Goal: Information Seeking & Learning: Learn about a topic

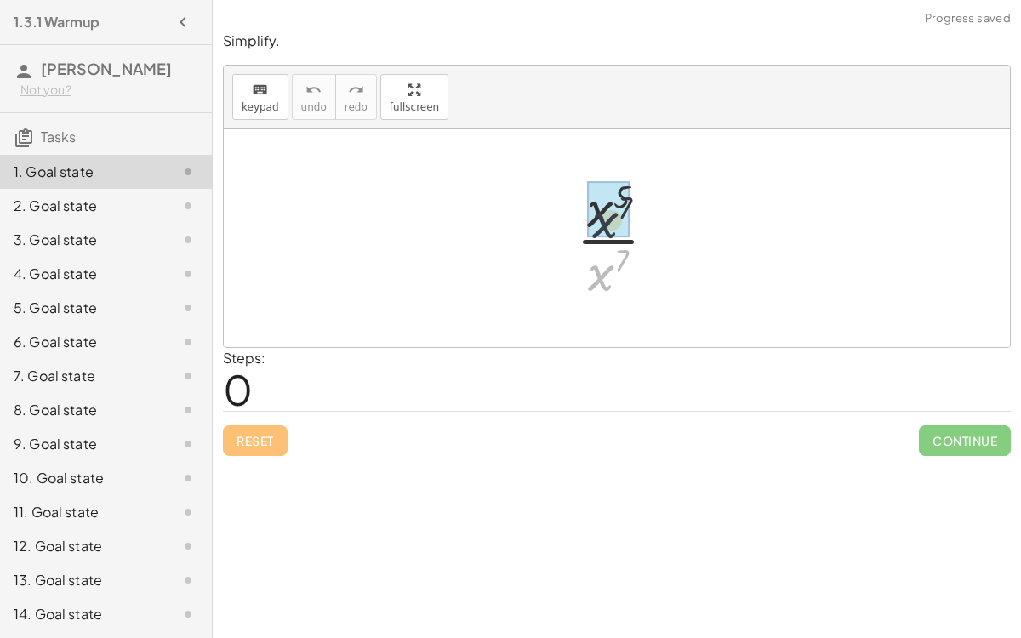
drag, startPoint x: 608, startPoint y: 276, endPoint x: 612, endPoint y: 217, distance: 58.9
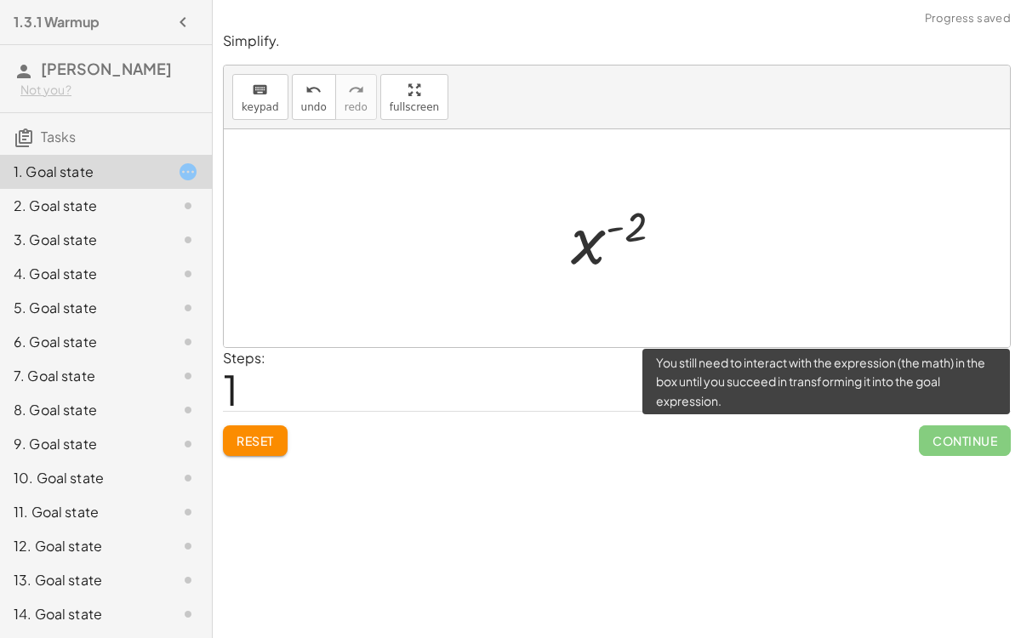
click at [962, 432] on span "Continue" at bounding box center [965, 440] width 92 height 31
click at [956, 441] on span "Continue" at bounding box center [965, 440] width 92 height 31
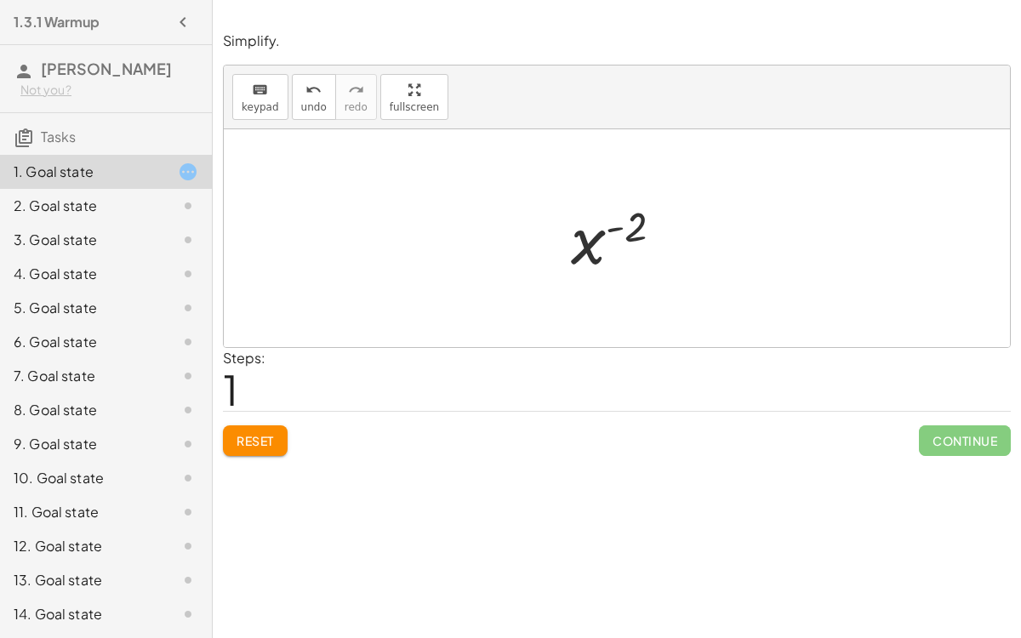
click at [568, 237] on div at bounding box center [623, 239] width 123 height 84
click at [596, 226] on div at bounding box center [623, 239] width 123 height 84
click at [619, 228] on div at bounding box center [623, 239] width 123 height 84
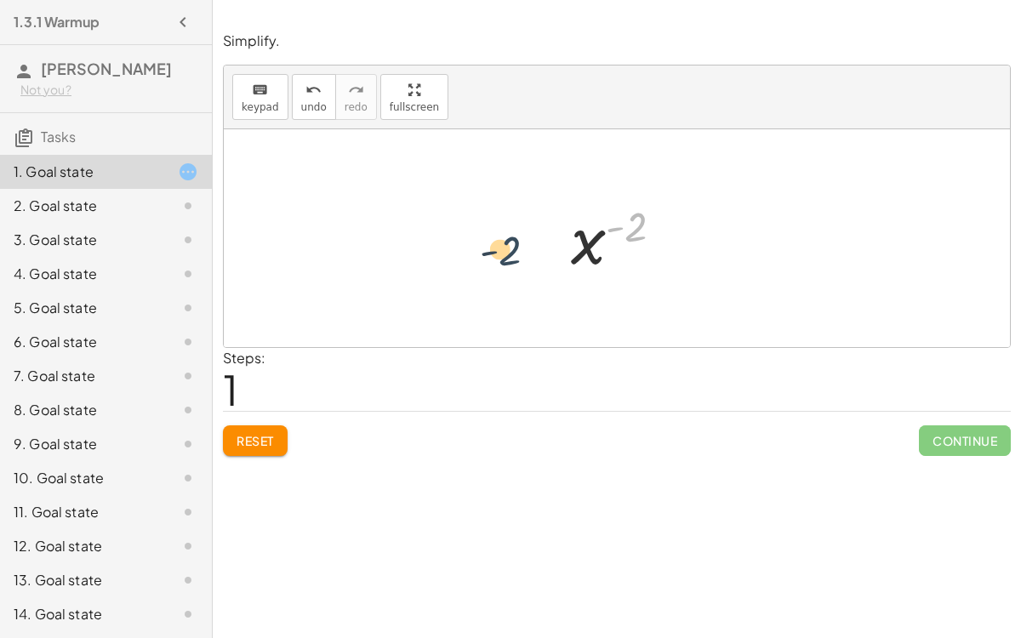
drag, startPoint x: 631, startPoint y: 228, endPoint x: 505, endPoint y: 252, distance: 129.0
drag, startPoint x: 581, startPoint y: 243, endPoint x: 649, endPoint y: 228, distance: 69.8
click at [649, 228] on div at bounding box center [623, 239] width 123 height 84
click at [413, 97] on div "button" at bounding box center [414, 89] width 49 height 20
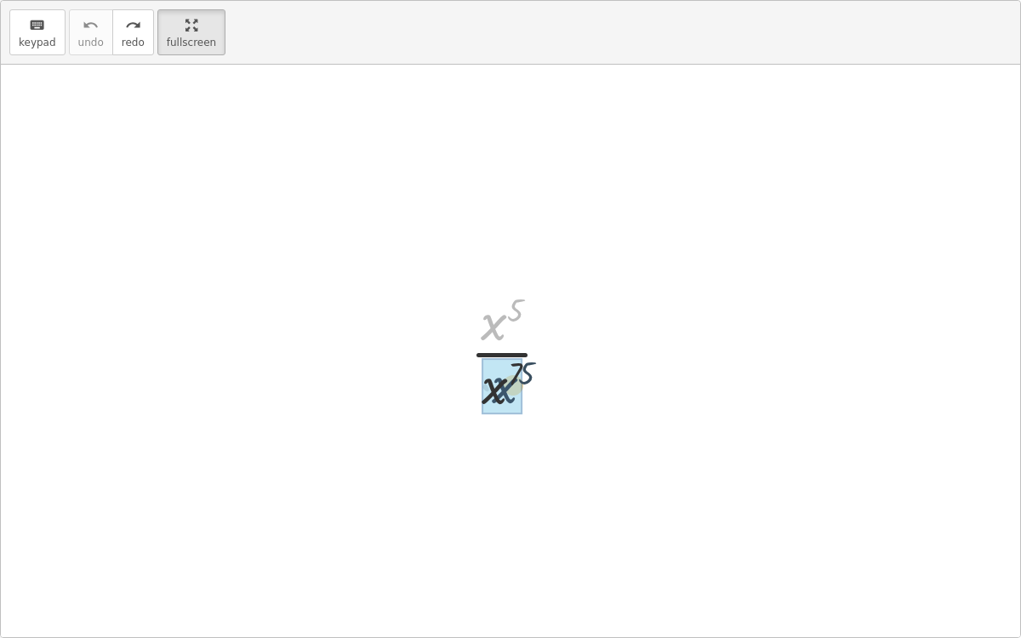
drag, startPoint x: 488, startPoint y: 324, endPoint x: 499, endPoint y: 388, distance: 64.8
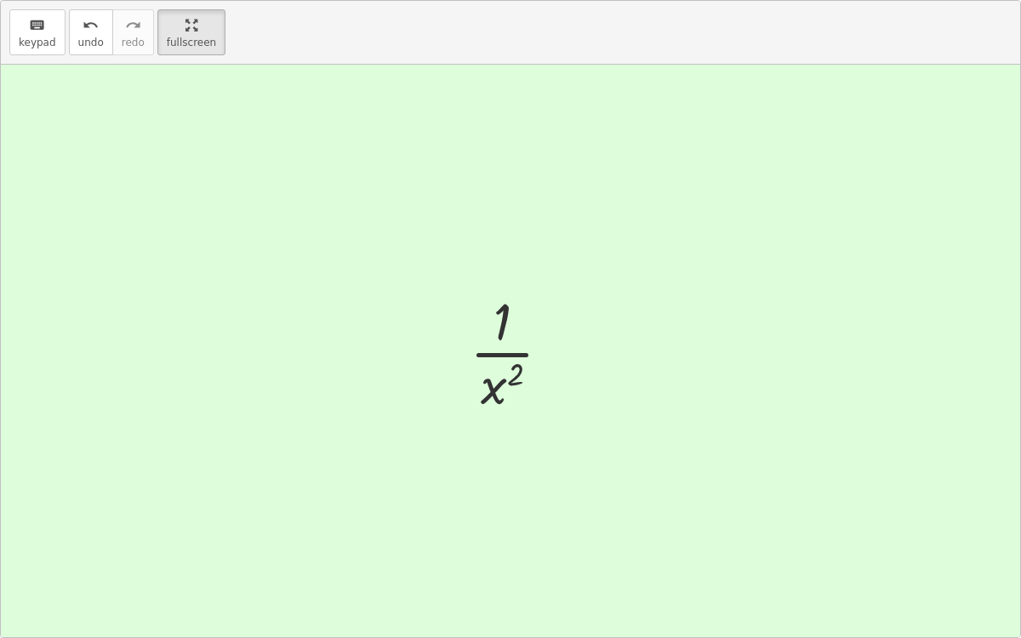
click at [496, 391] on div at bounding box center [517, 351] width 112 height 131
click at [785, 334] on div at bounding box center [510, 351] width 1019 height 573
click at [182, 28] on main "1.3.1 Warmup [PERSON_NAME] Not you? Tasks 1. Goal state 2. Goal state 3. Goal s…" at bounding box center [510, 319] width 1021 height 638
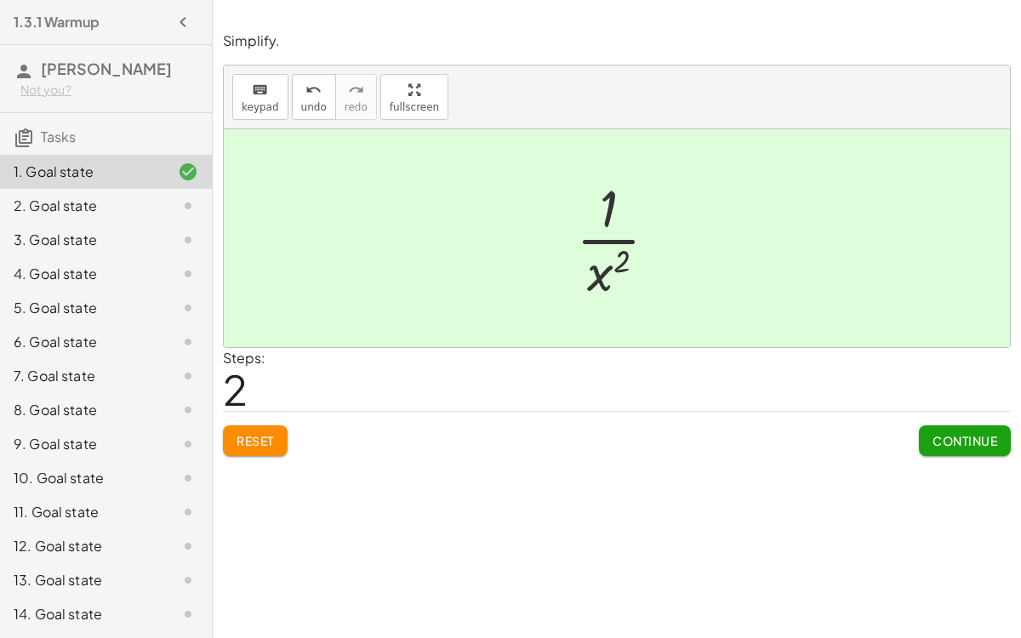
click at [936, 433] on span "Continue" at bounding box center [965, 440] width 65 height 15
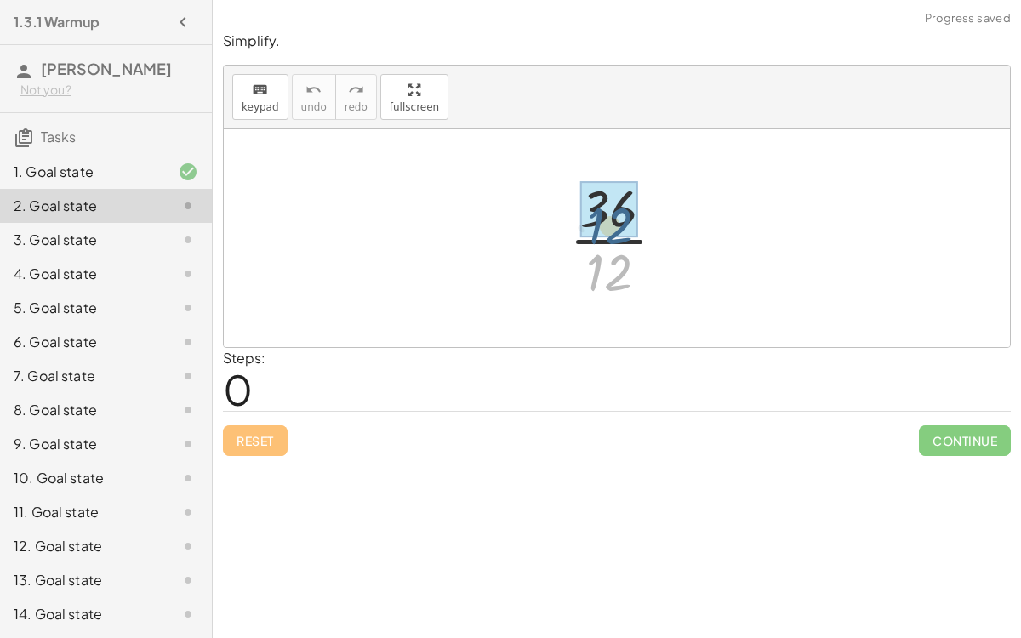
drag, startPoint x: 614, startPoint y: 266, endPoint x: 614, endPoint y: 212, distance: 54.5
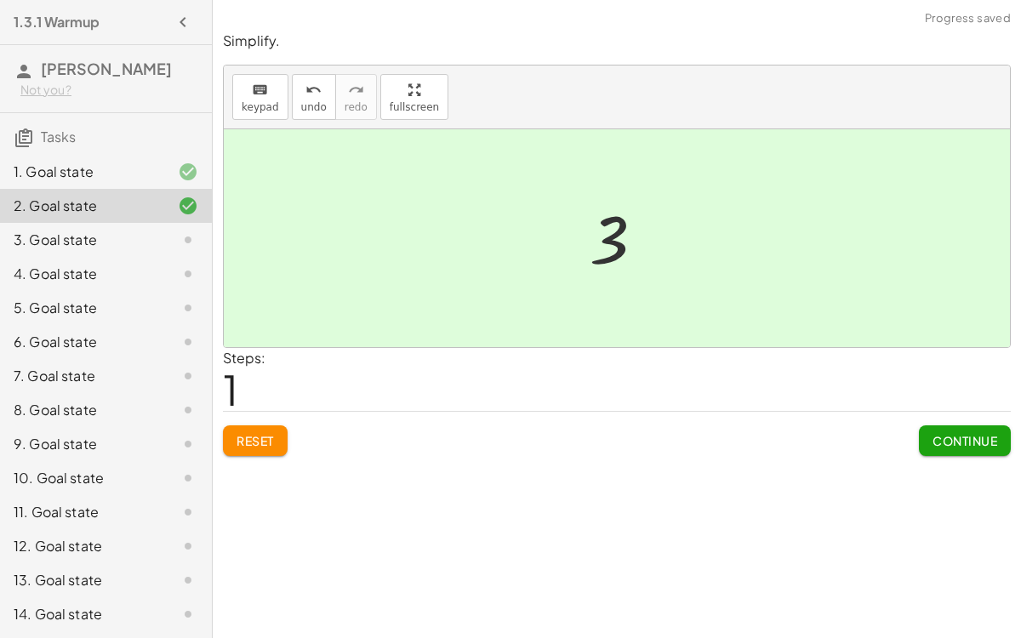
click at [940, 453] on button "Continue" at bounding box center [965, 440] width 92 height 31
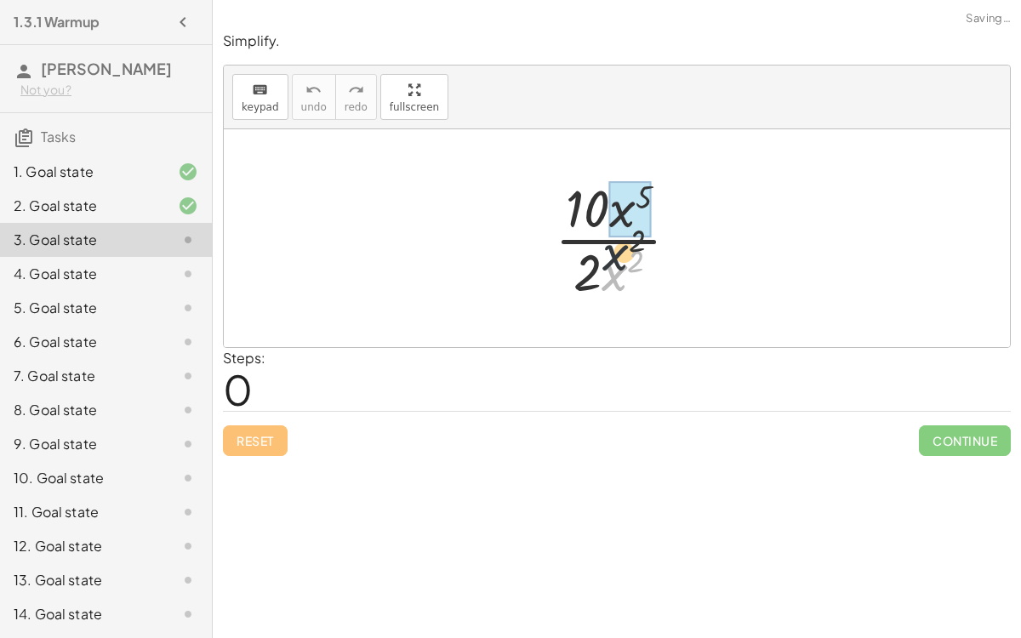
drag, startPoint x: 605, startPoint y: 281, endPoint x: 613, endPoint y: 212, distance: 69.3
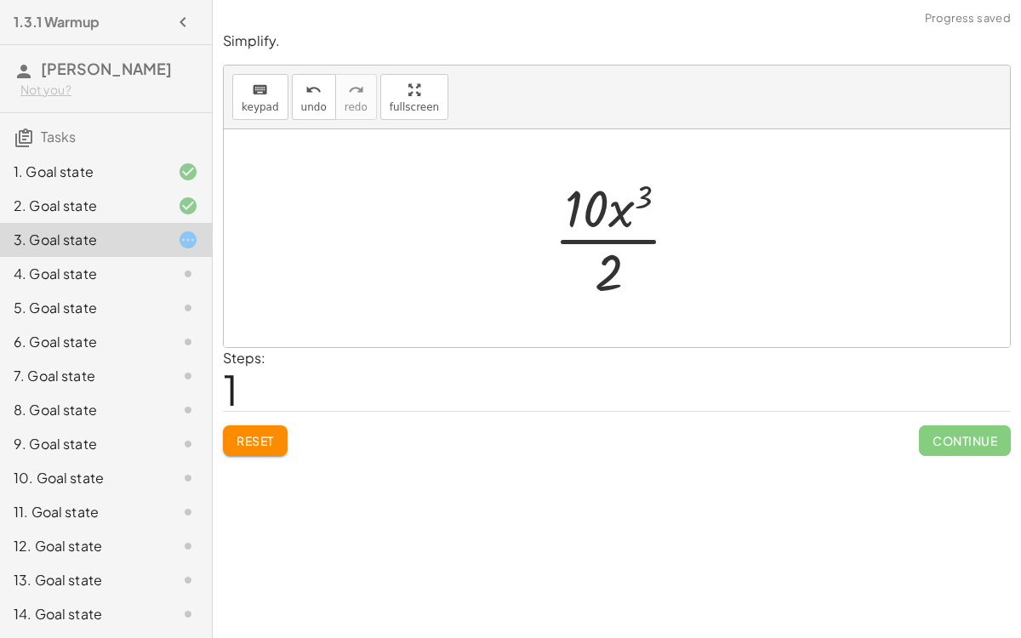
click at [609, 274] on div at bounding box center [623, 238] width 156 height 131
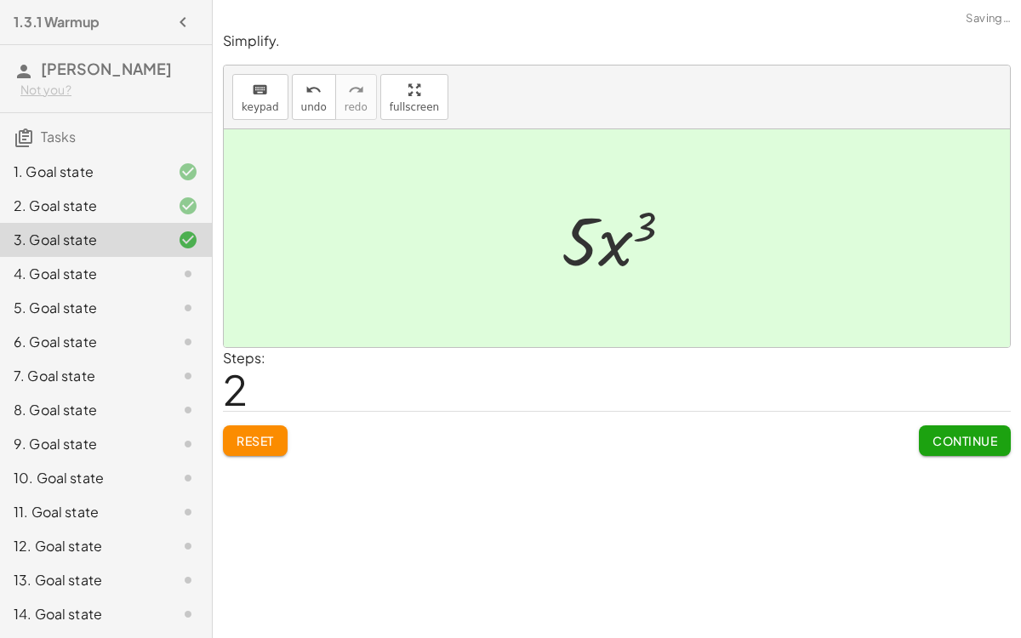
click at [950, 438] on span "Continue" at bounding box center [965, 440] width 65 height 15
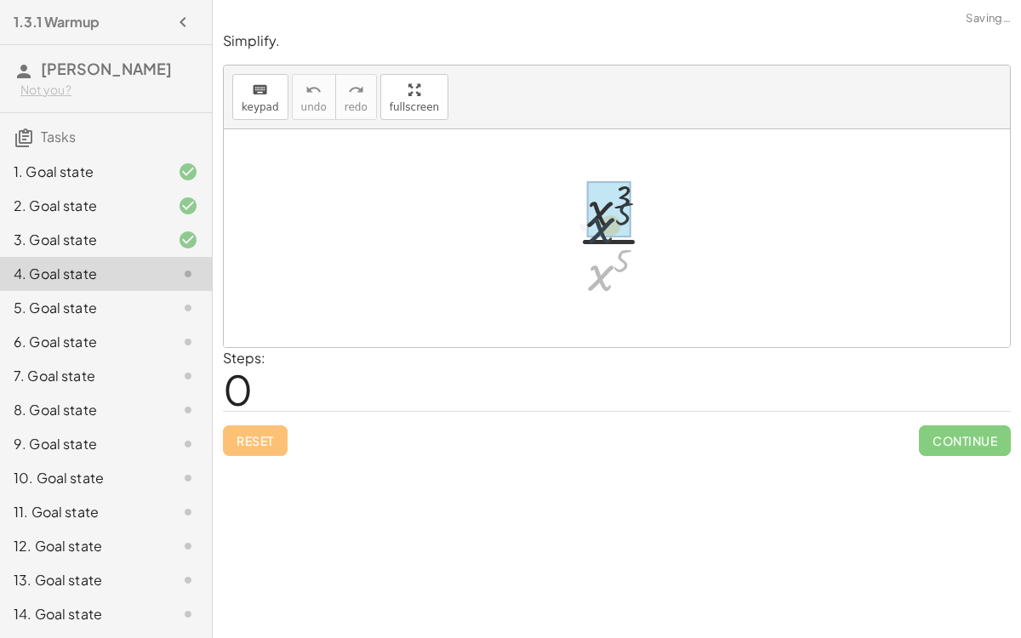
drag, startPoint x: 593, startPoint y: 256, endPoint x: 595, endPoint y: 205, distance: 51.1
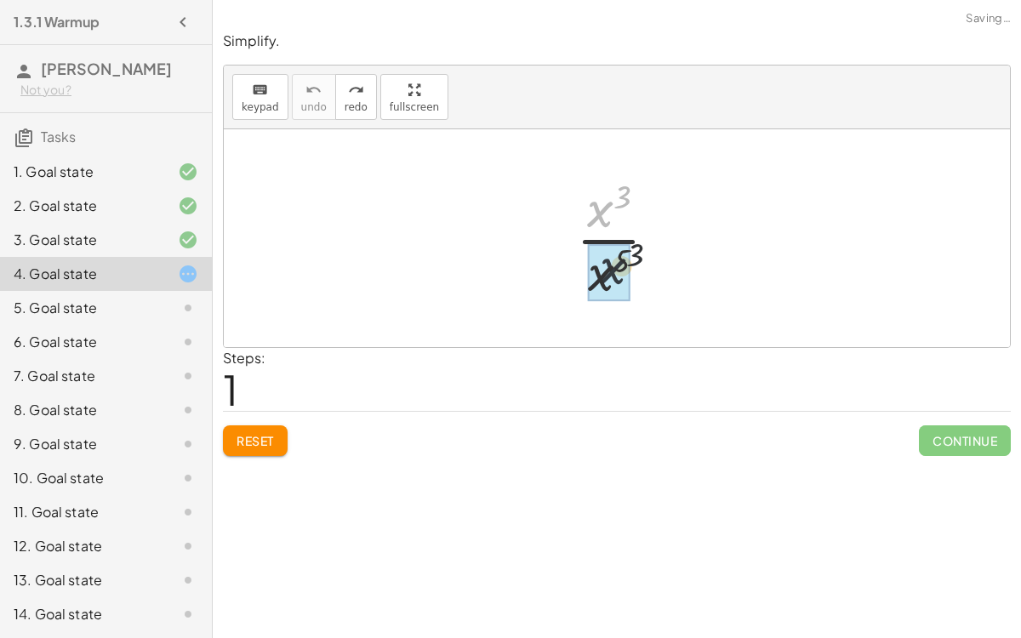
drag, startPoint x: 591, startPoint y: 203, endPoint x: 606, endPoint y: 267, distance: 66.3
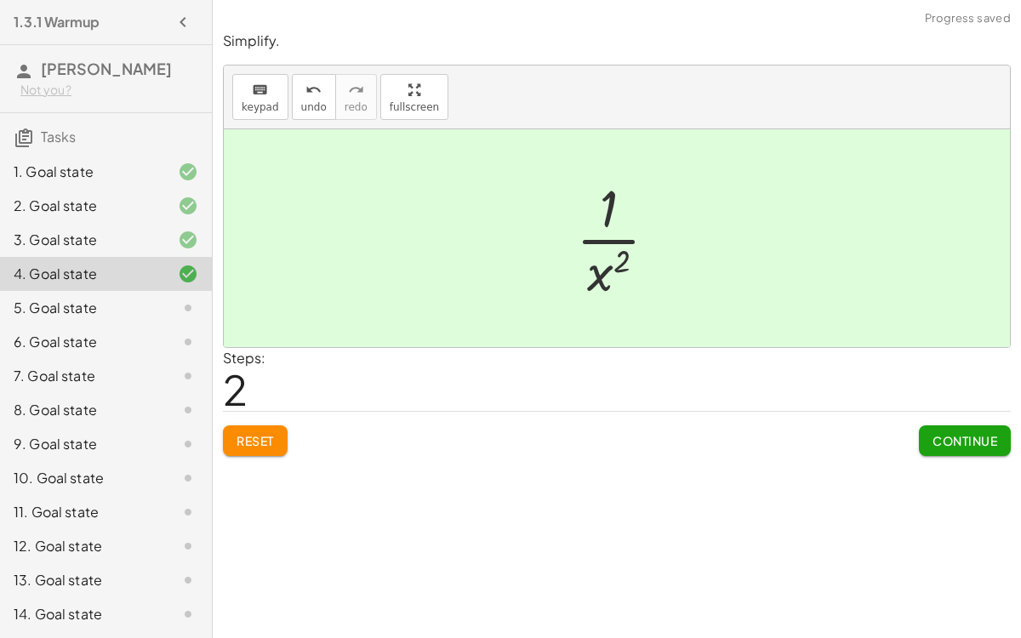
click at [989, 452] on button "Continue" at bounding box center [965, 440] width 92 height 31
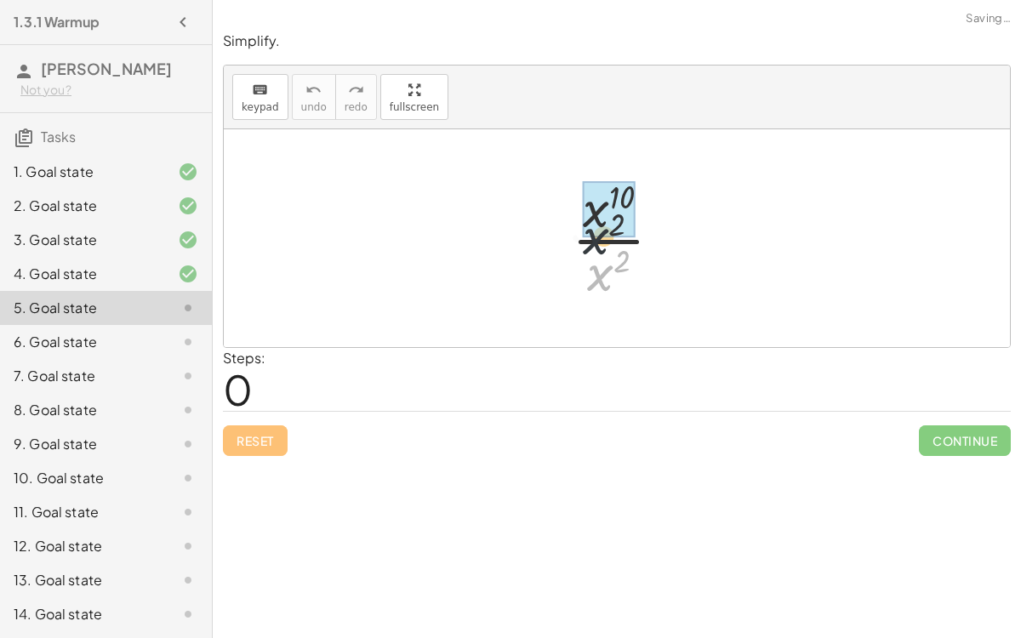
drag, startPoint x: 598, startPoint y: 257, endPoint x: 593, endPoint y: 216, distance: 41.2
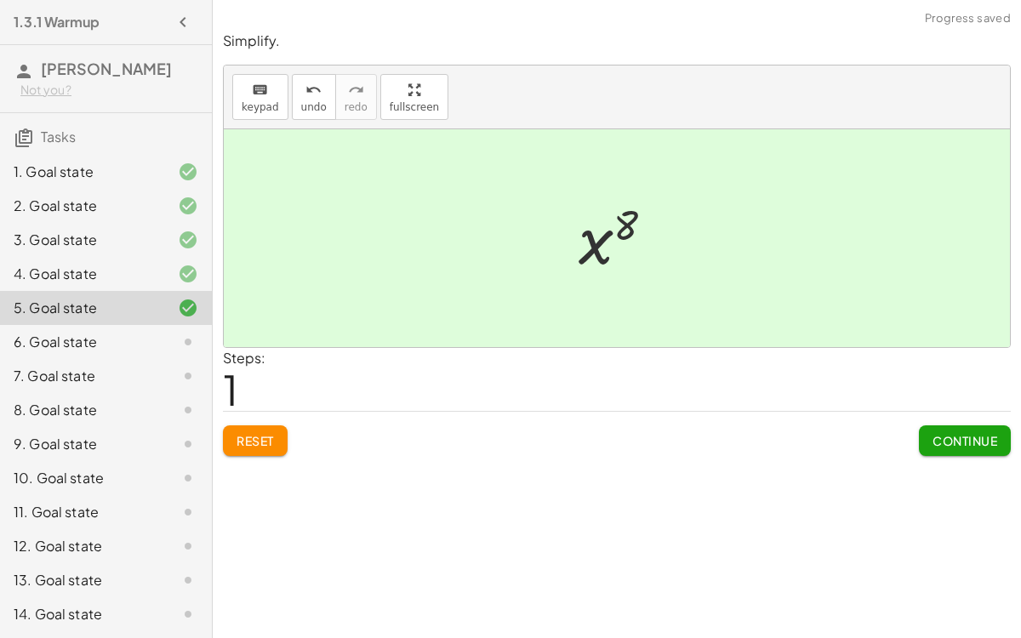
click at [908, 431] on div "Reset Continue" at bounding box center [617, 433] width 788 height 45
click at [927, 435] on button "Continue" at bounding box center [965, 440] width 92 height 31
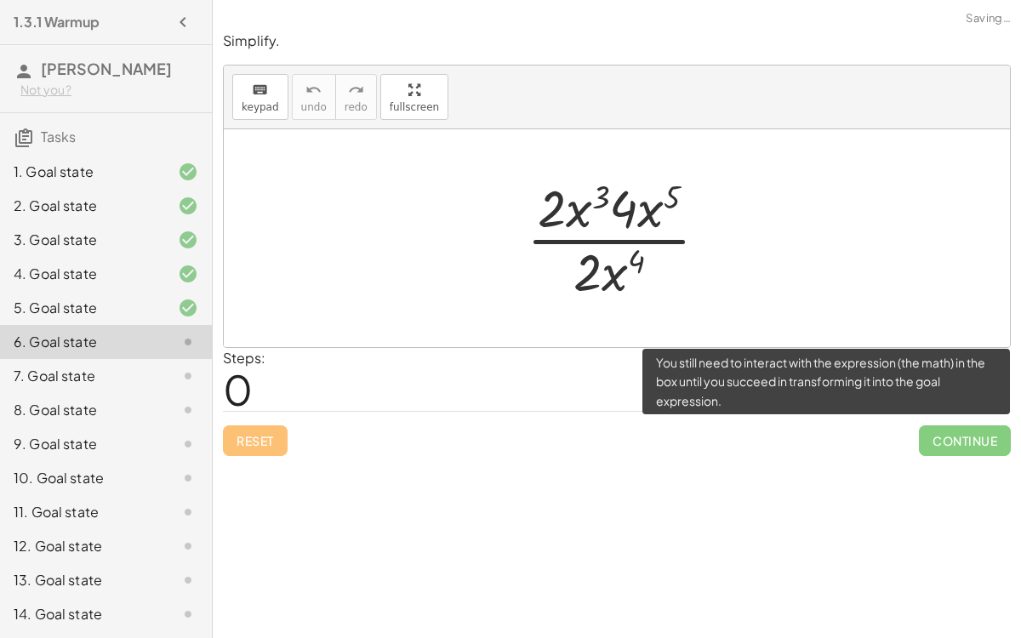
click at [935, 434] on span "Continue" at bounding box center [965, 440] width 92 height 31
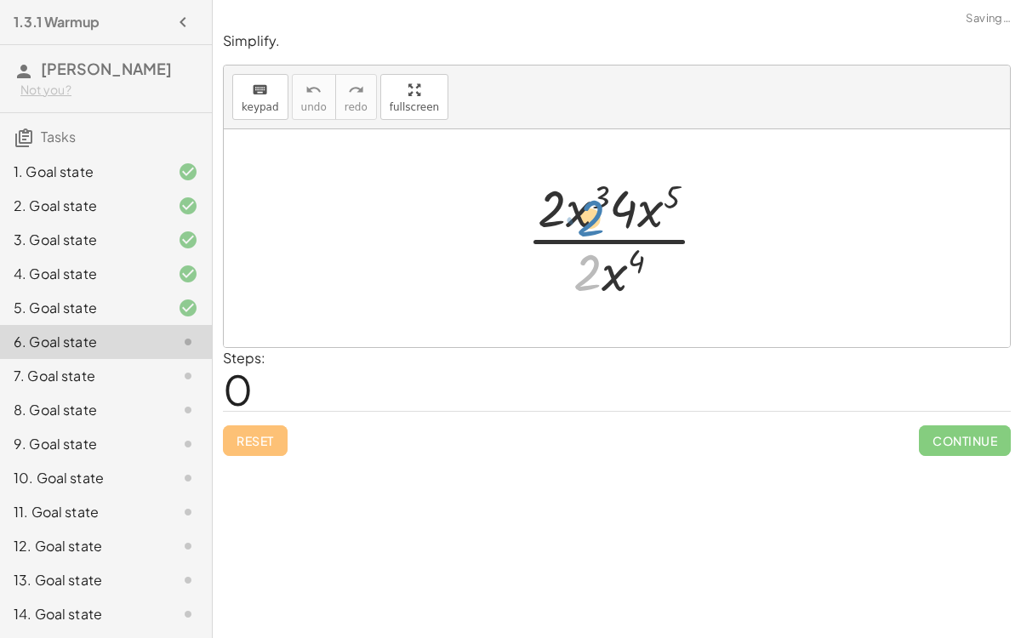
drag, startPoint x: 575, startPoint y: 252, endPoint x: 570, endPoint y: 237, distance: 16.1
click at [570, 237] on div at bounding box center [624, 238] width 212 height 131
drag, startPoint x: 615, startPoint y: 268, endPoint x: 574, endPoint y: 193, distance: 85.3
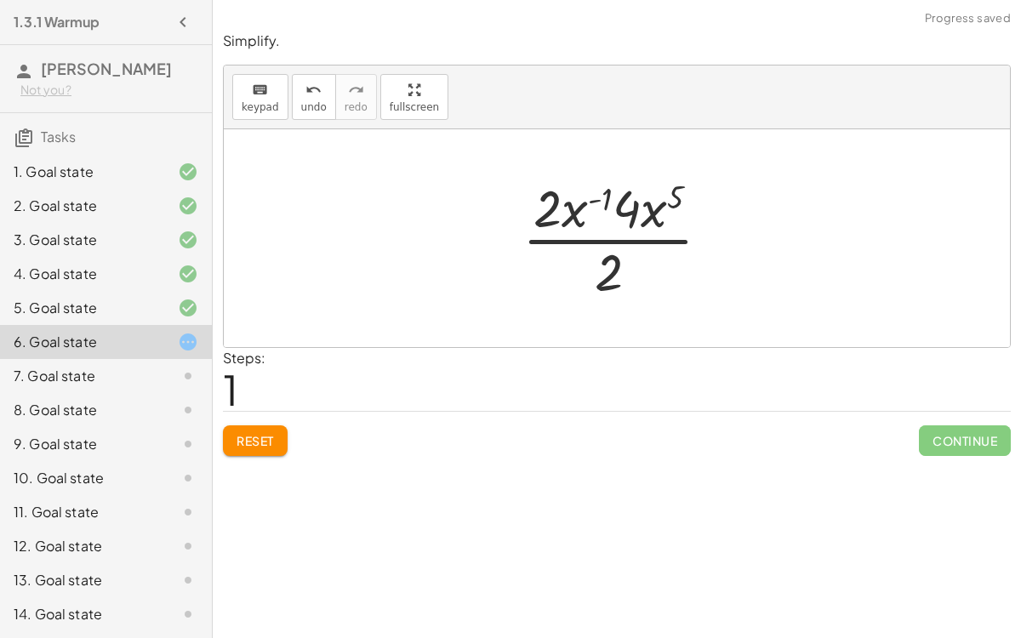
click at [610, 244] on div at bounding box center [623, 238] width 219 height 131
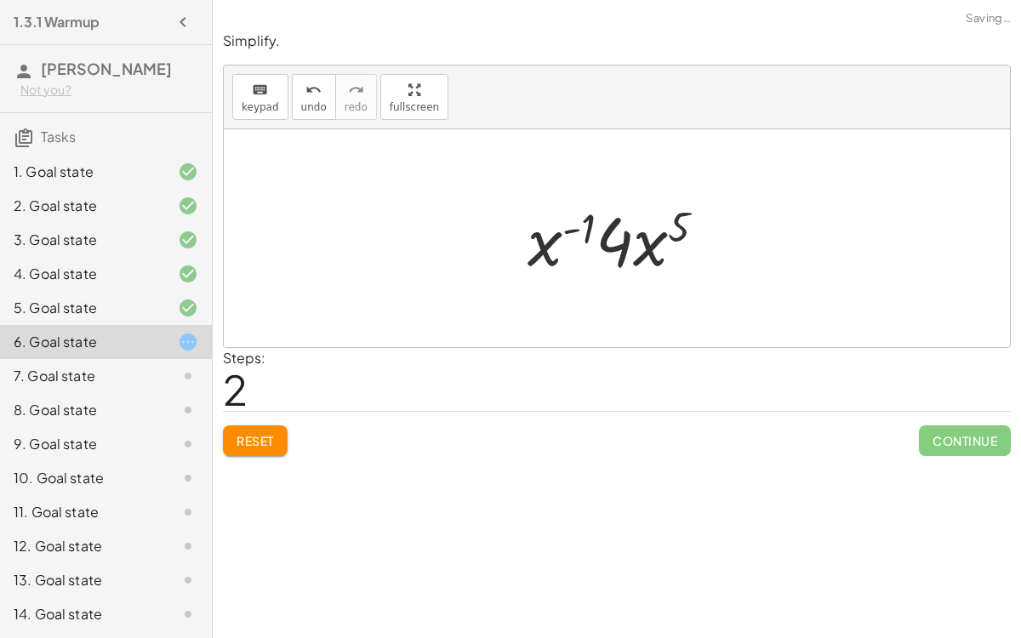
click at [619, 252] on div at bounding box center [623, 239] width 209 height 88
click at [583, 237] on div at bounding box center [623, 239] width 209 height 88
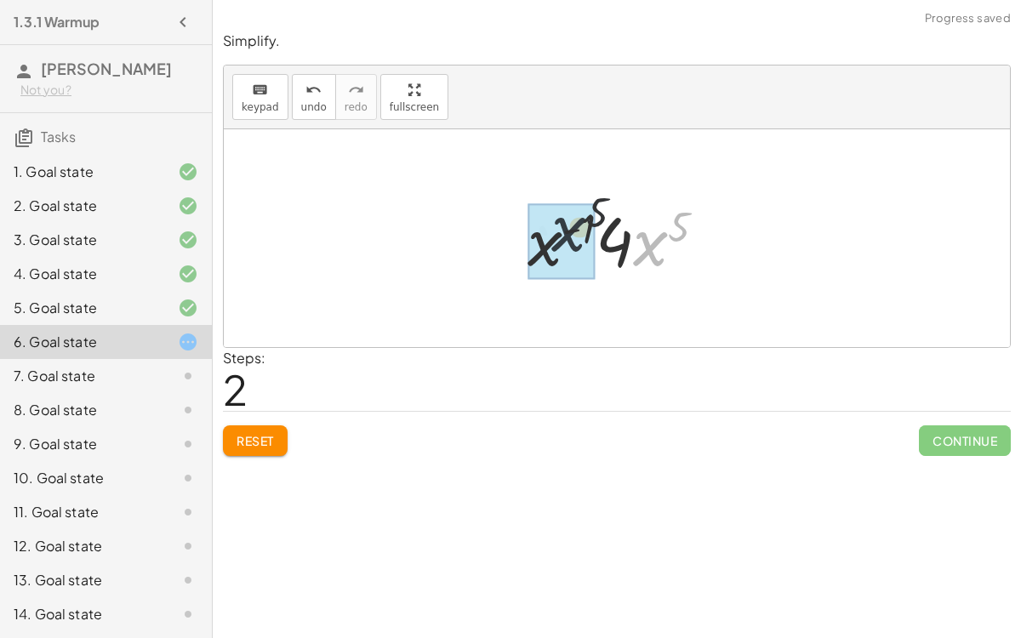
drag, startPoint x: 644, startPoint y: 238, endPoint x: 536, endPoint y: 223, distance: 109.1
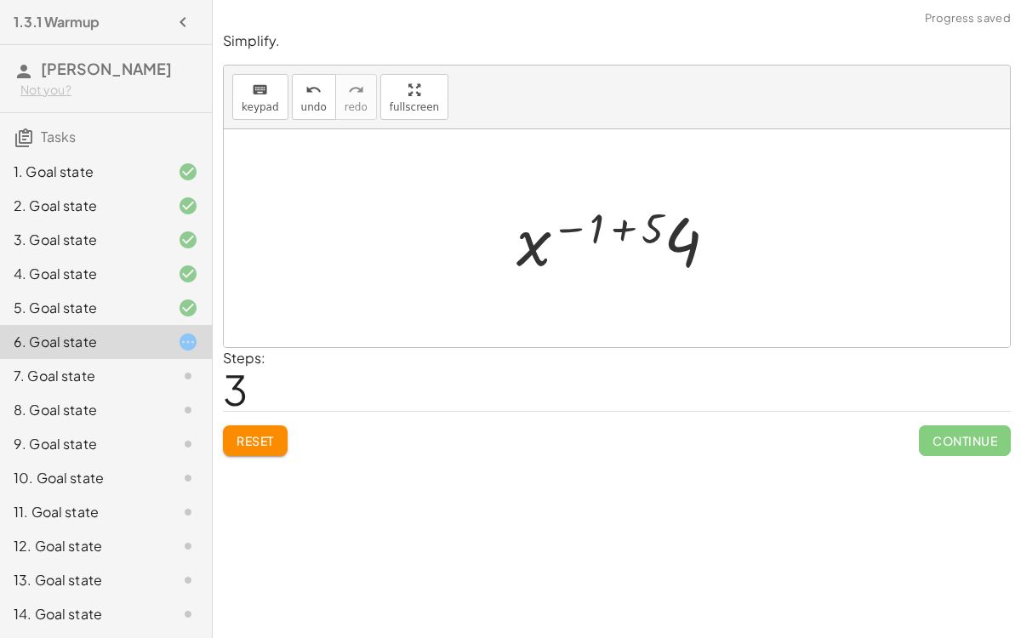
click at [571, 225] on div at bounding box center [623, 239] width 231 height 88
click at [631, 238] on div at bounding box center [623, 239] width 231 height 88
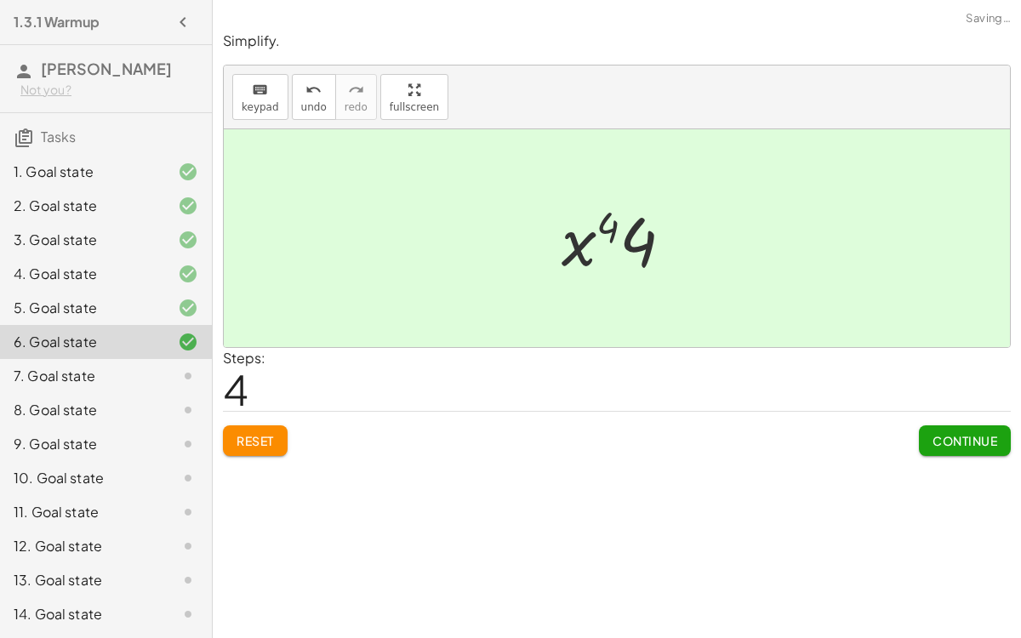
click at [619, 236] on div at bounding box center [624, 239] width 142 height 88
click at [975, 436] on span "Continue" at bounding box center [965, 440] width 65 height 15
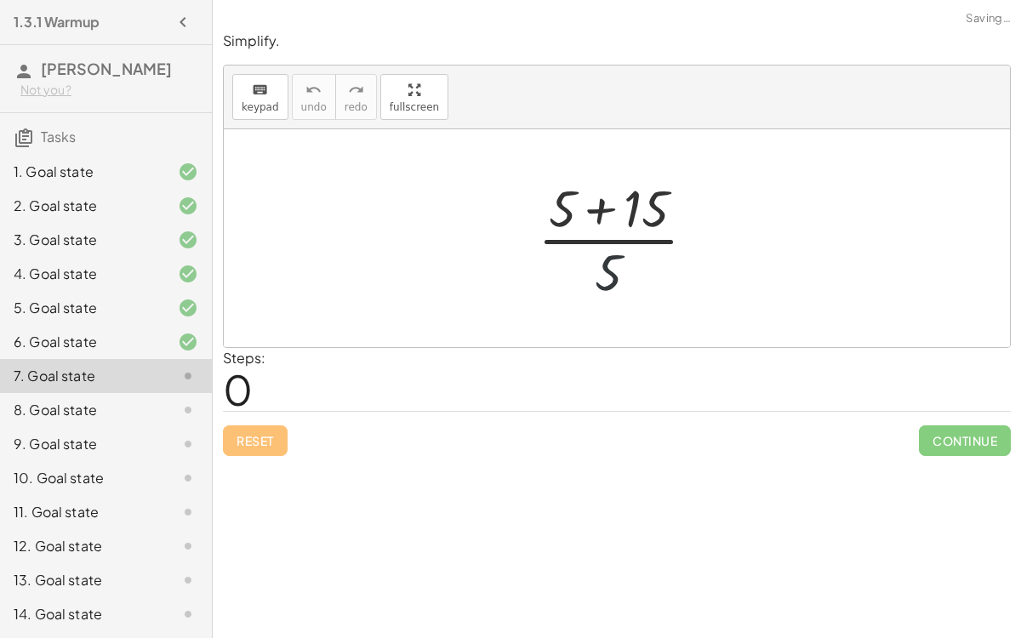
click at [604, 267] on div at bounding box center [623, 238] width 189 height 131
click at [596, 218] on div at bounding box center [623, 238] width 189 height 131
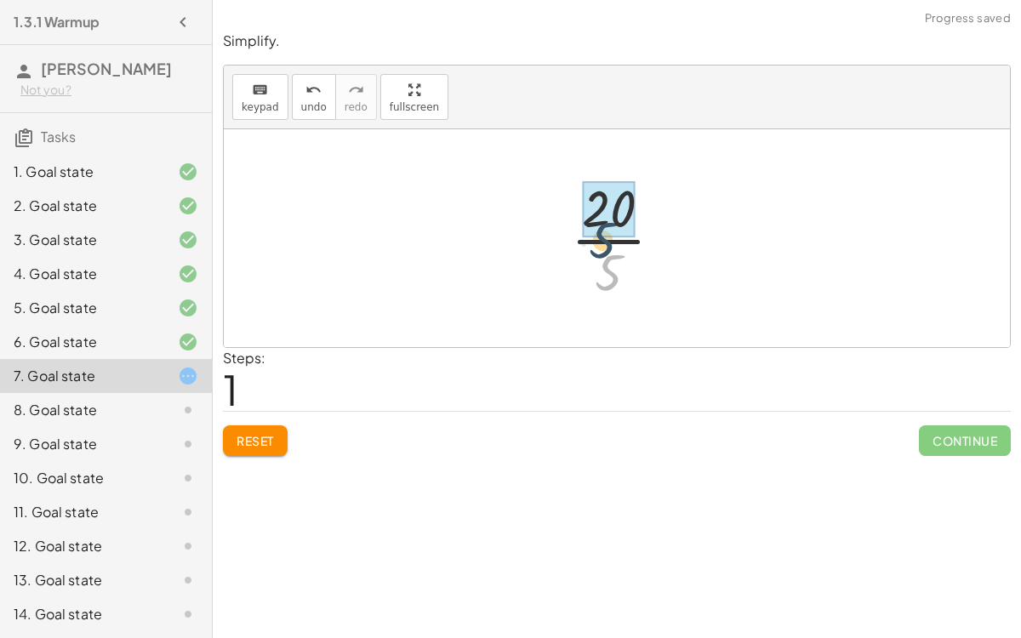
drag, startPoint x: 609, startPoint y: 275, endPoint x: 603, endPoint y: 243, distance: 32.9
click at [603, 243] on div at bounding box center [623, 238] width 123 height 131
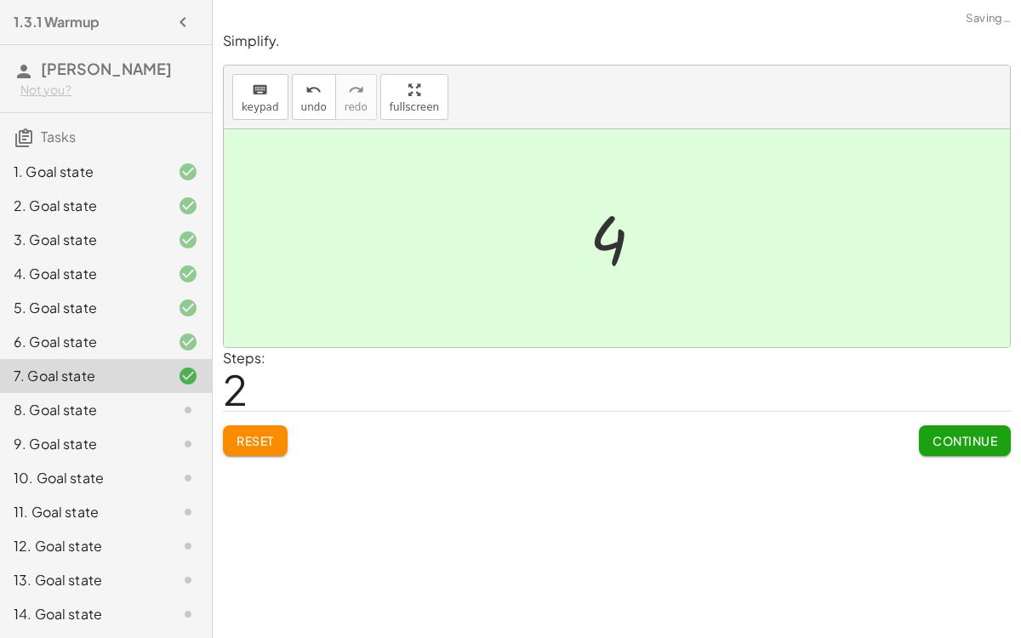
click at [959, 448] on button "Continue" at bounding box center [965, 440] width 92 height 31
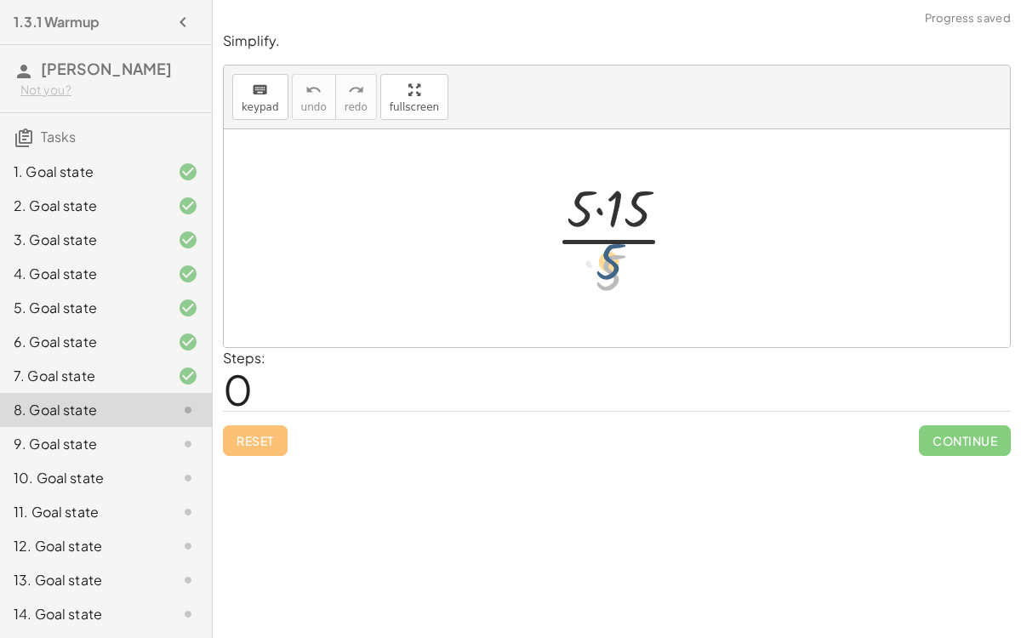
drag, startPoint x: 604, startPoint y: 272, endPoint x: 603, endPoint y: 263, distance: 9.4
click at [603, 263] on div at bounding box center [623, 238] width 153 height 131
click at [595, 205] on div at bounding box center [623, 238] width 153 height 131
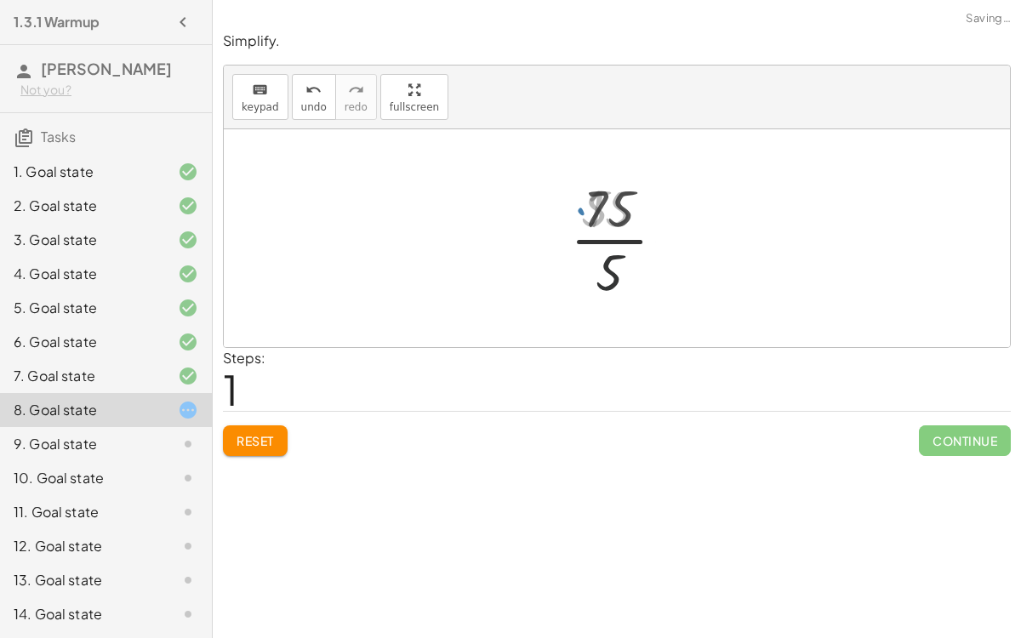
click at [598, 231] on div at bounding box center [624, 238] width 120 height 131
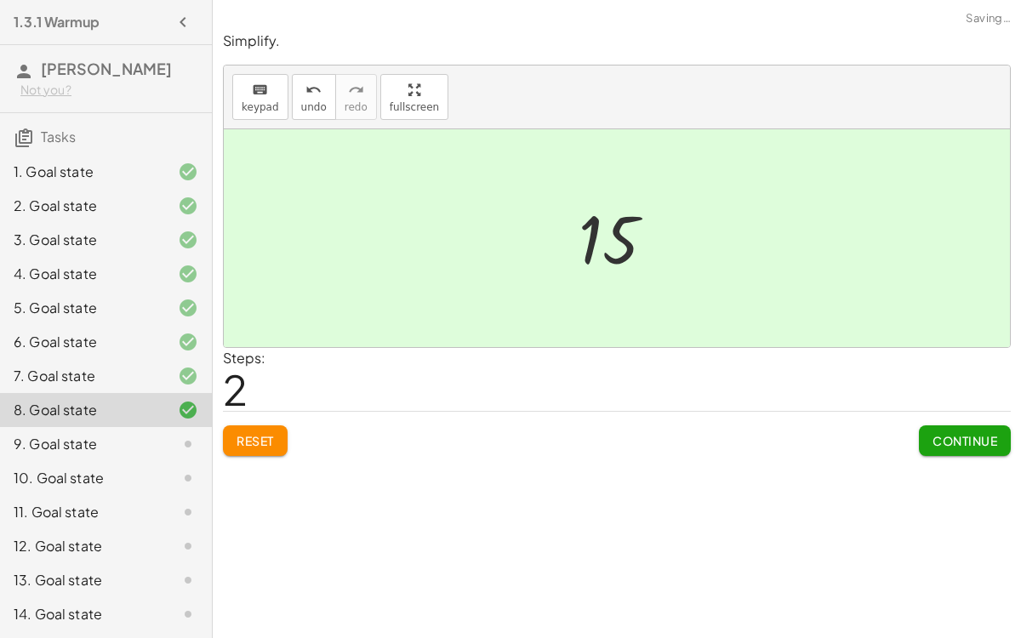
click at [945, 448] on button "Continue" at bounding box center [965, 440] width 92 height 31
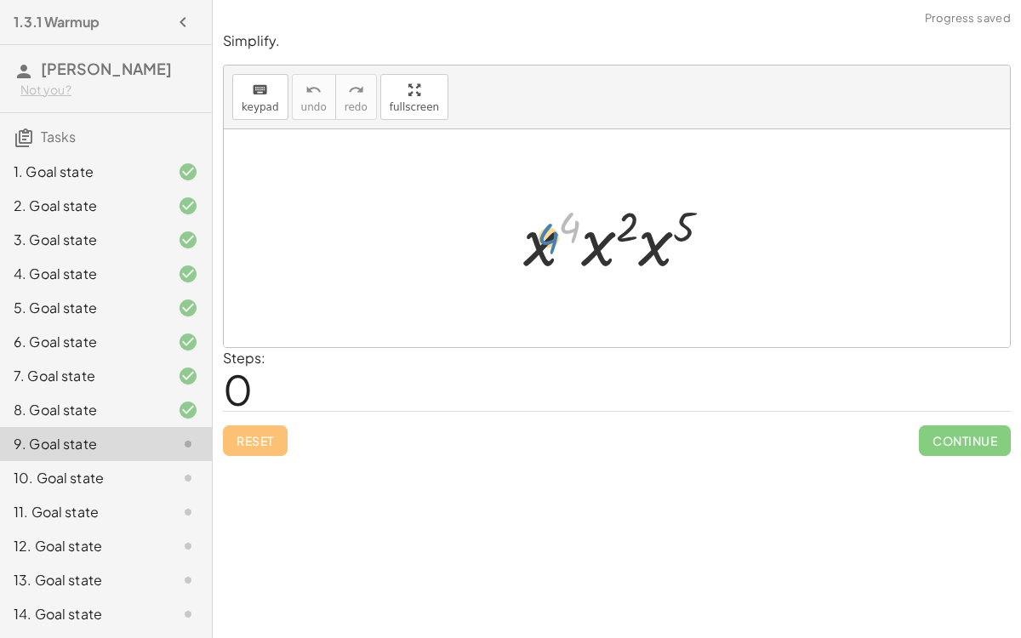
drag, startPoint x: 562, startPoint y: 227, endPoint x: 536, endPoint y: 238, distance: 27.8
click at [536, 238] on div at bounding box center [624, 239] width 219 height 88
drag, startPoint x: 524, startPoint y: 239, endPoint x: 591, endPoint y: 247, distance: 67.7
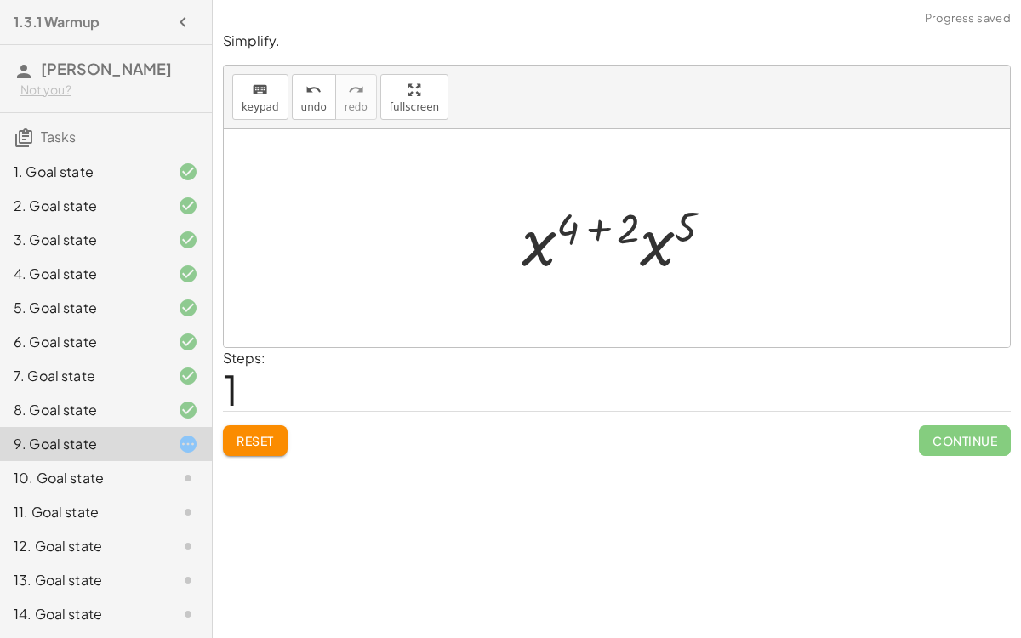
click at [591, 223] on div at bounding box center [624, 239] width 222 height 88
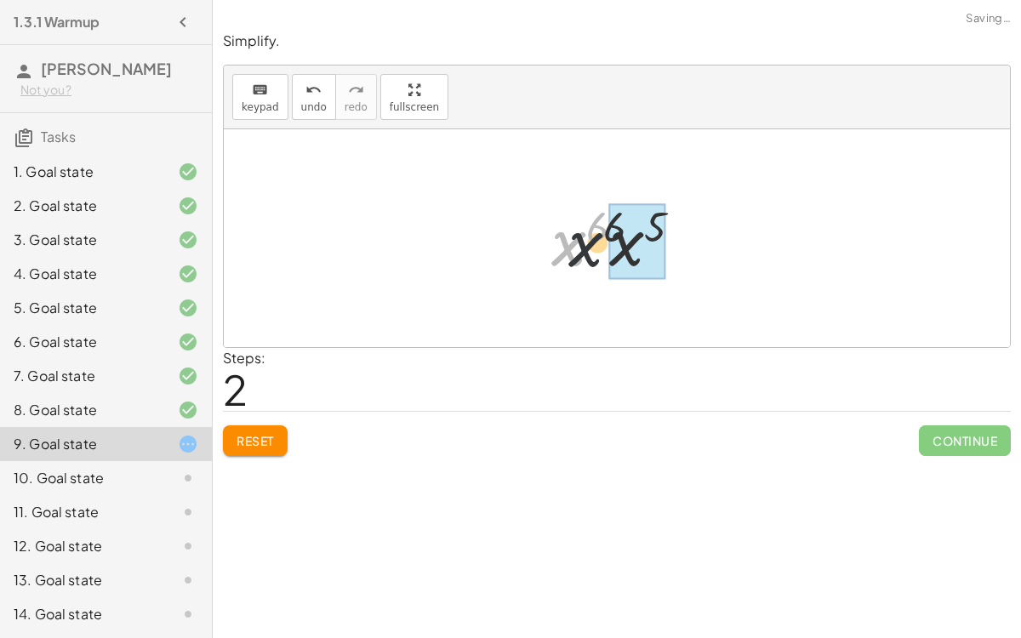
drag, startPoint x: 565, startPoint y: 243, endPoint x: 611, endPoint y: 244, distance: 46.0
click at [613, 217] on div at bounding box center [623, 239] width 164 height 84
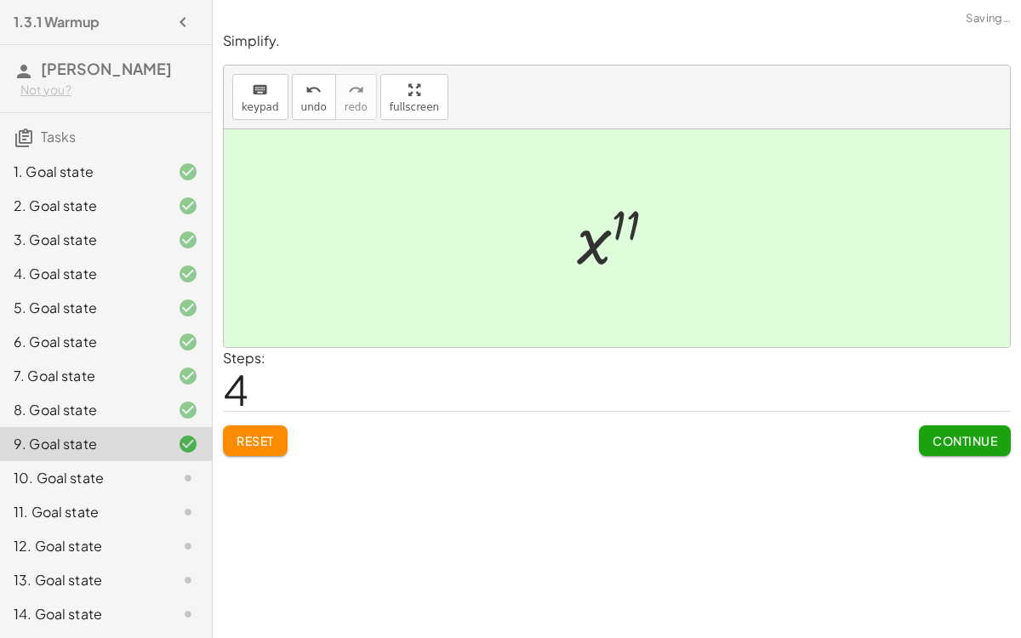
click at [976, 448] on button "Continue" at bounding box center [965, 440] width 92 height 31
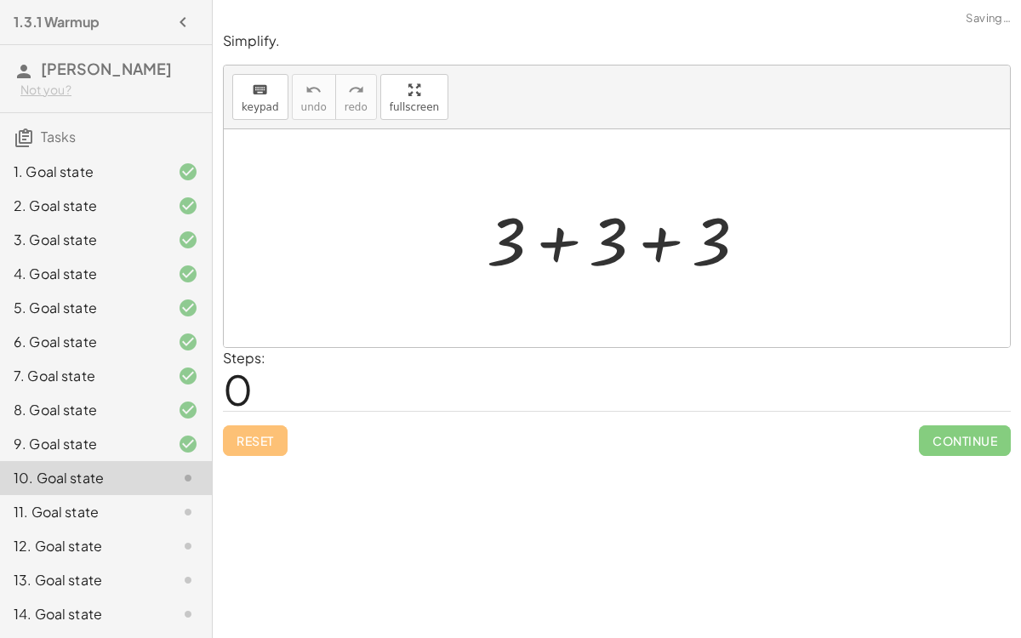
click at [654, 238] on div at bounding box center [623, 239] width 290 height 88
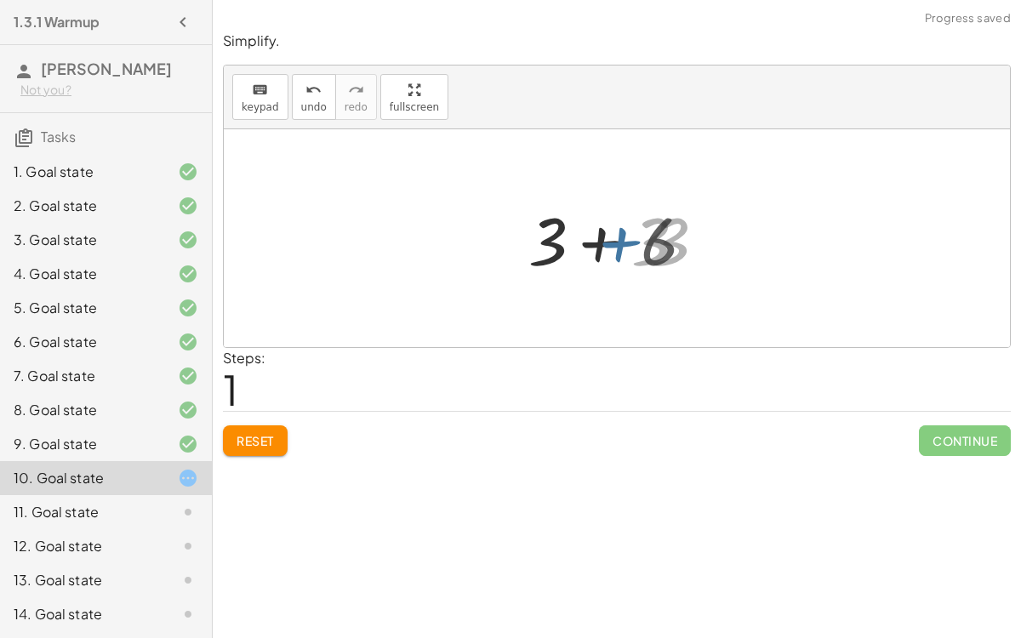
click at [589, 234] on div at bounding box center [623, 239] width 187 height 88
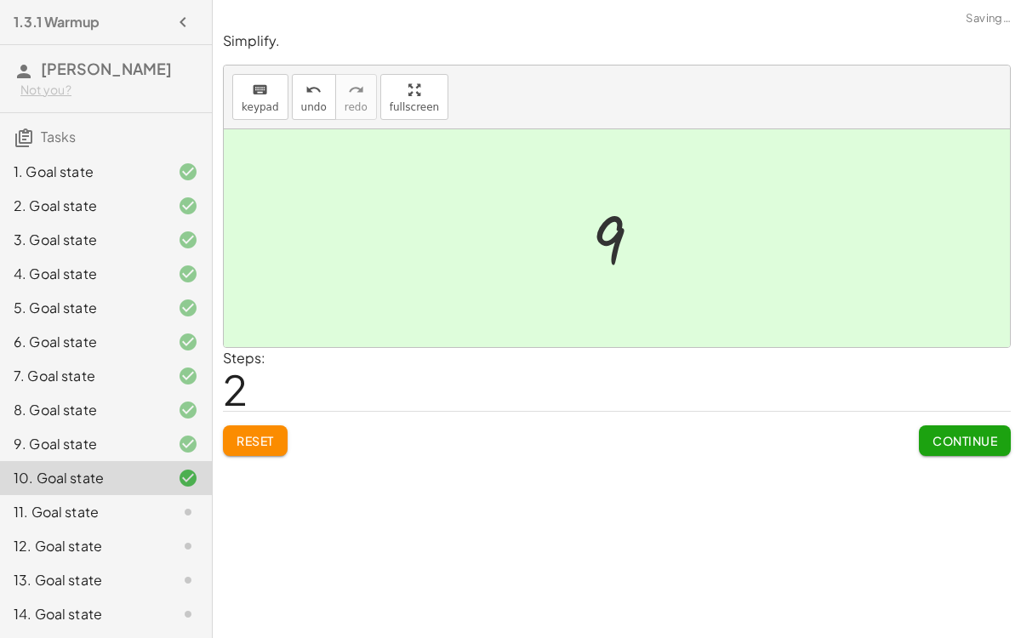
click at [968, 448] on button "Continue" at bounding box center [965, 440] width 92 height 31
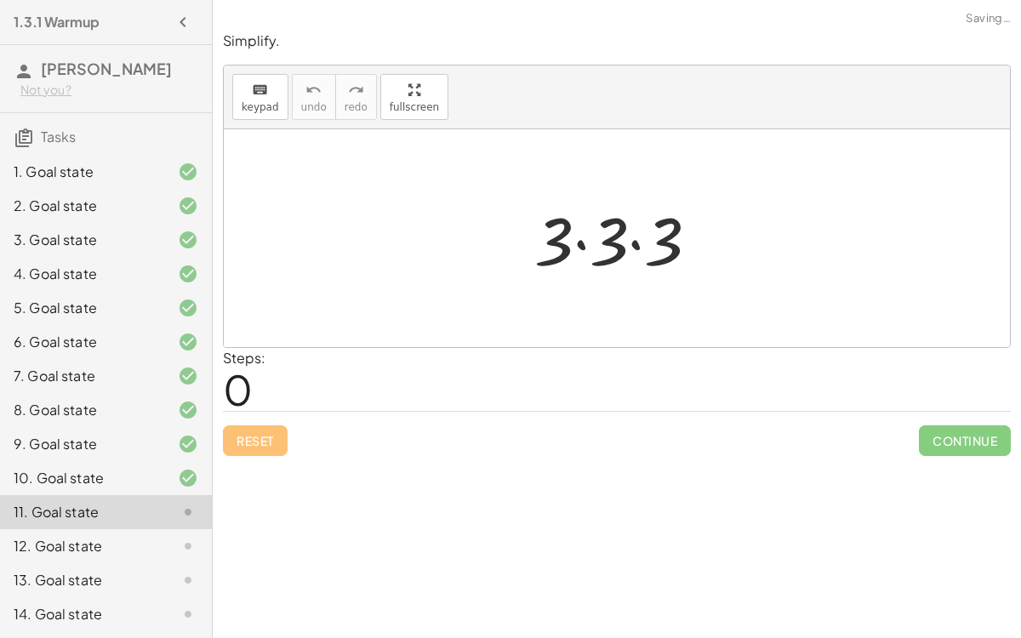
click at [629, 243] on div at bounding box center [624, 239] width 196 height 88
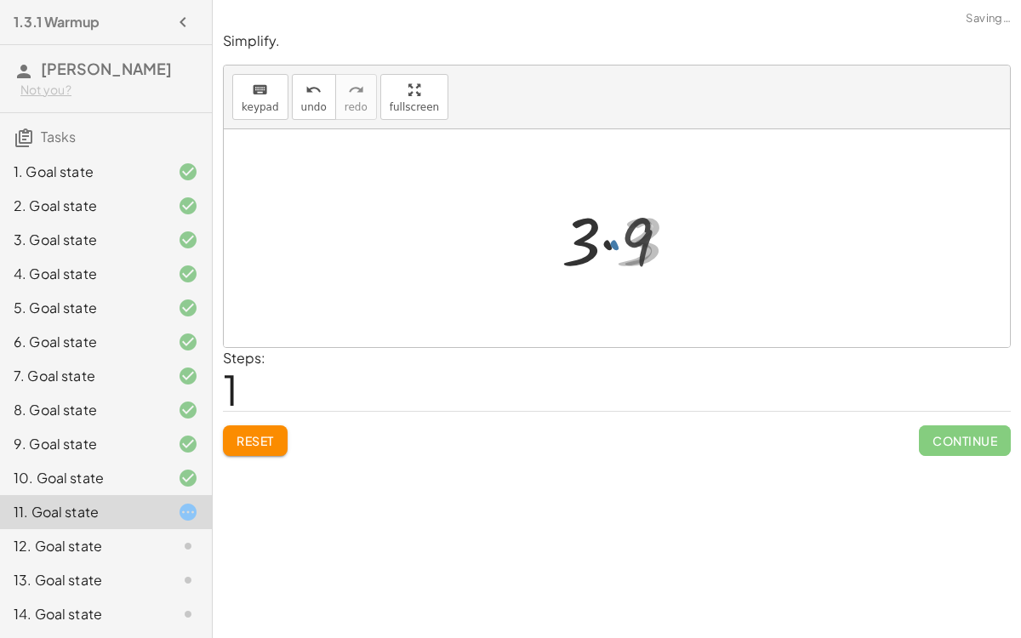
click at [607, 237] on div at bounding box center [624, 239] width 135 height 88
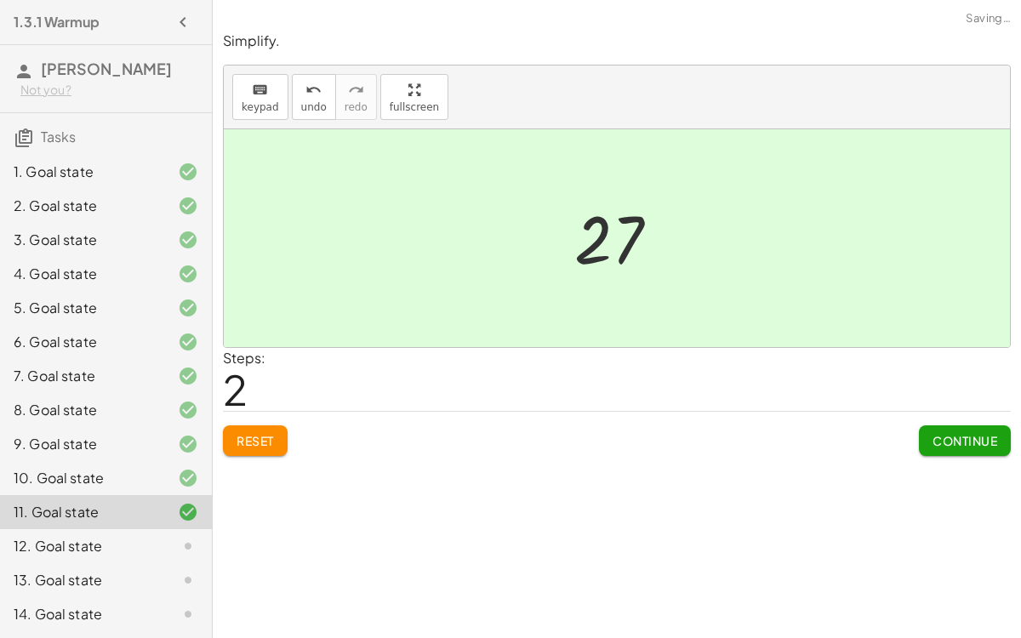
click at [958, 435] on span "Continue" at bounding box center [965, 440] width 65 height 15
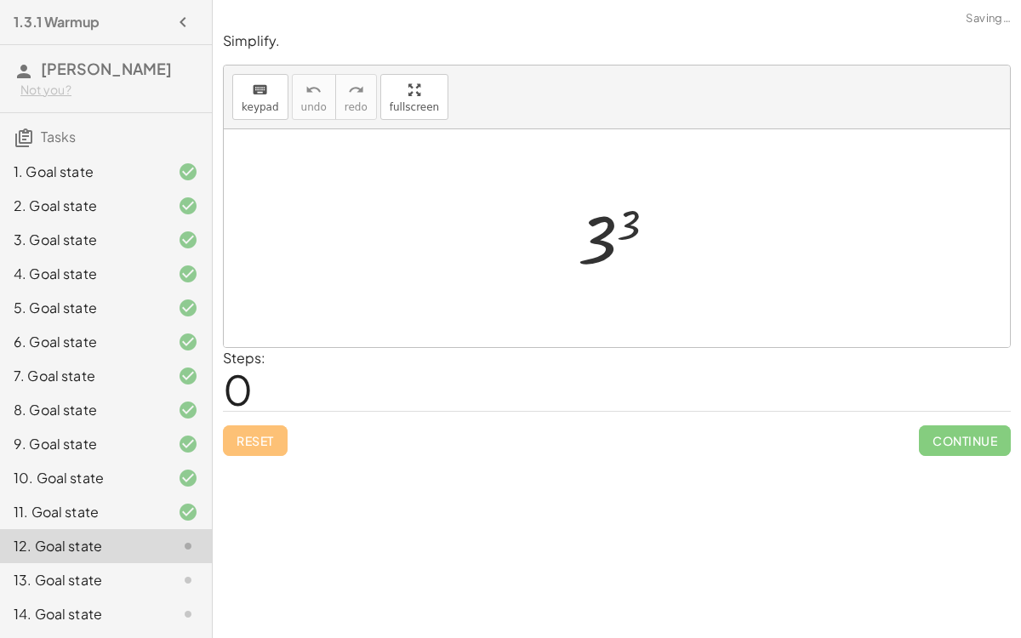
click at [603, 233] on div at bounding box center [623, 239] width 109 height 84
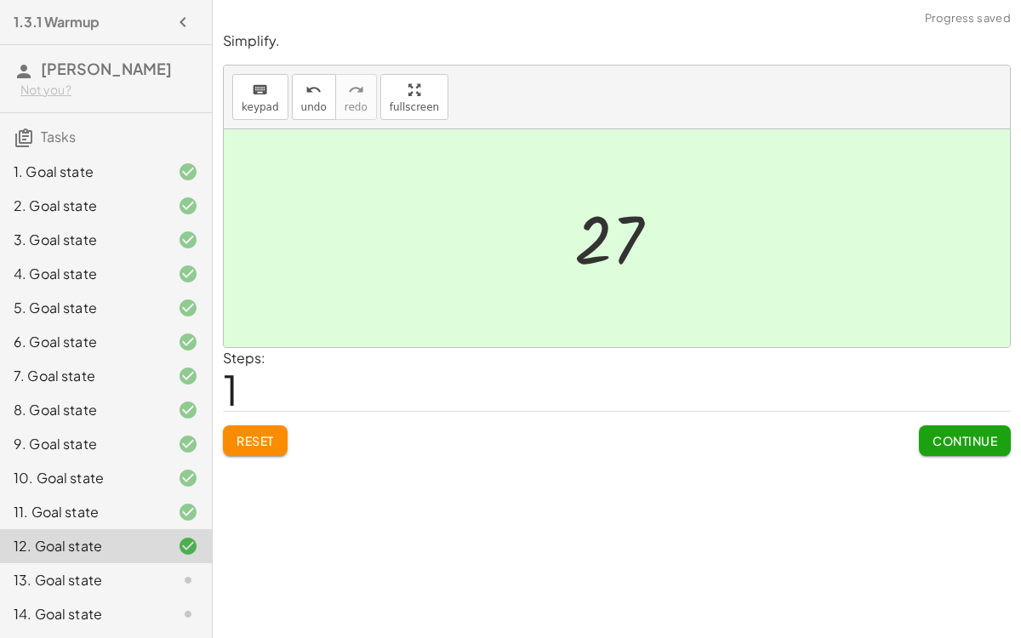
click at [969, 442] on span "Continue" at bounding box center [965, 440] width 65 height 15
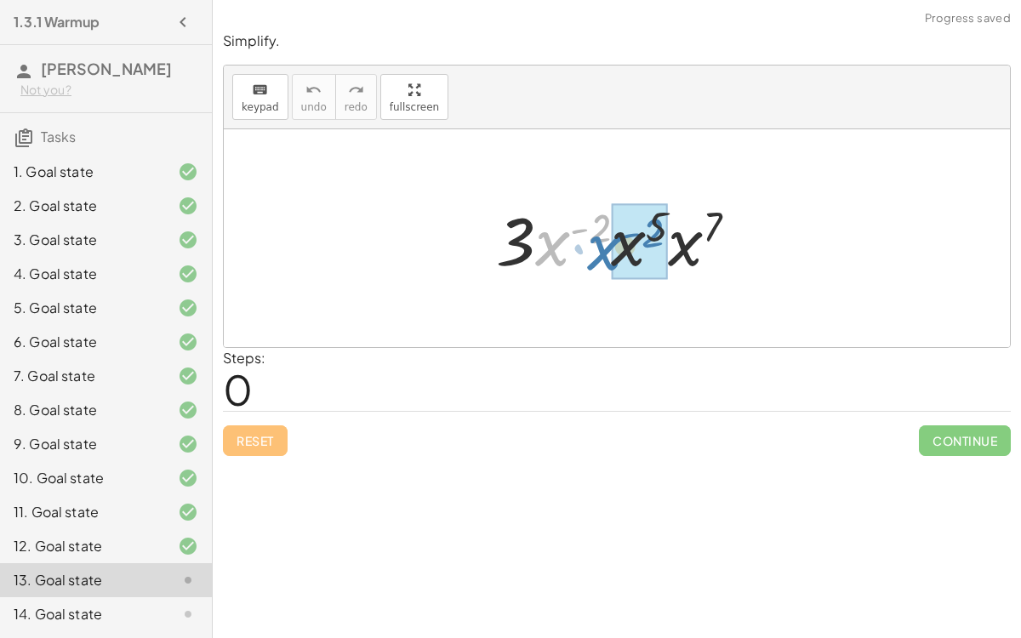
drag, startPoint x: 587, startPoint y: 223, endPoint x: 640, endPoint y: 227, distance: 52.9
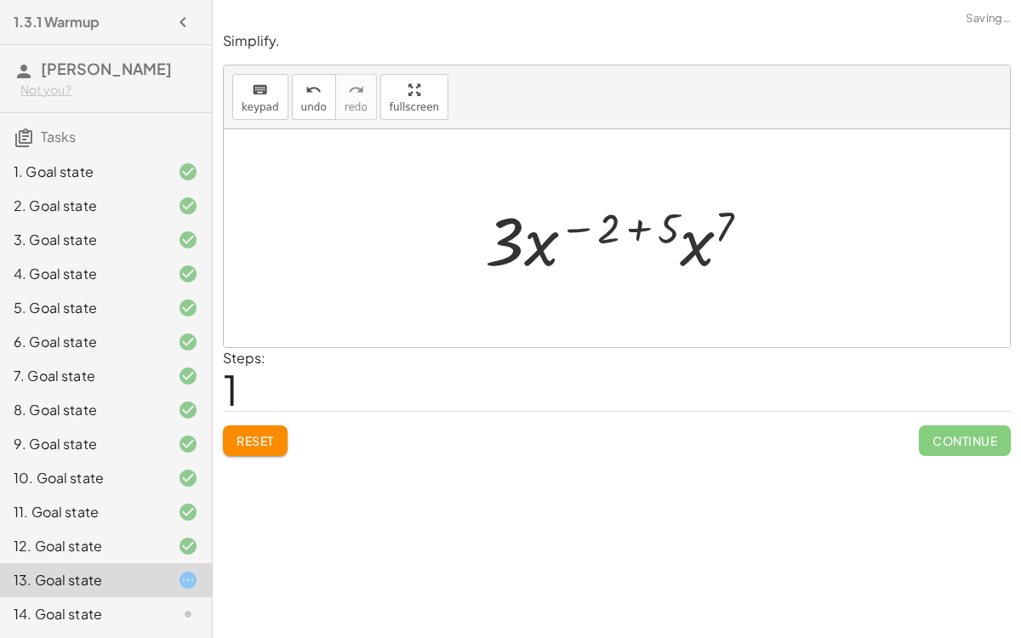
click at [643, 220] on div at bounding box center [624, 239] width 295 height 88
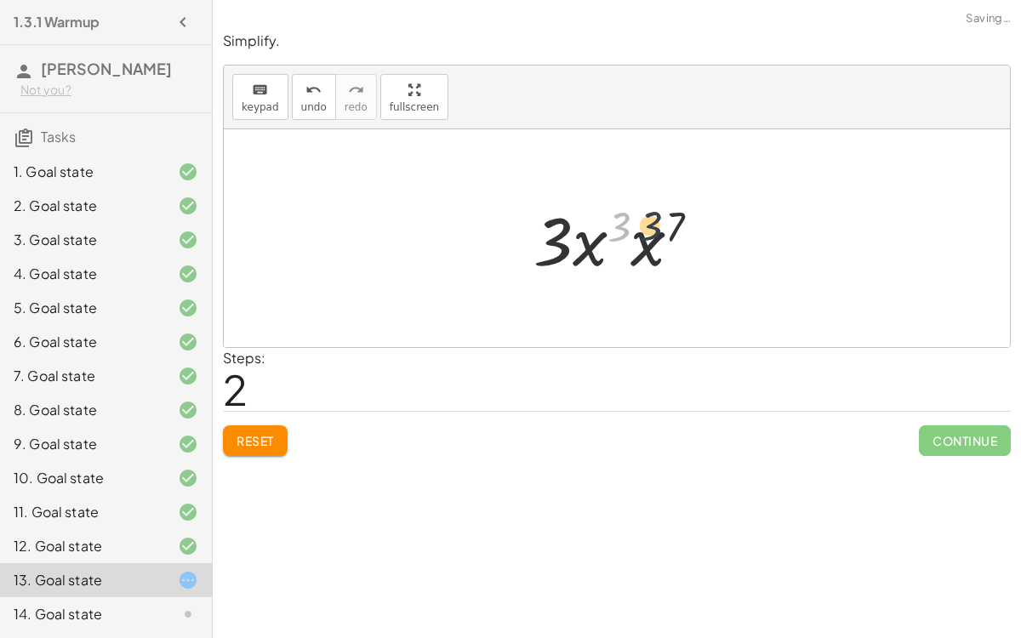
drag, startPoint x: 611, startPoint y: 228, endPoint x: 648, endPoint y: 228, distance: 37.4
click at [648, 228] on div at bounding box center [623, 239] width 197 height 88
click at [639, 236] on div at bounding box center [623, 239] width 201 height 88
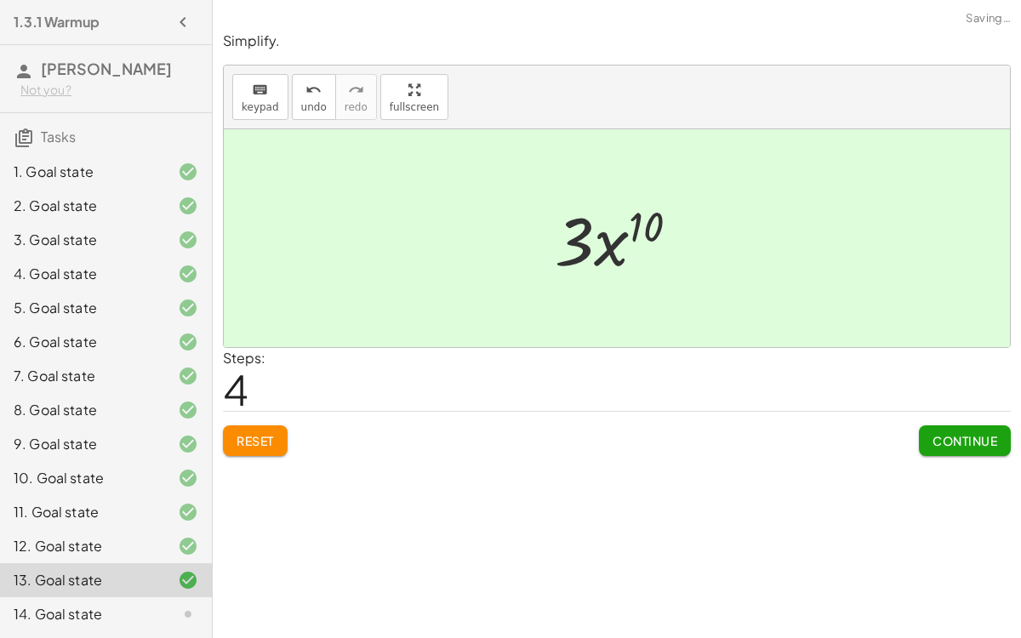
click at [605, 236] on div at bounding box center [623, 239] width 155 height 88
click at [950, 456] on div "Simplify. keyboard keypad undo undo redo redo fullscreen · 3 · x ( - 2 ) · x 5 …" at bounding box center [617, 243] width 808 height 445
click at [947, 443] on span "Continue" at bounding box center [965, 440] width 65 height 15
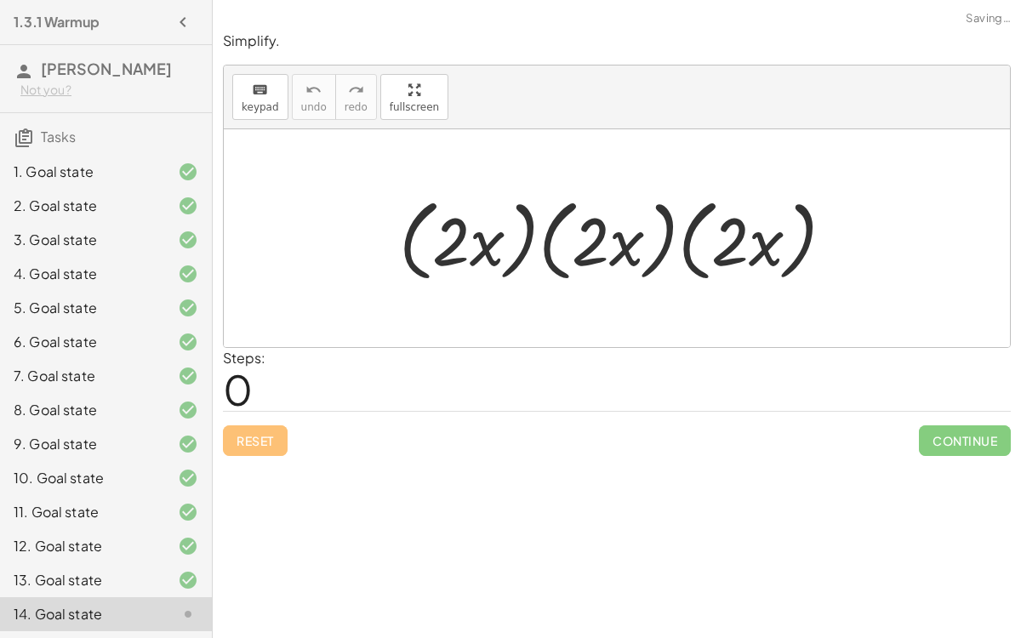
click at [610, 242] on div at bounding box center [624, 239] width 466 height 98
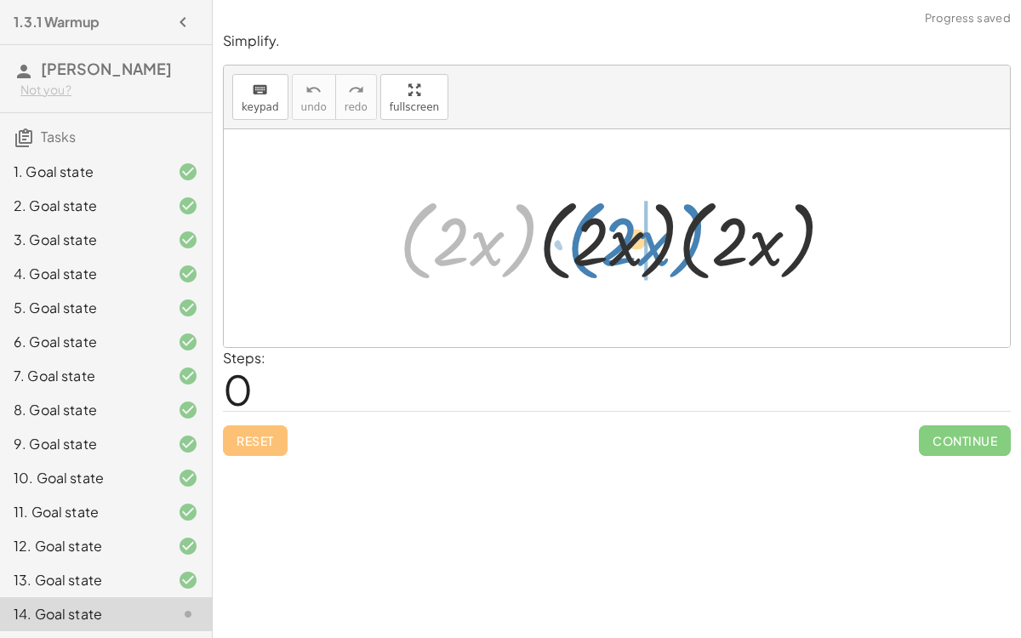
drag, startPoint x: 506, startPoint y: 225, endPoint x: 678, endPoint y: 224, distance: 171.9
click at [678, 224] on div at bounding box center [624, 239] width 466 height 98
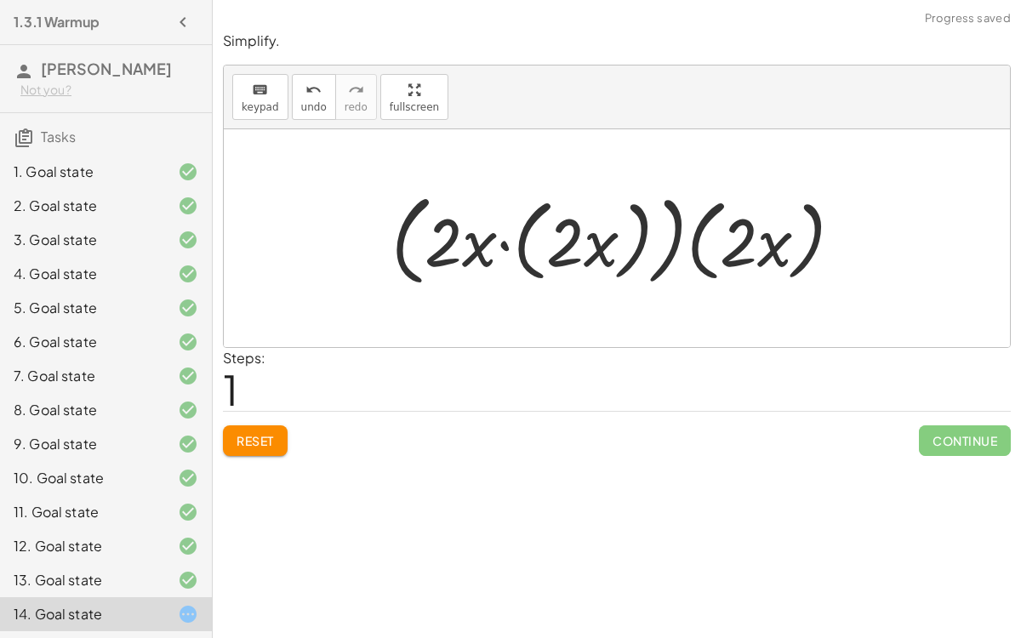
click at [509, 233] on div at bounding box center [624, 239] width 482 height 108
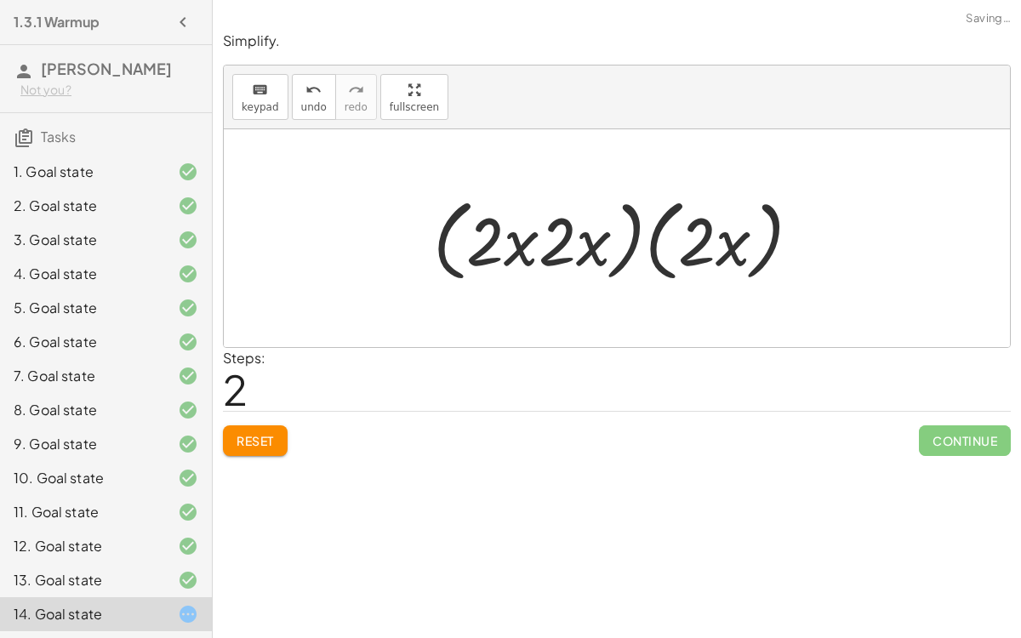
click at [495, 248] on div at bounding box center [624, 239] width 398 height 98
click at [511, 243] on div at bounding box center [624, 239] width 398 height 98
click at [523, 238] on div at bounding box center [624, 239] width 398 height 98
drag, startPoint x: 523, startPoint y: 238, endPoint x: 611, endPoint y: 240, distance: 87.7
click at [611, 240] on div at bounding box center [624, 239] width 398 height 98
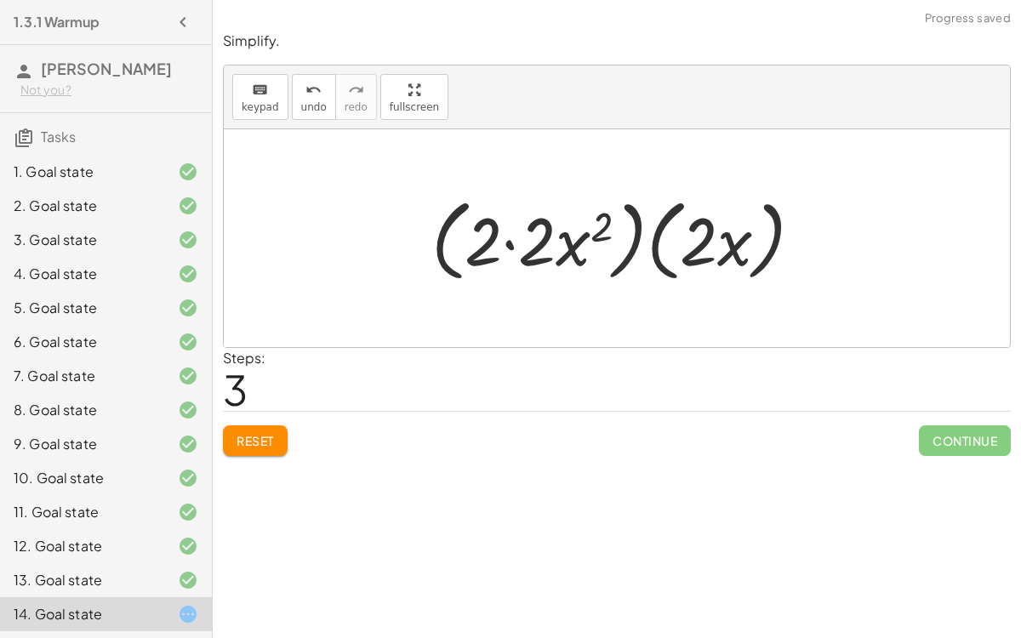
click at [569, 233] on div at bounding box center [624, 239] width 402 height 98
click at [501, 237] on div at bounding box center [624, 239] width 402 height 98
click at [506, 240] on div at bounding box center [624, 239] width 402 height 98
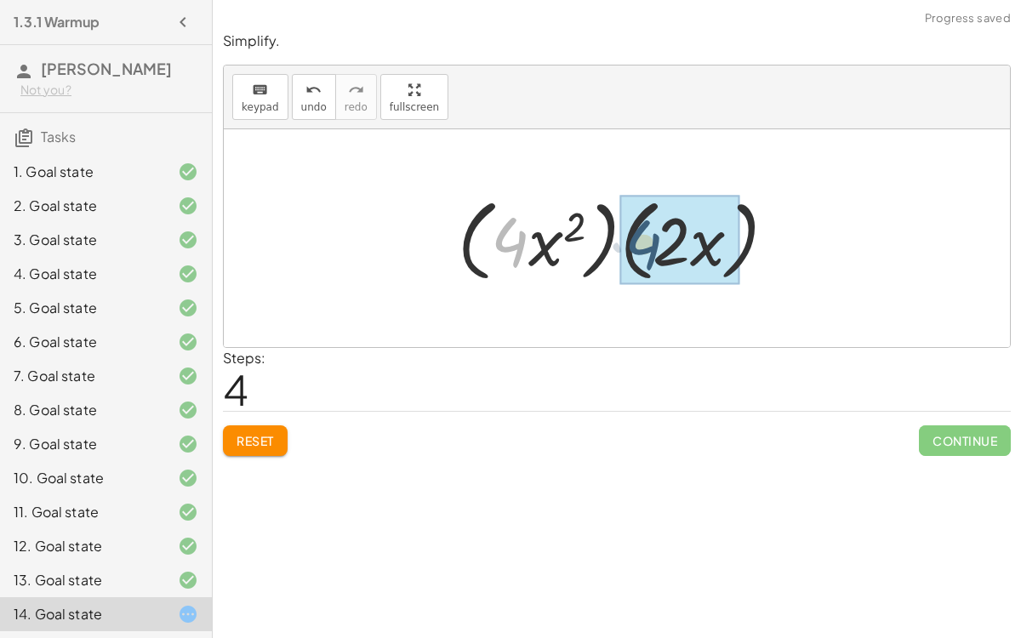
drag, startPoint x: 514, startPoint y: 238, endPoint x: 651, endPoint y: 241, distance: 137.0
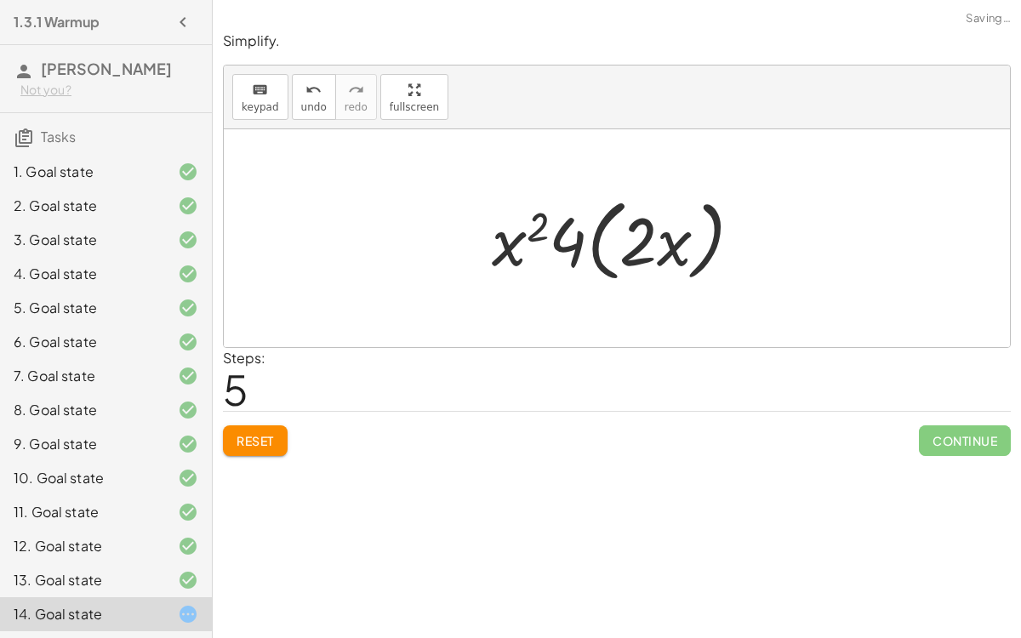
click at [562, 227] on div at bounding box center [624, 239] width 282 height 98
click at [535, 232] on div at bounding box center [624, 239] width 282 height 98
click at [662, 232] on div at bounding box center [624, 239] width 282 height 98
click at [655, 232] on div at bounding box center [624, 239] width 282 height 98
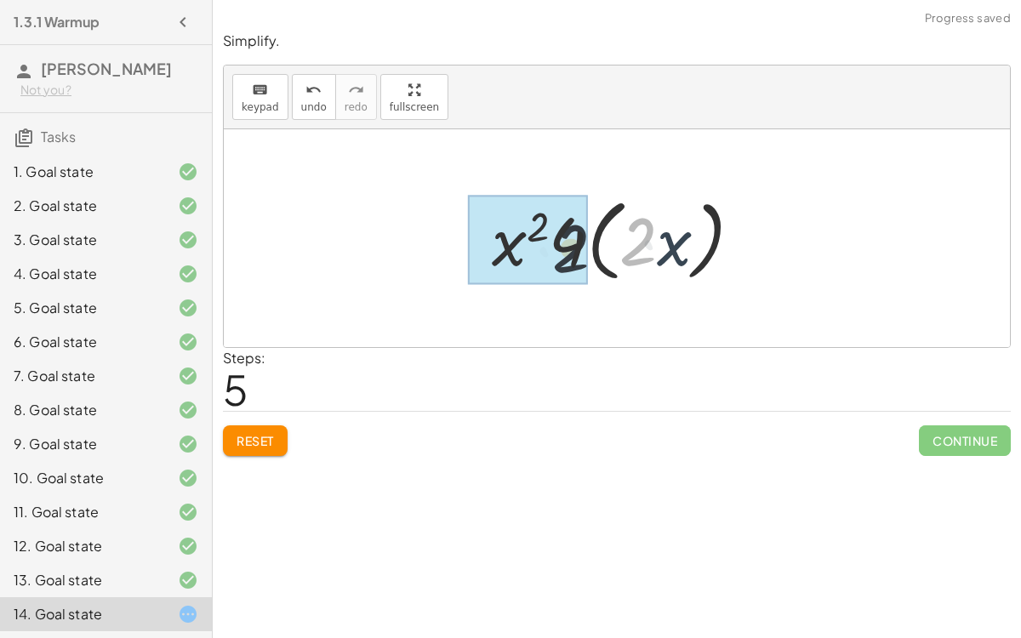
drag, startPoint x: 642, startPoint y: 229, endPoint x: 533, endPoint y: 239, distance: 110.2
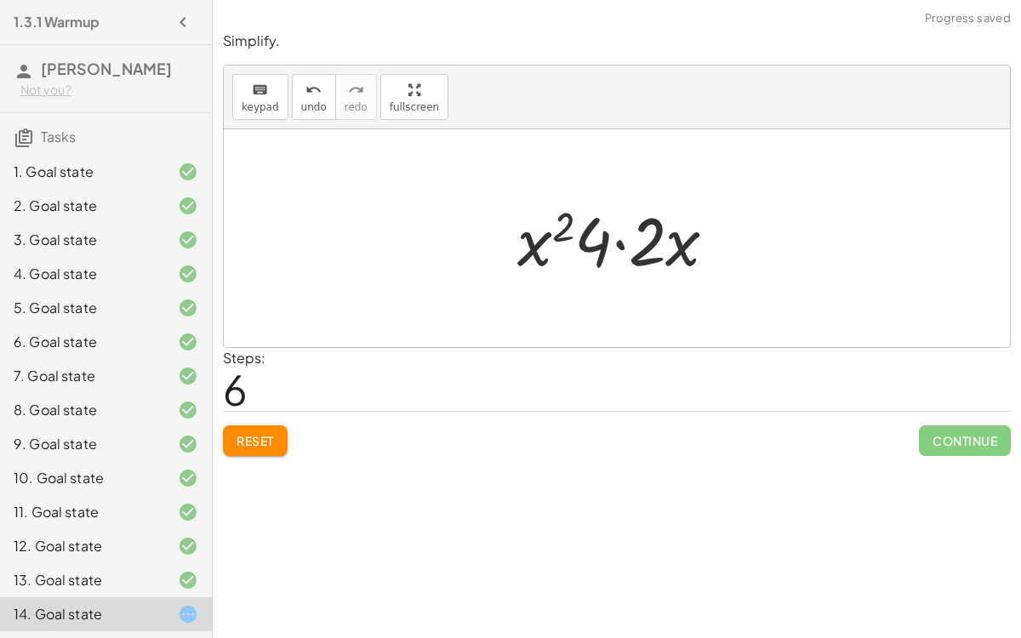
click at [659, 236] on div at bounding box center [624, 239] width 231 height 88
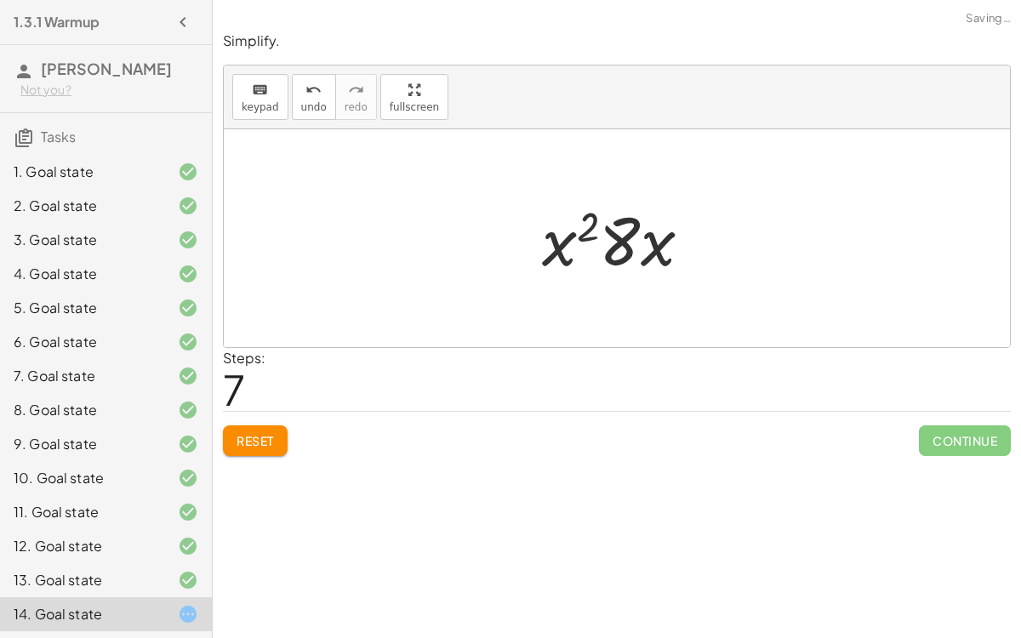
click at [609, 239] on div at bounding box center [624, 239] width 180 height 88
click at [652, 253] on div at bounding box center [624, 239] width 180 height 88
drag, startPoint x: 652, startPoint y: 253, endPoint x: 568, endPoint y: 242, distance: 85.0
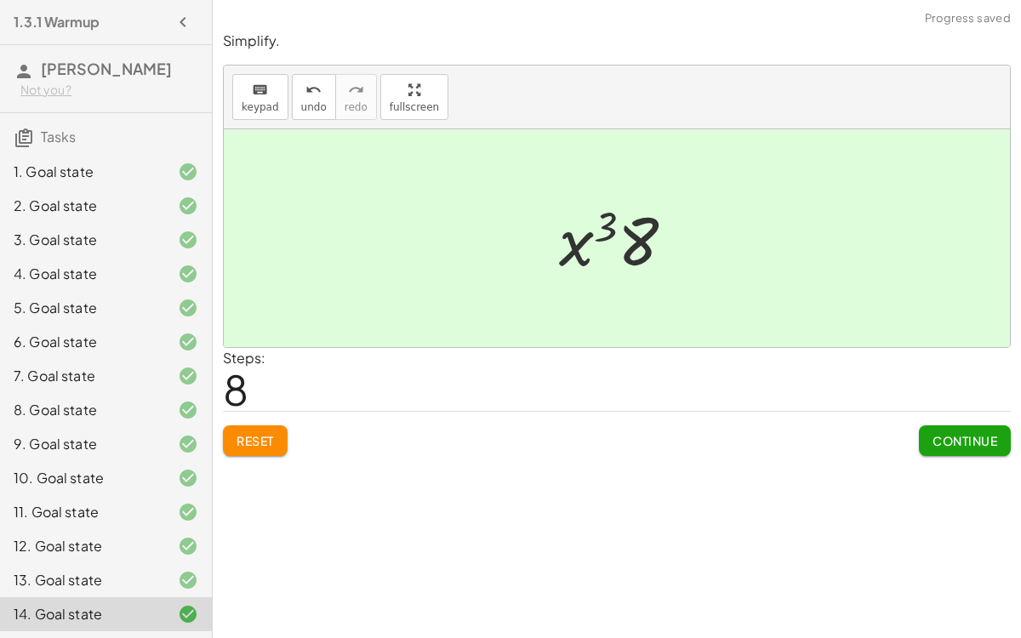
click at [944, 437] on span "Continue" at bounding box center [965, 440] width 65 height 15
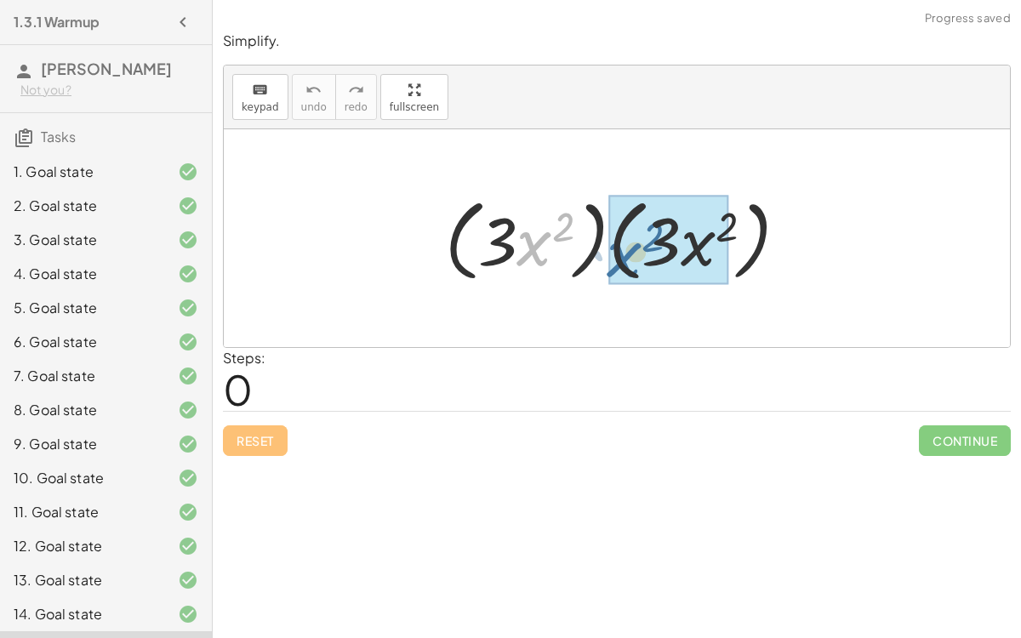
drag, startPoint x: 522, startPoint y: 235, endPoint x: 610, endPoint y: 243, distance: 88.8
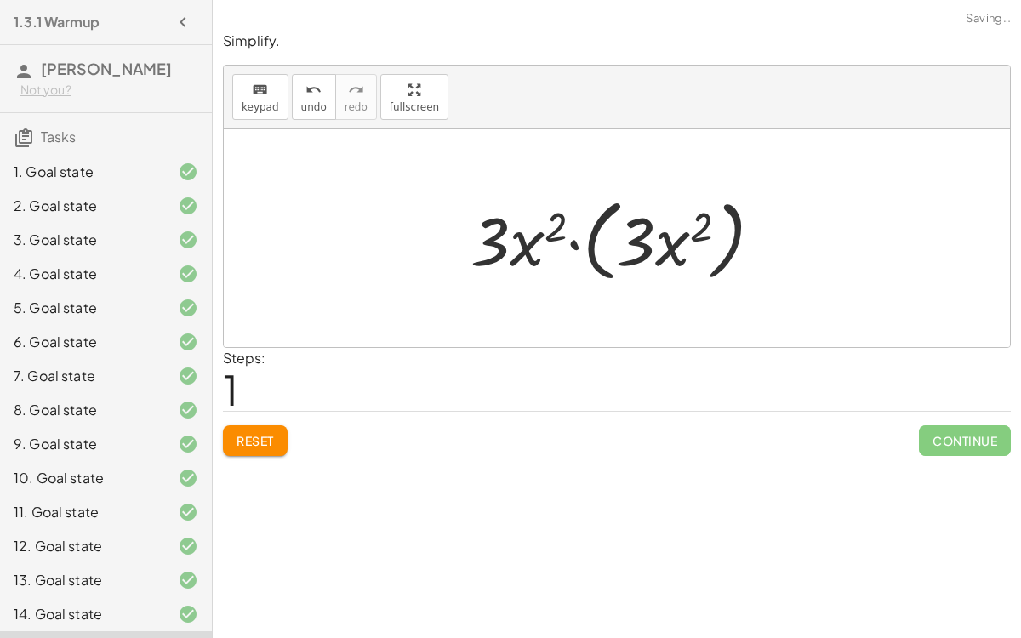
click at [572, 237] on div at bounding box center [623, 239] width 323 height 98
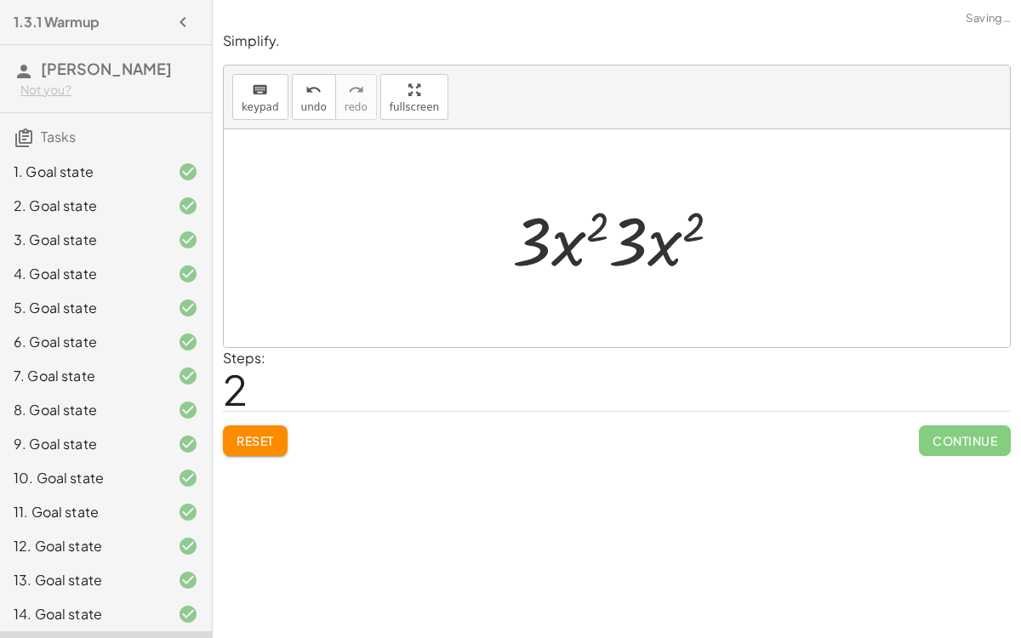
click at [597, 232] on div at bounding box center [623, 239] width 239 height 88
drag, startPoint x: 550, startPoint y: 248, endPoint x: 645, endPoint y: 253, distance: 95.4
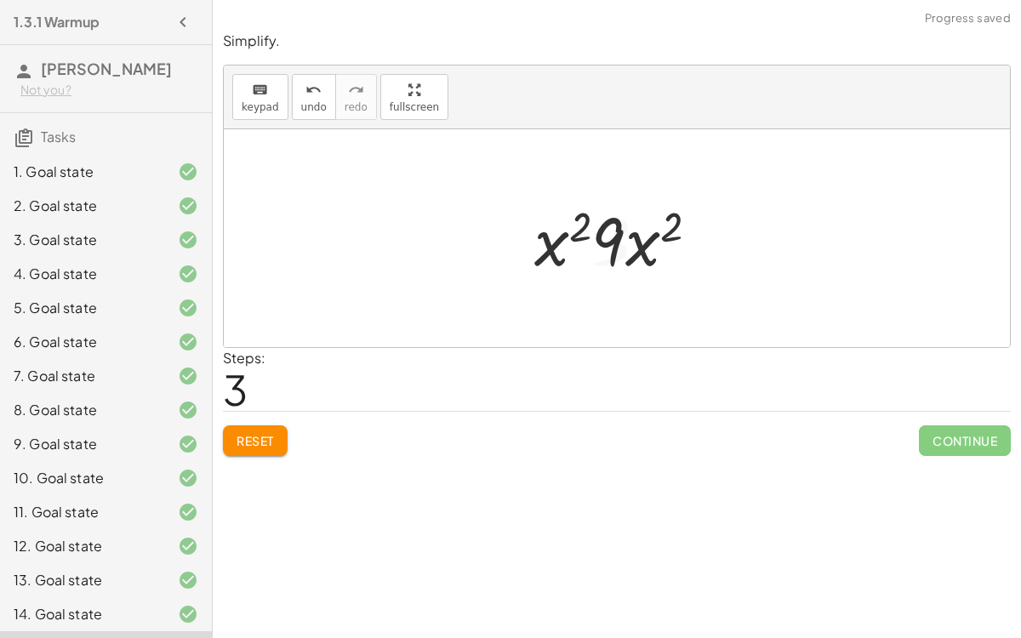
click at [585, 247] on div at bounding box center [623, 239] width 195 height 88
drag, startPoint x: 551, startPoint y: 243, endPoint x: 635, endPoint y: 252, distance: 84.7
click at [648, 218] on div at bounding box center [624, 239] width 198 height 88
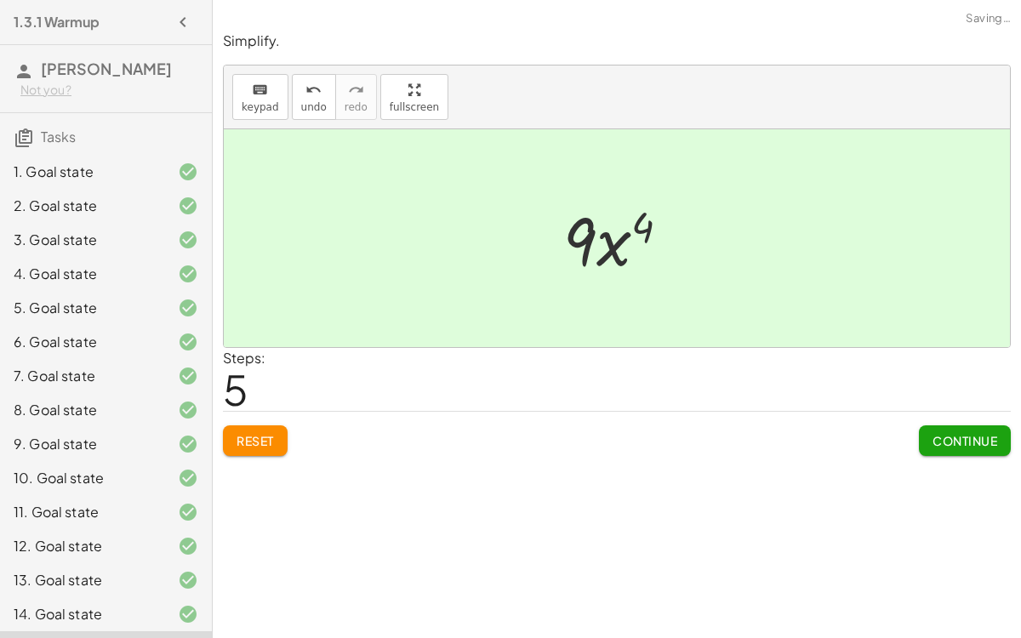
click at [961, 437] on span "Continue" at bounding box center [965, 440] width 65 height 15
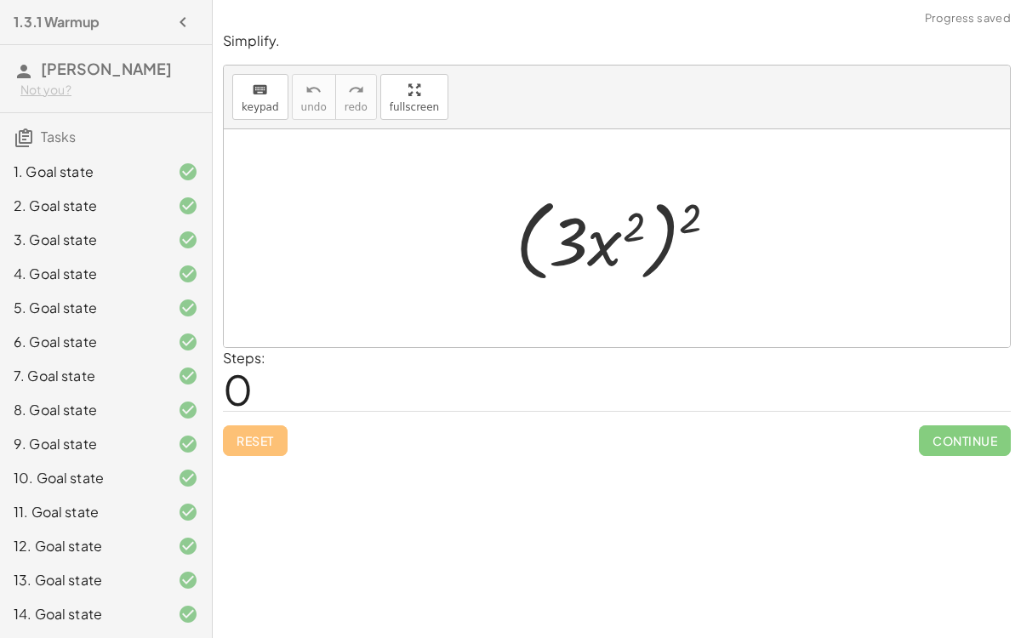
click at [636, 231] on div at bounding box center [623, 239] width 233 height 98
click at [614, 234] on div at bounding box center [623, 239] width 233 height 98
drag, startPoint x: 683, startPoint y: 225, endPoint x: 602, endPoint y: 264, distance: 89.4
click at [602, 264] on div at bounding box center [623, 239] width 233 height 98
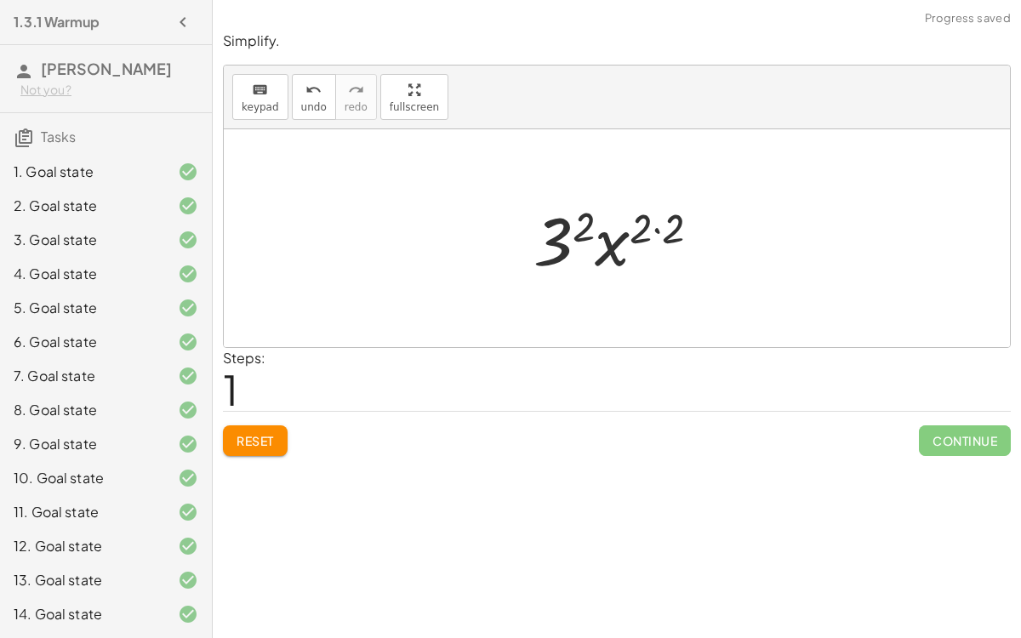
click at [651, 228] on div at bounding box center [623, 239] width 197 height 88
click at [659, 219] on div at bounding box center [623, 239] width 197 height 88
drag, startPoint x: 627, startPoint y: 249, endPoint x: 586, endPoint y: 243, distance: 41.4
click at [586, 243] on div at bounding box center [624, 239] width 166 height 88
drag, startPoint x: 632, startPoint y: 243, endPoint x: 566, endPoint y: 232, distance: 67.2
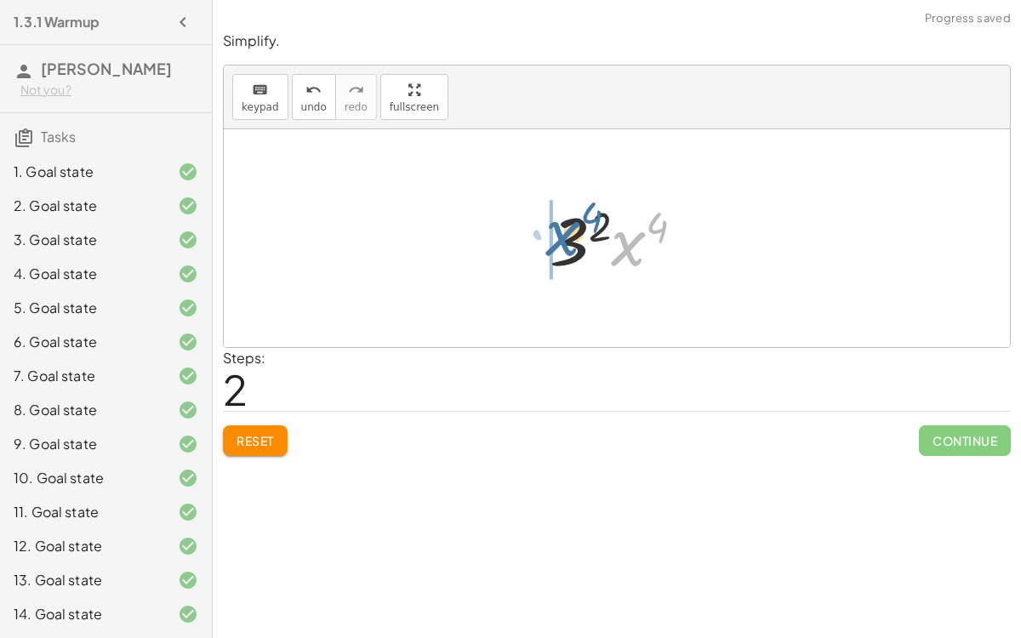
click at [566, 232] on div at bounding box center [624, 239] width 166 height 88
click at [594, 233] on div at bounding box center [624, 239] width 166 height 88
drag, startPoint x: 657, startPoint y: 226, endPoint x: 613, endPoint y: 230, distance: 44.4
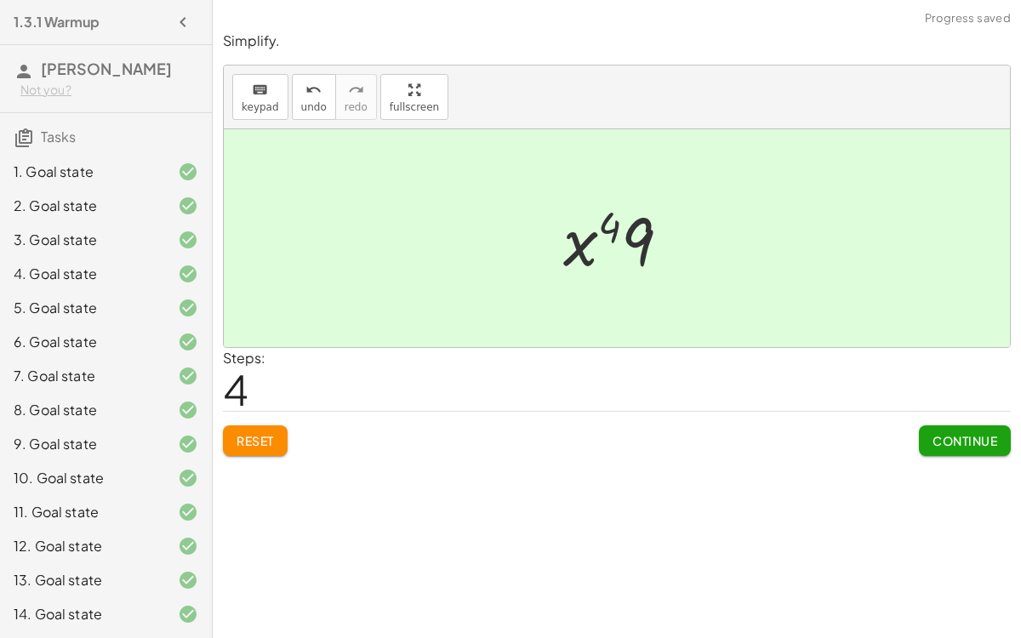
click at [611, 230] on div at bounding box center [624, 239] width 138 height 88
click at [935, 448] on button "Continue" at bounding box center [965, 440] width 92 height 31
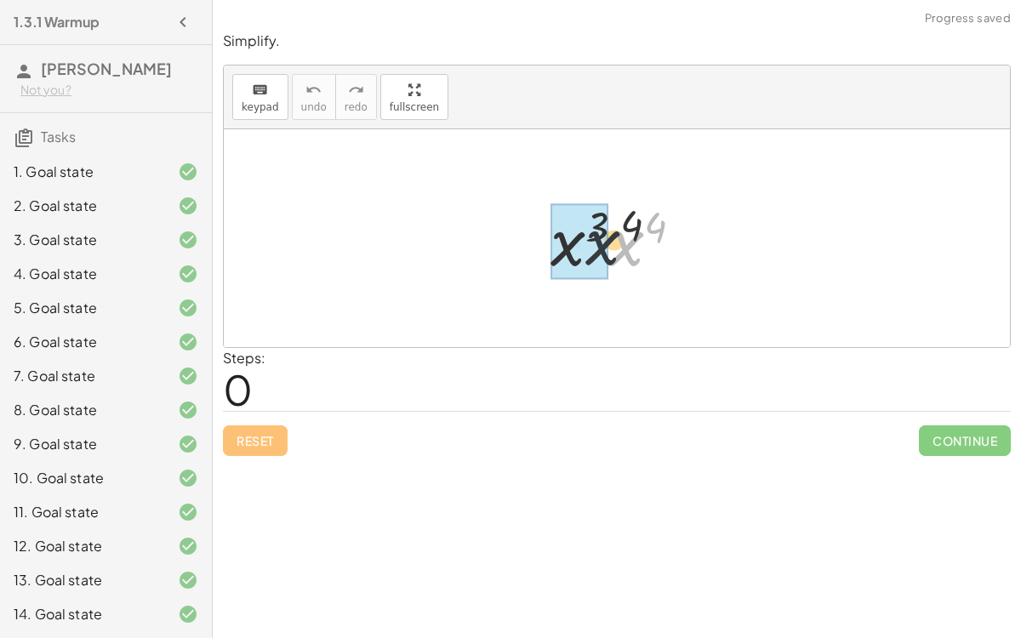
drag, startPoint x: 620, startPoint y: 230, endPoint x: 574, endPoint y: 231, distance: 46.8
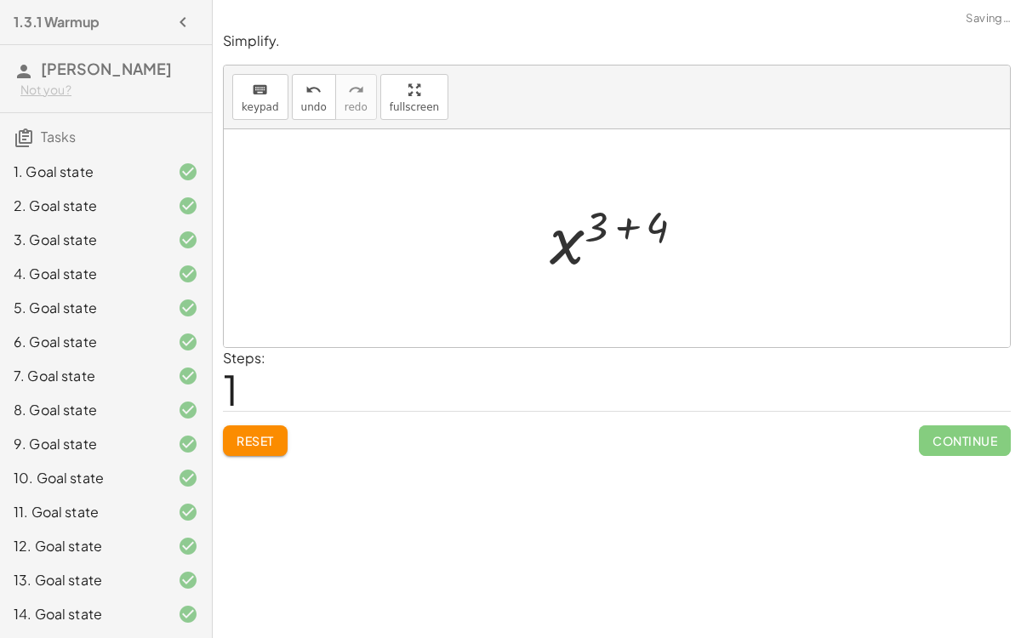
click at [630, 227] on div at bounding box center [624, 239] width 166 height 84
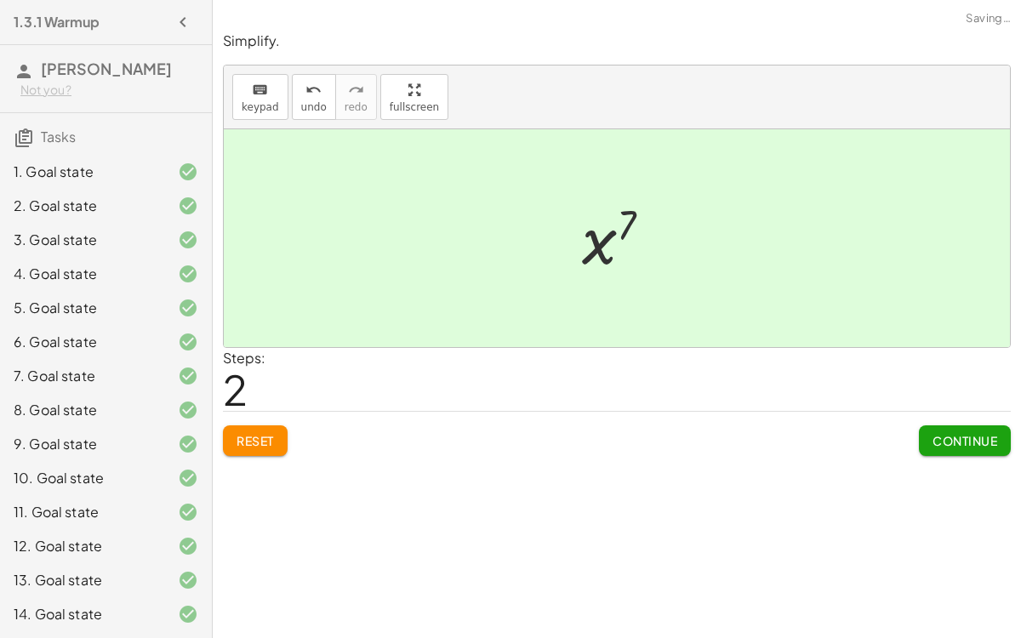
click at [961, 440] on span "Continue" at bounding box center [965, 440] width 65 height 15
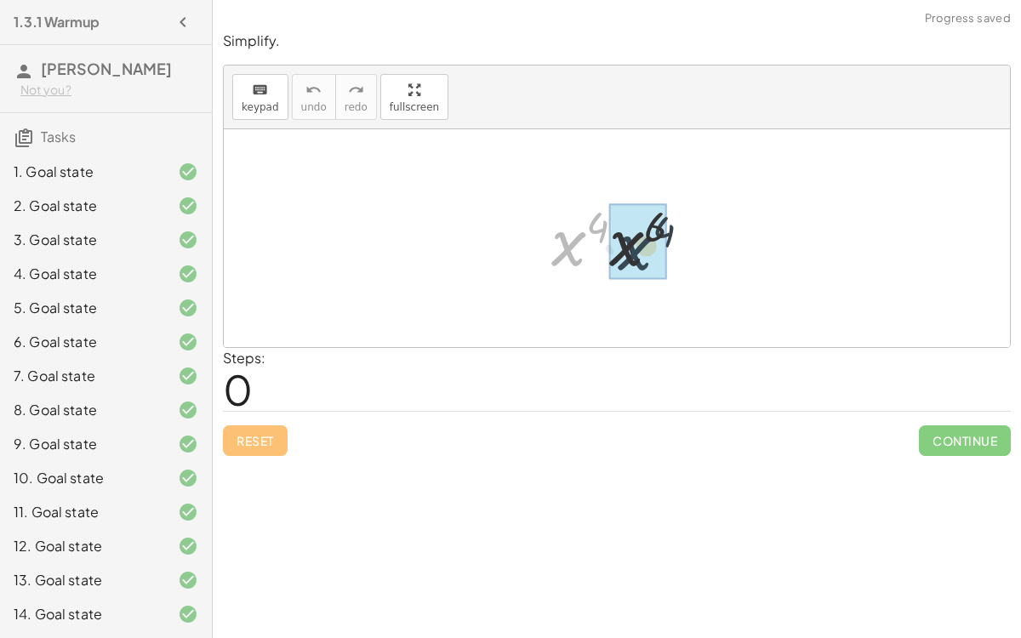
drag, startPoint x: 577, startPoint y: 240, endPoint x: 645, endPoint y: 244, distance: 68.2
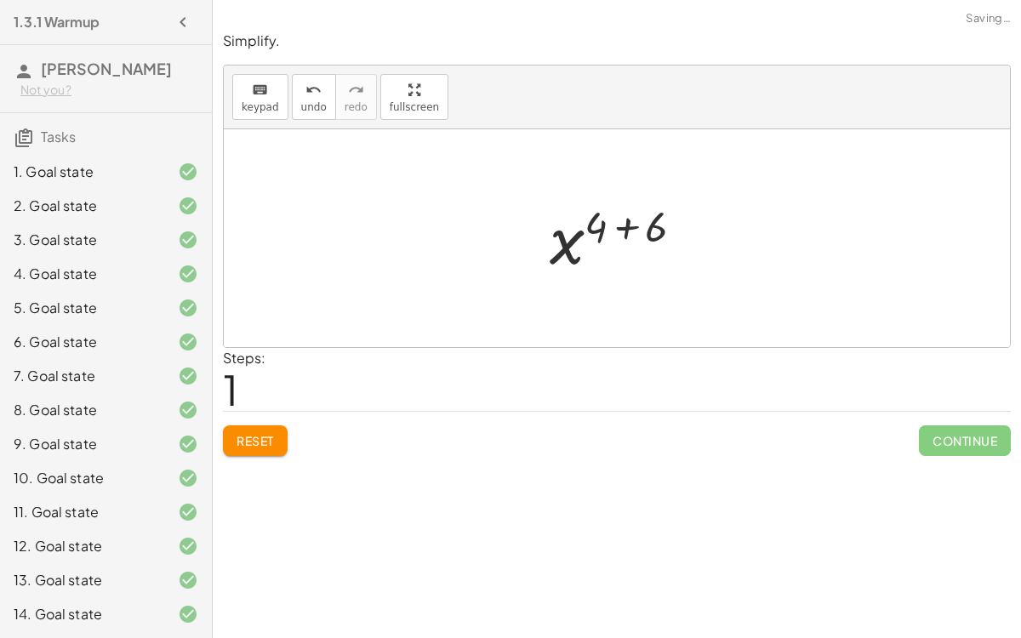
click at [621, 224] on div at bounding box center [623, 239] width 165 height 84
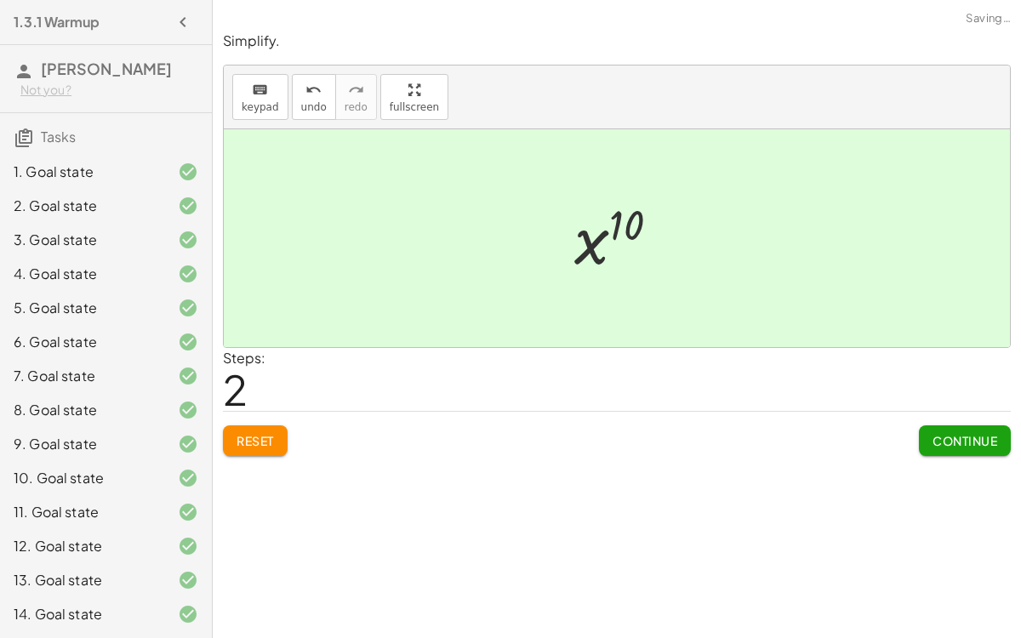
click at [960, 433] on span "Continue" at bounding box center [965, 440] width 65 height 15
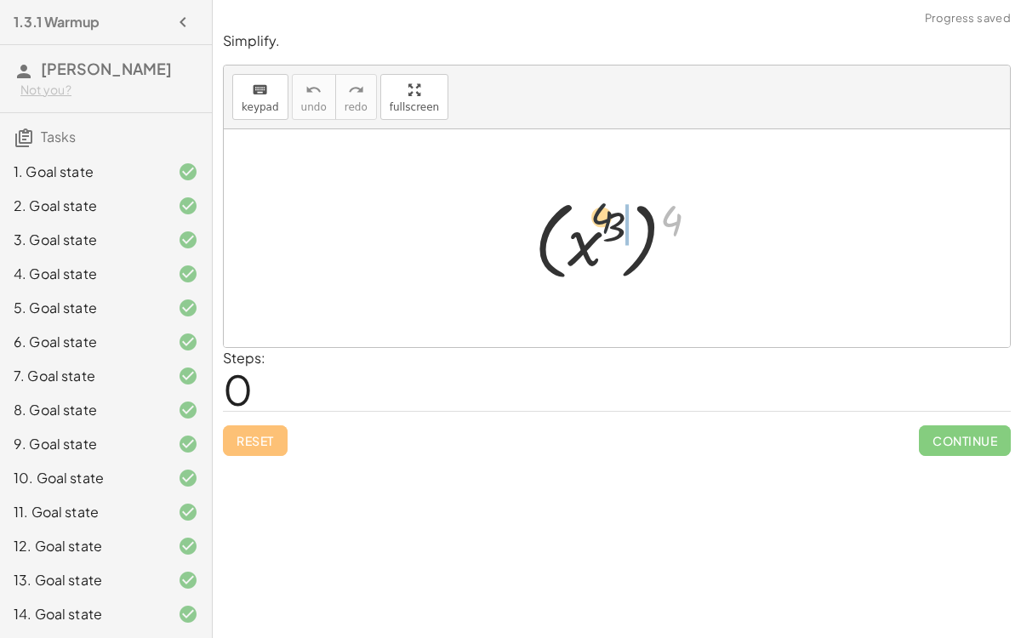
drag, startPoint x: 678, startPoint y: 214, endPoint x: 581, endPoint y: 214, distance: 97.0
click at [581, 214] on div at bounding box center [623, 238] width 195 height 94
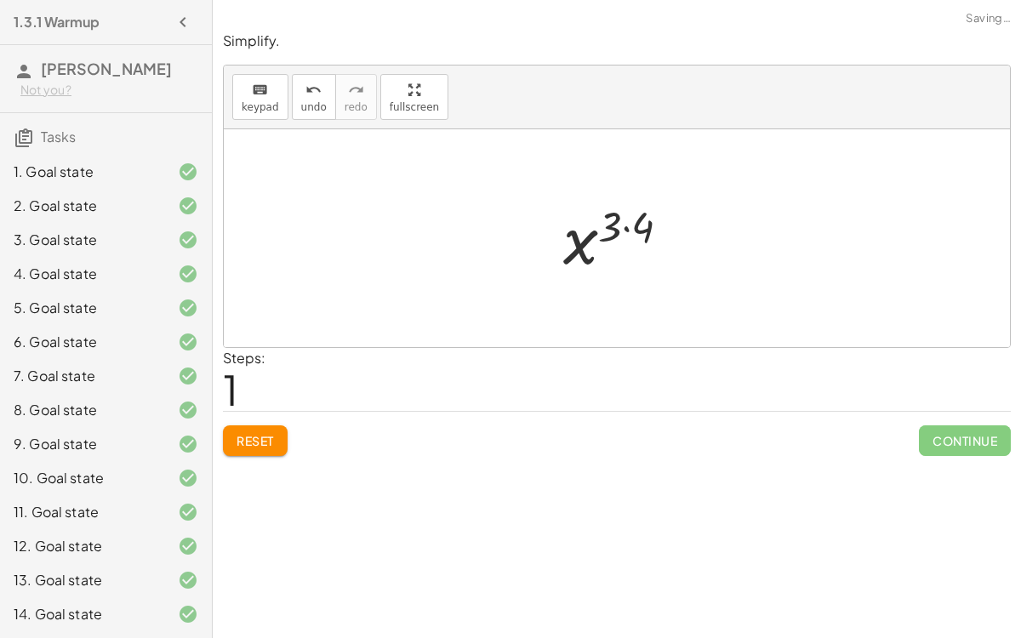
click at [625, 222] on div at bounding box center [623, 239] width 137 height 84
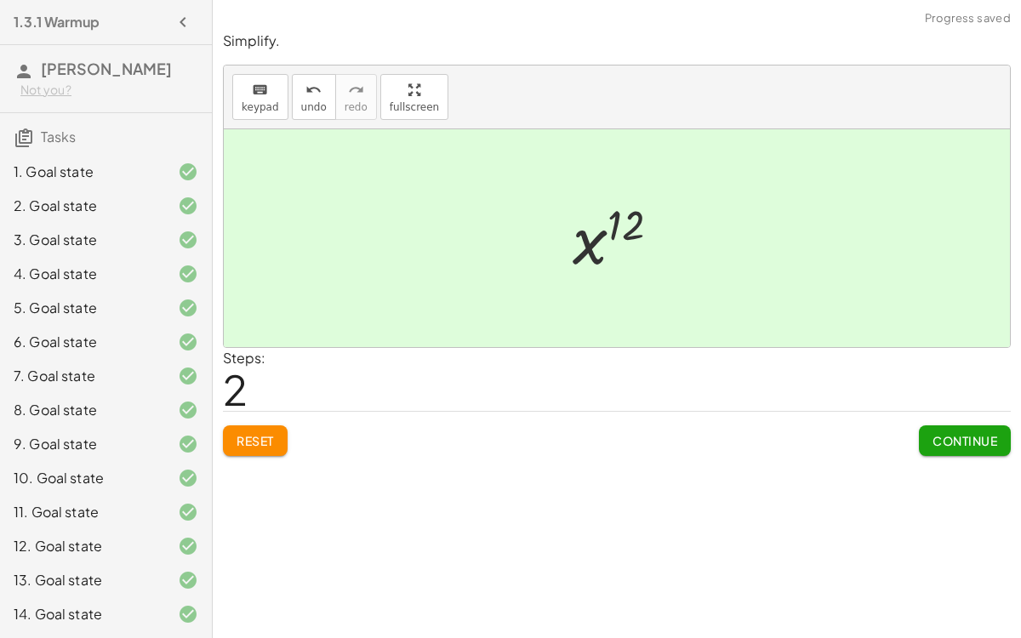
click at [946, 441] on span "Continue" at bounding box center [965, 440] width 65 height 15
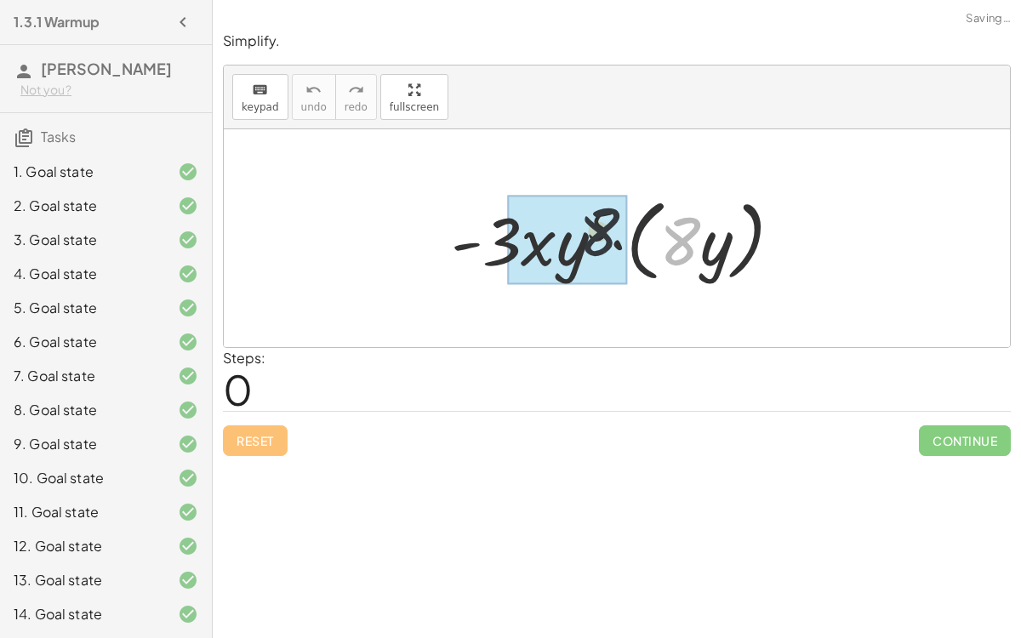
drag, startPoint x: 689, startPoint y: 233, endPoint x: 541, endPoint y: 225, distance: 148.3
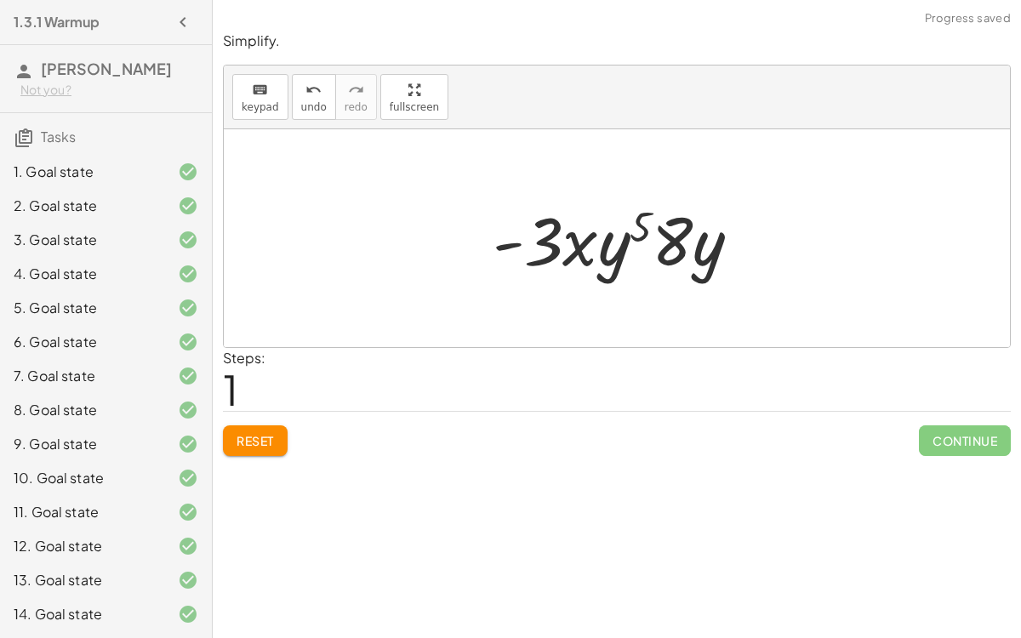
click at [695, 236] on div at bounding box center [623, 239] width 279 height 88
drag, startPoint x: 669, startPoint y: 232, endPoint x: 573, endPoint y: 225, distance: 96.5
click at [573, 225] on div at bounding box center [623, 239] width 279 height 88
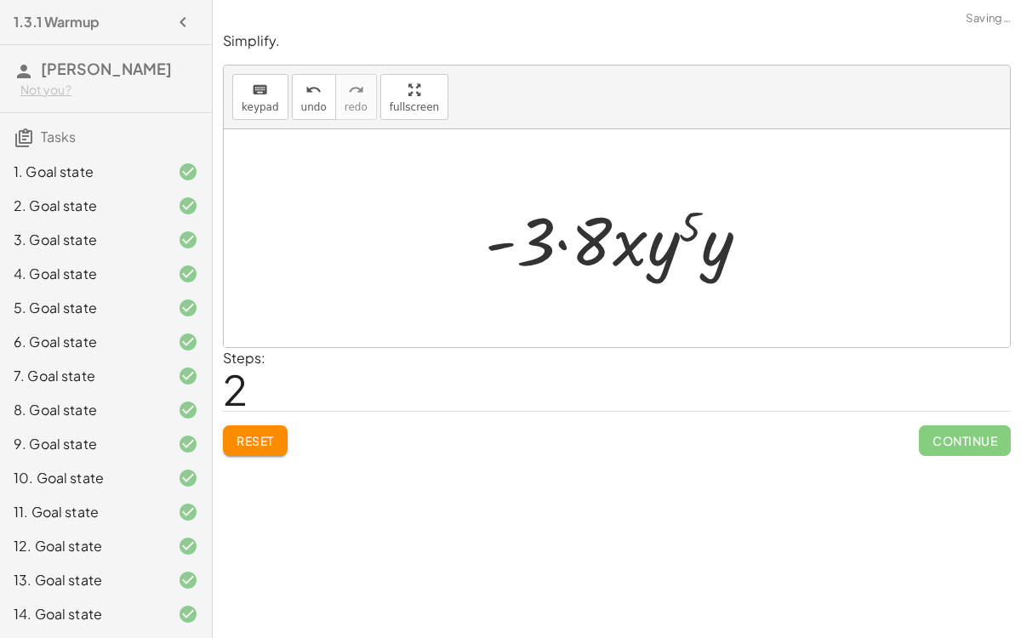
click at [571, 236] on div at bounding box center [624, 239] width 294 height 88
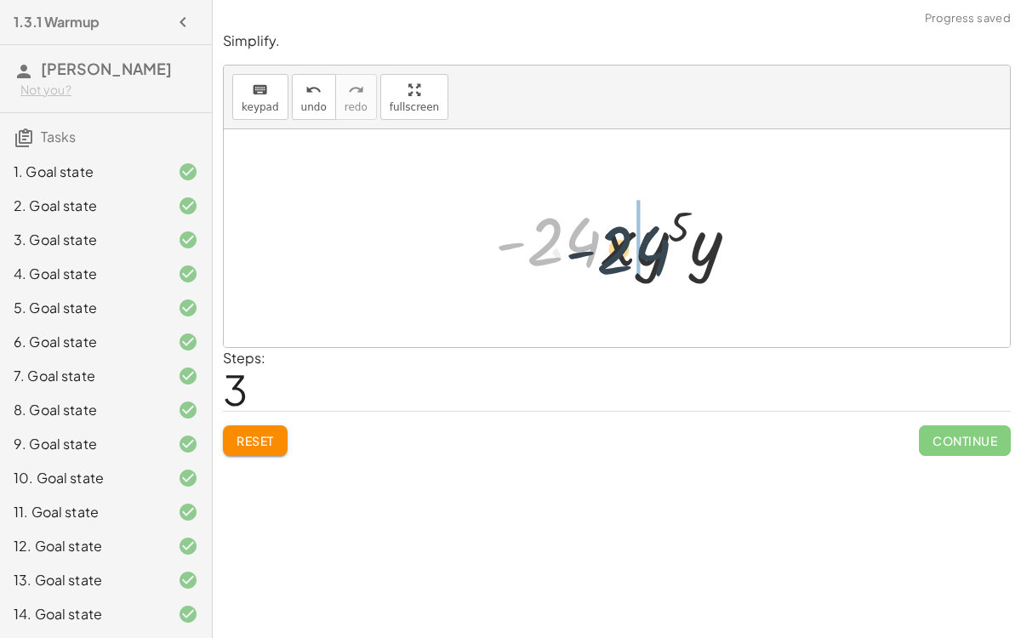
drag, startPoint x: 546, startPoint y: 234, endPoint x: 620, endPoint y: 243, distance: 74.5
click at [620, 243] on div at bounding box center [624, 239] width 274 height 88
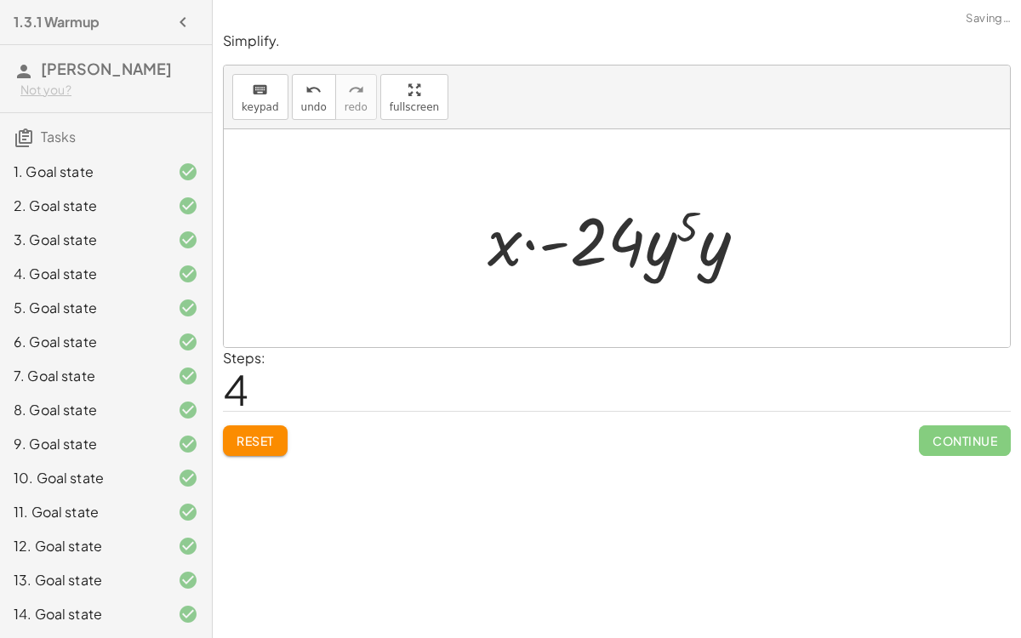
click at [602, 232] on div at bounding box center [624, 239] width 290 height 88
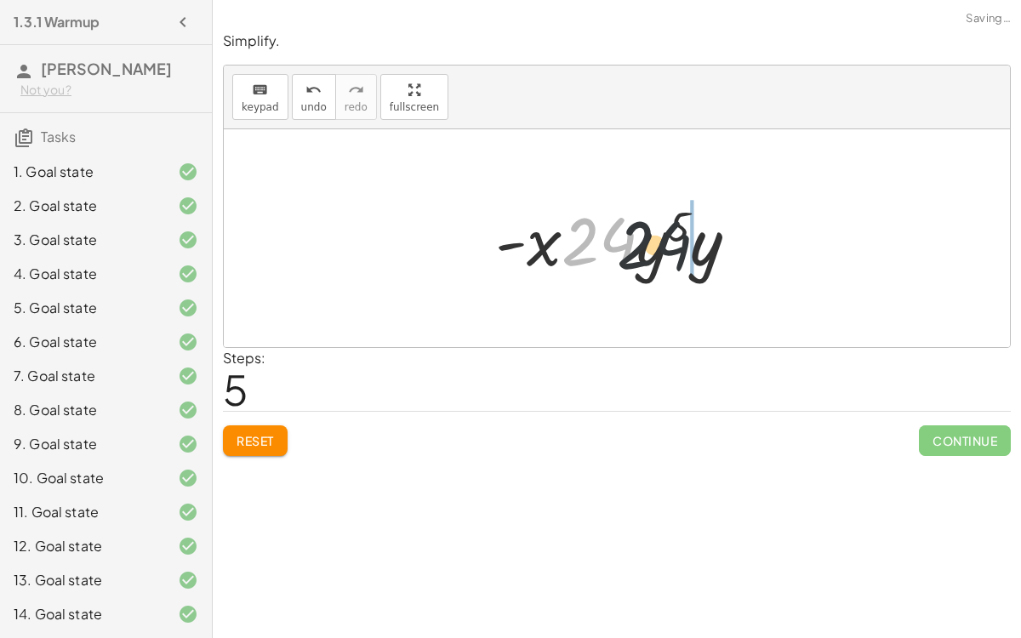
drag, startPoint x: 591, startPoint y: 237, endPoint x: 667, endPoint y: 243, distance: 76.8
click at [667, 243] on div at bounding box center [624, 239] width 274 height 88
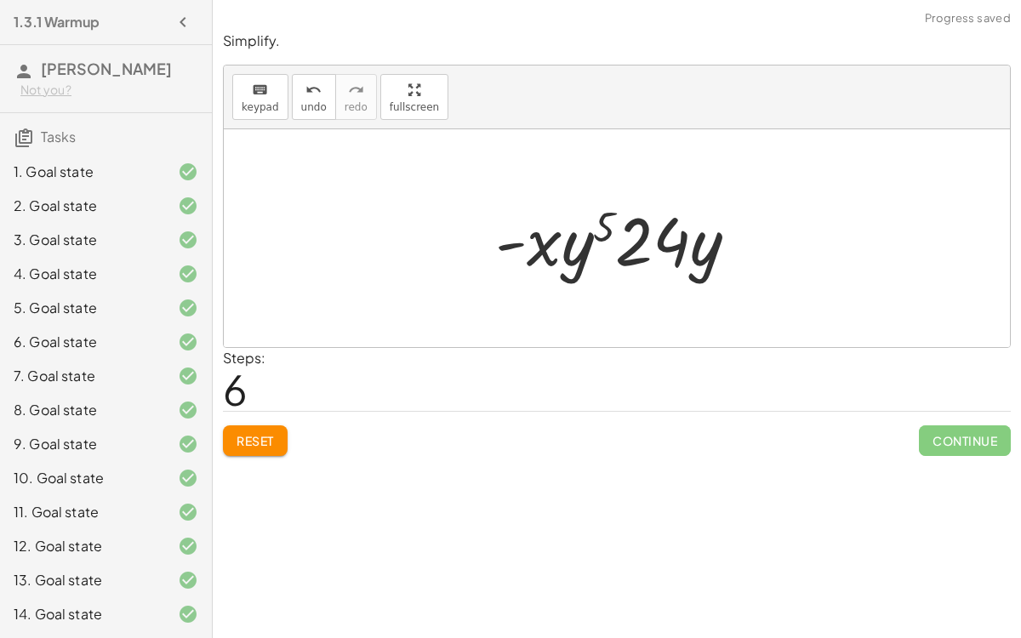
click at [598, 235] on div at bounding box center [624, 239] width 274 height 88
drag, startPoint x: 715, startPoint y: 254, endPoint x: 596, endPoint y: 243, distance: 118.9
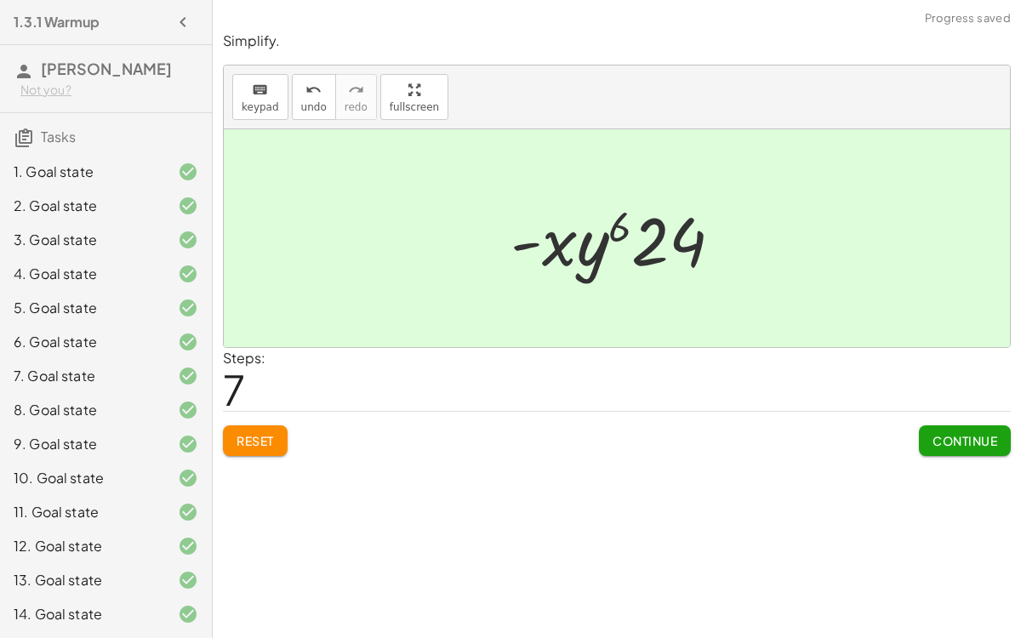
click at [962, 425] on button "Continue" at bounding box center [965, 440] width 92 height 31
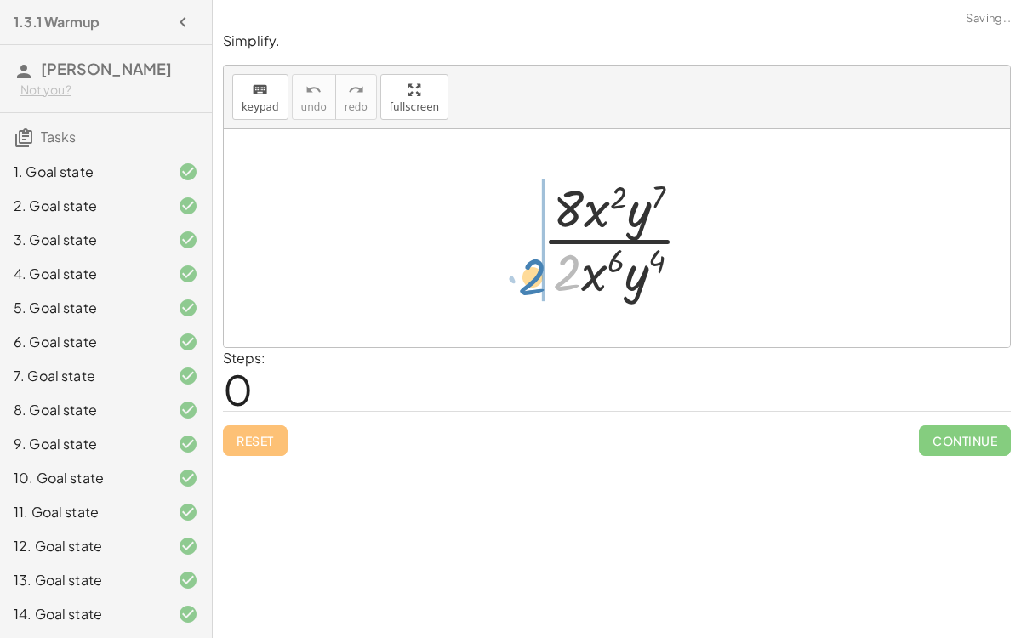
drag, startPoint x: 568, startPoint y: 270, endPoint x: 534, endPoint y: 274, distance: 35.1
click at [534, 274] on div at bounding box center [624, 238] width 181 height 131
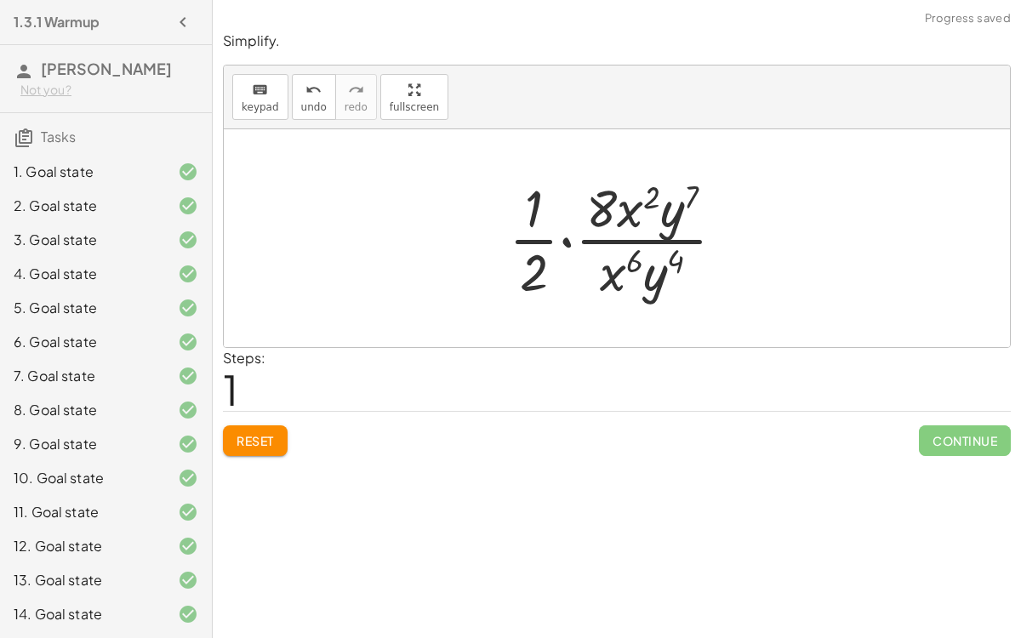
click at [550, 222] on div at bounding box center [623, 238] width 247 height 131
click at [564, 235] on div at bounding box center [623, 238] width 247 height 131
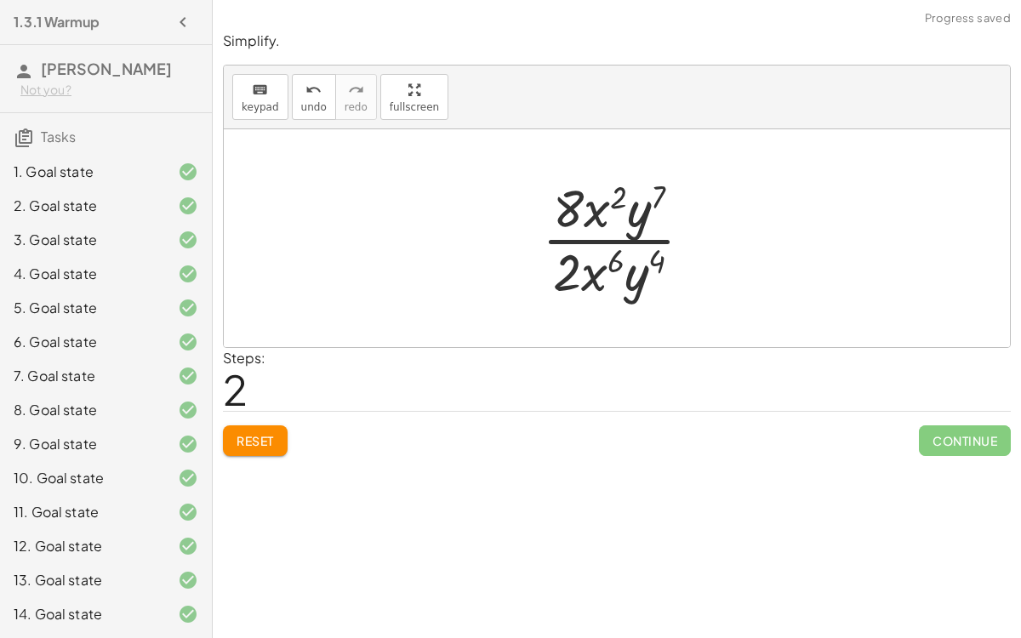
click at [284, 94] on div "keyboard keypad undo [PERSON_NAME] redo fullscreen" at bounding box center [617, 98] width 786 height 64
click at [311, 107] on span "undo" at bounding box center [314, 107] width 26 height 12
click at [628, 273] on div at bounding box center [624, 238] width 181 height 131
drag, startPoint x: 628, startPoint y: 273, endPoint x: 625, endPoint y: 231, distance: 42.7
click at [625, 231] on div at bounding box center [624, 238] width 181 height 131
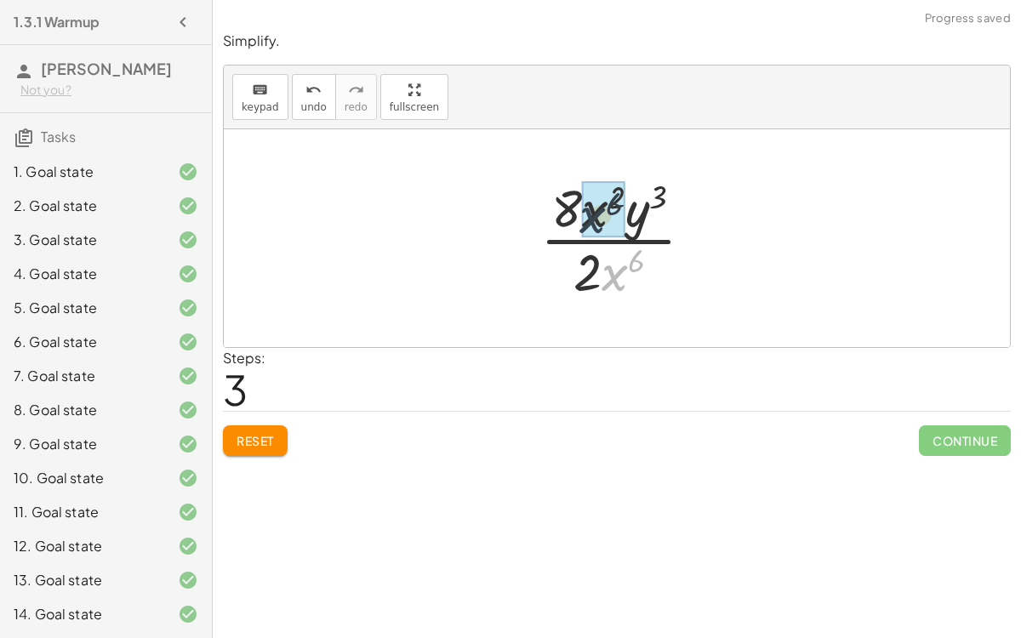
drag, startPoint x: 619, startPoint y: 281, endPoint x: 602, endPoint y: 243, distance: 41.9
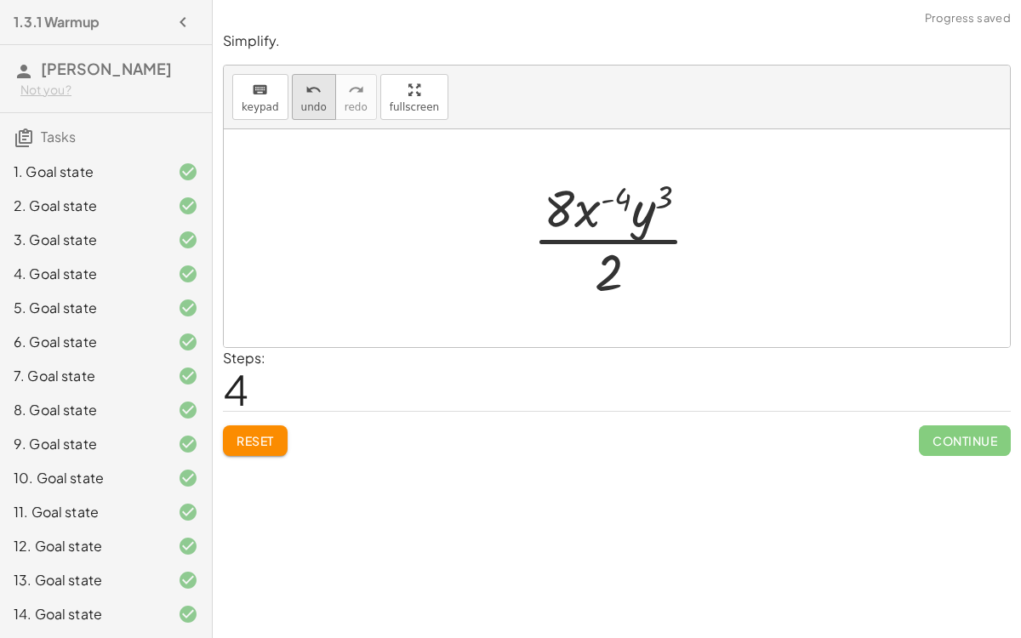
click at [305, 95] on icon "undo" at bounding box center [313, 90] width 16 height 20
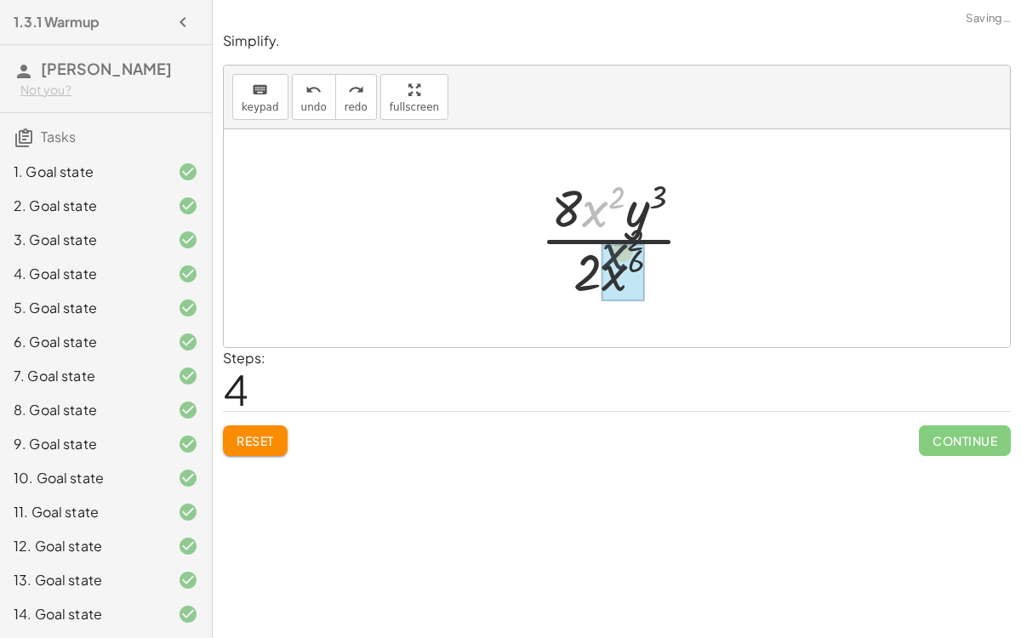
drag, startPoint x: 593, startPoint y: 206, endPoint x: 614, endPoint y: 258, distance: 56.1
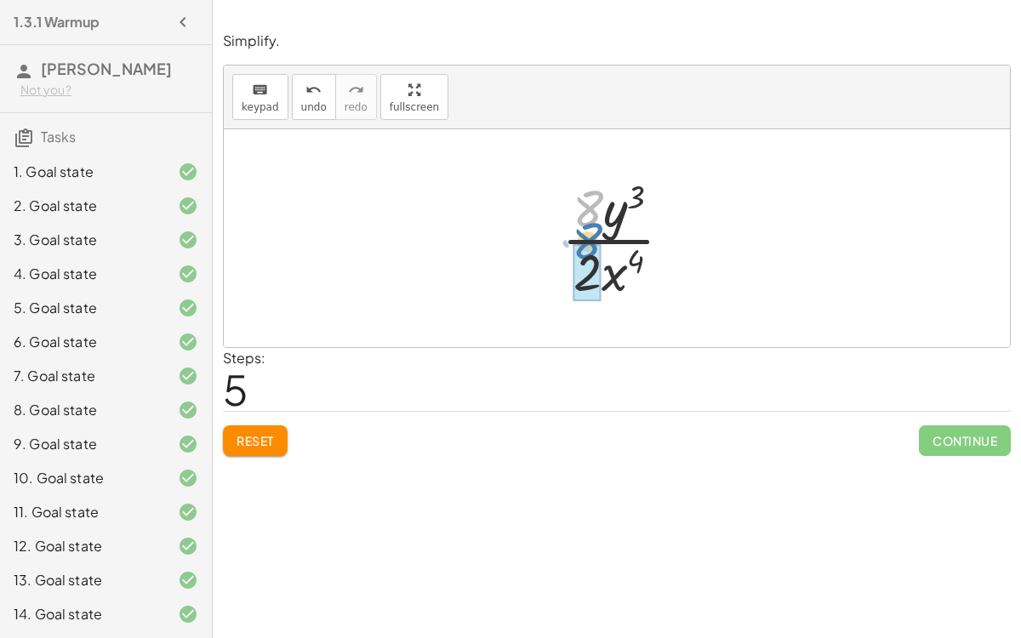
drag, startPoint x: 593, startPoint y: 210, endPoint x: 592, endPoint y: 242, distance: 31.5
click at [592, 242] on div at bounding box center [623, 238] width 141 height 131
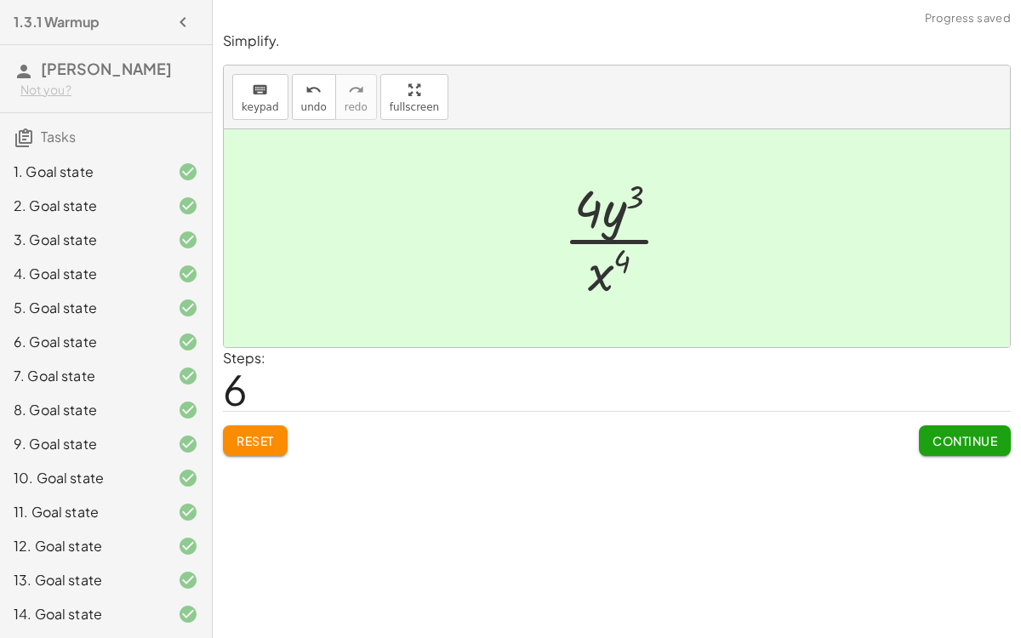
click at [987, 435] on span "Continue" at bounding box center [965, 440] width 65 height 15
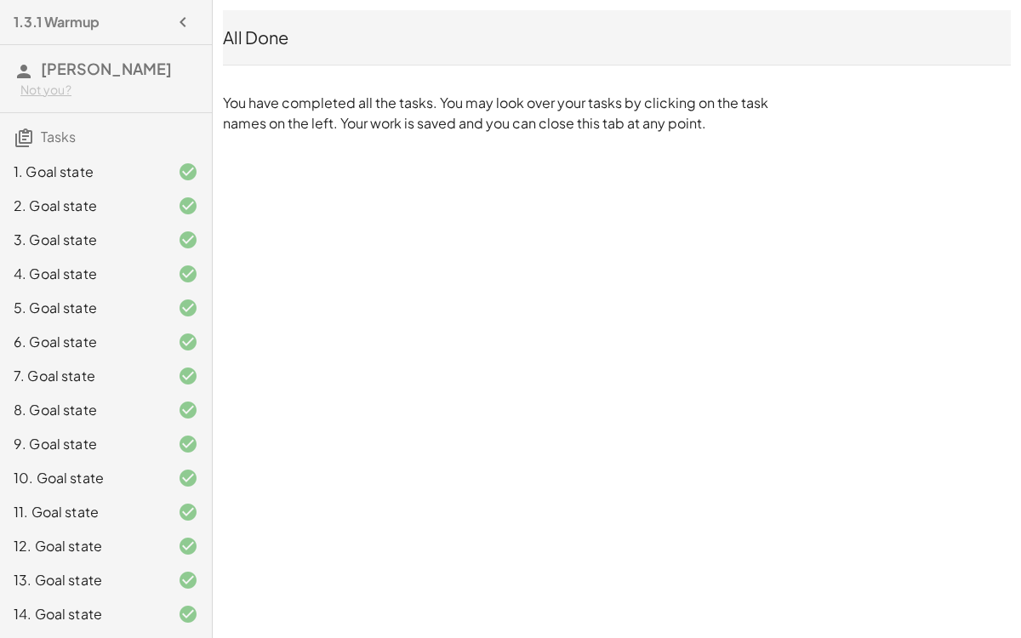
click at [286, 31] on div "All Done" at bounding box center [617, 38] width 788 height 24
click at [188, 157] on div "1. Goal state" at bounding box center [106, 172] width 212 height 34
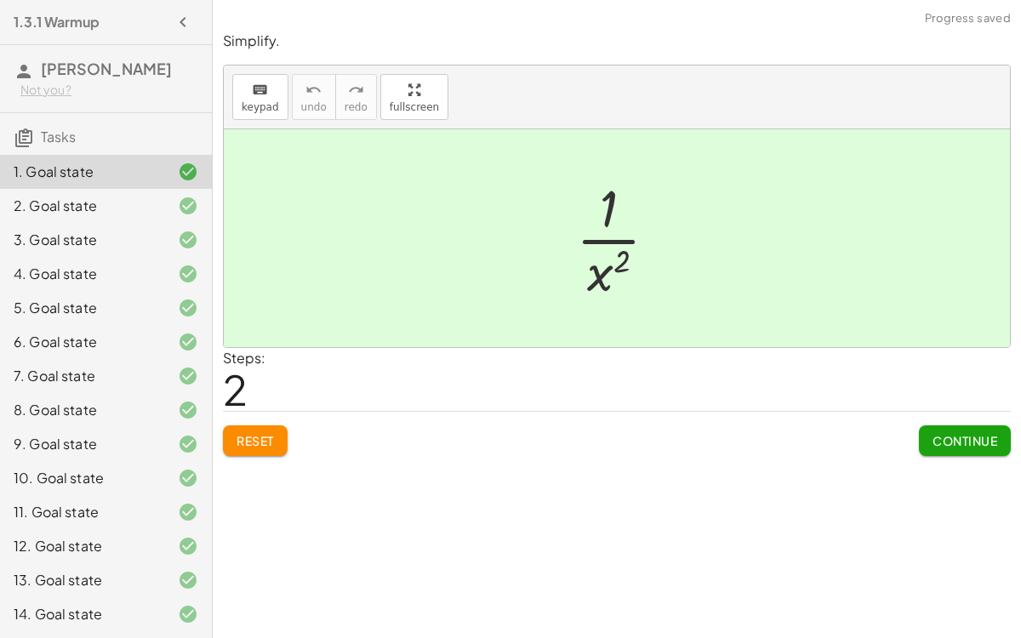
click at [187, 192] on div "2. Goal state" at bounding box center [106, 206] width 212 height 34
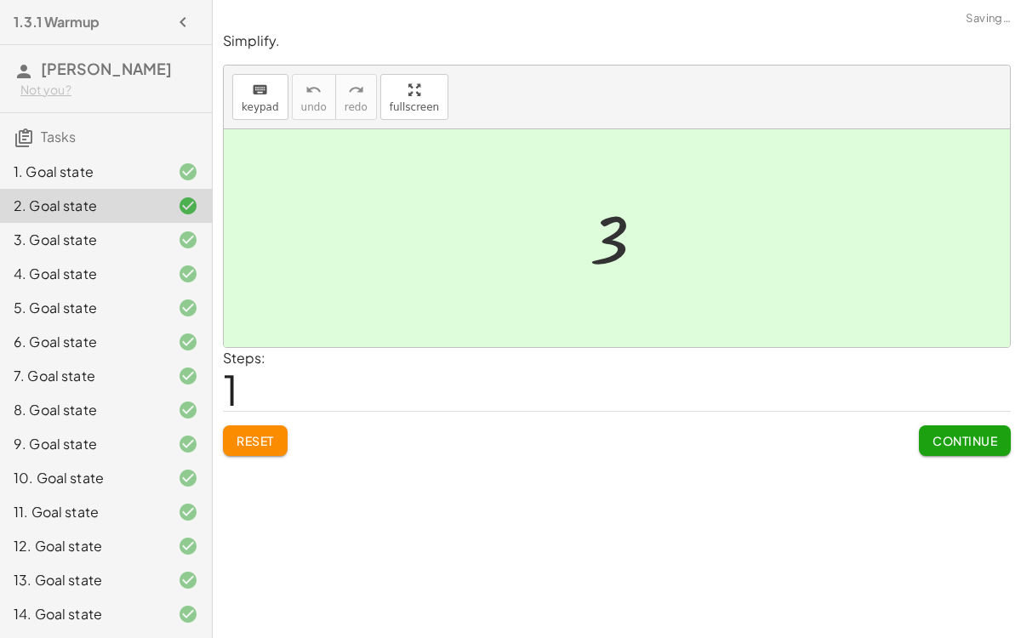
click at [186, 243] on icon at bounding box center [188, 240] width 20 height 20
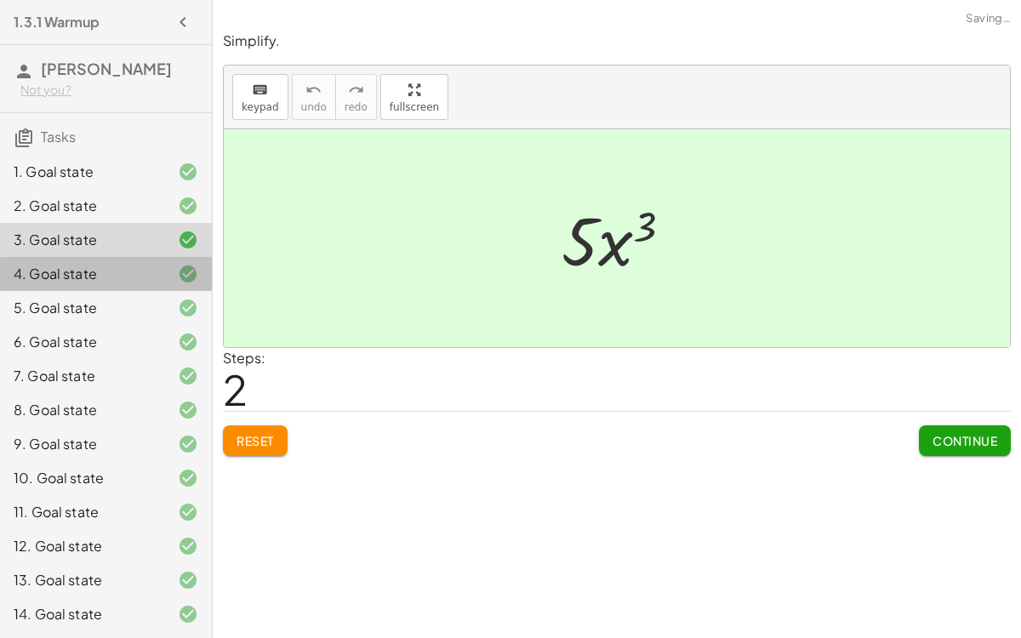
click at [177, 287] on div "4. Goal state" at bounding box center [106, 274] width 212 height 34
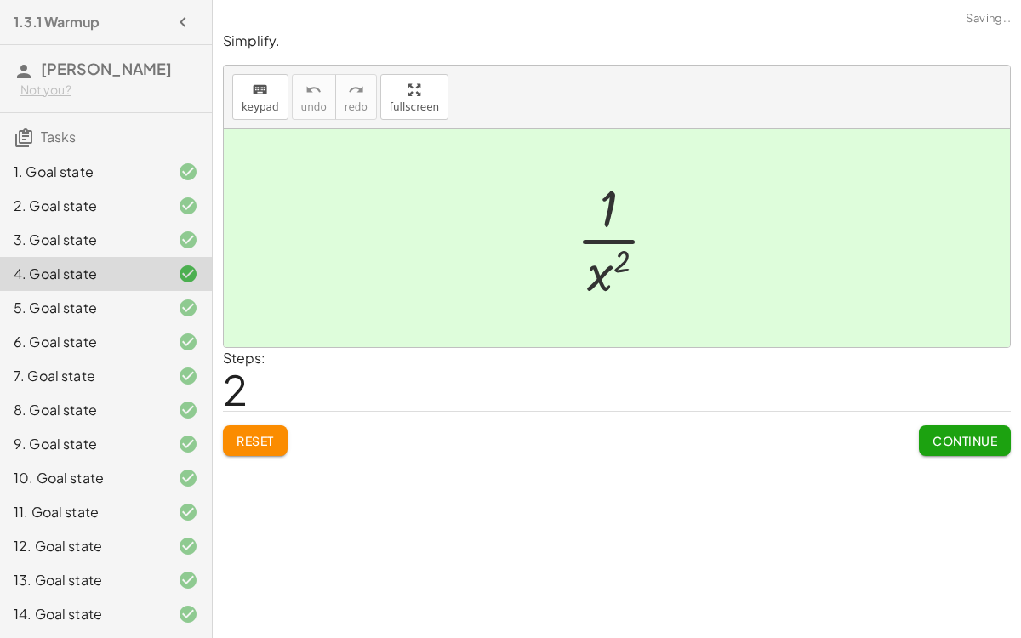
scroll to position [237, 0]
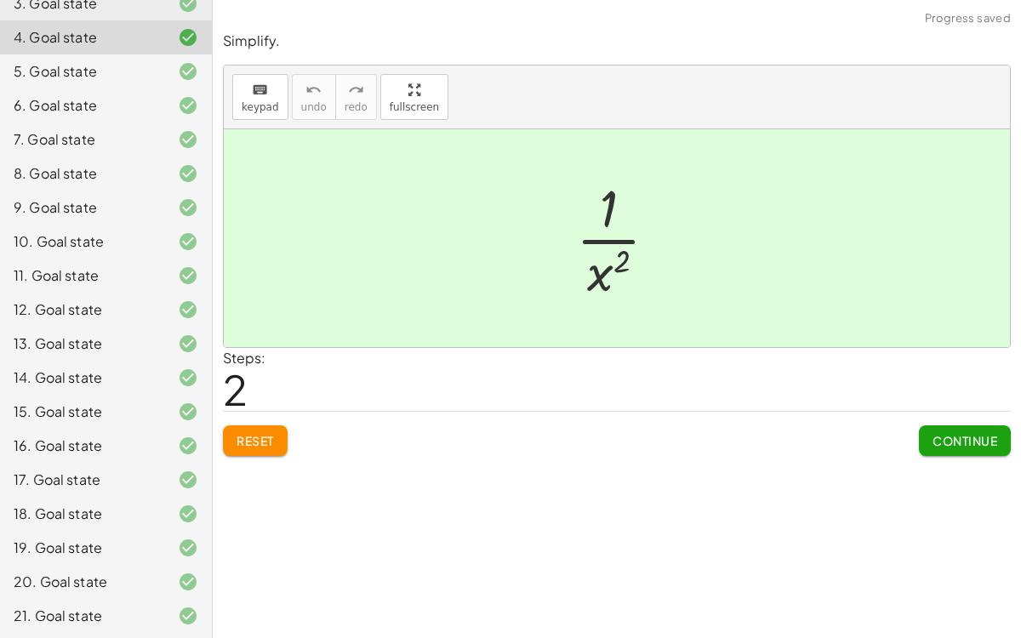
click at [175, 613] on div at bounding box center [175, 616] width 48 height 20
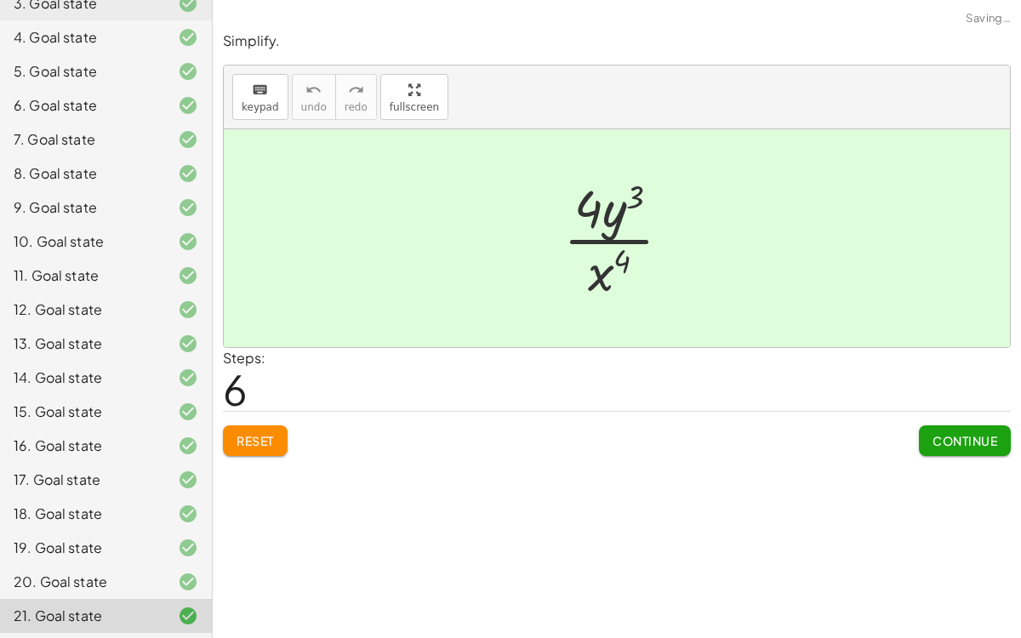
click at [940, 438] on span "Continue" at bounding box center [965, 440] width 65 height 15
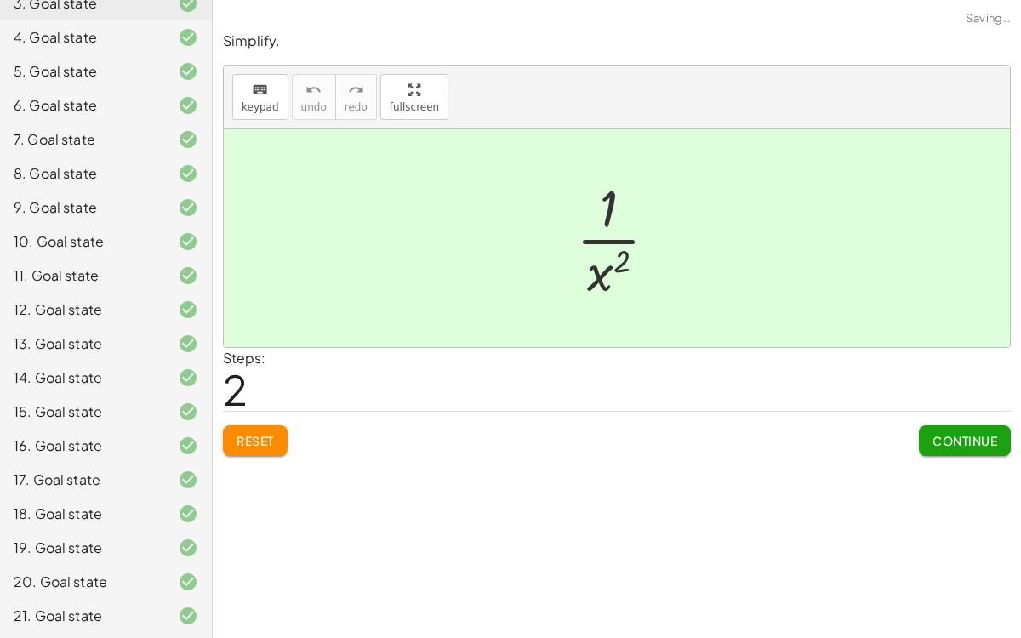
click at [940, 438] on span "Continue" at bounding box center [965, 440] width 65 height 15
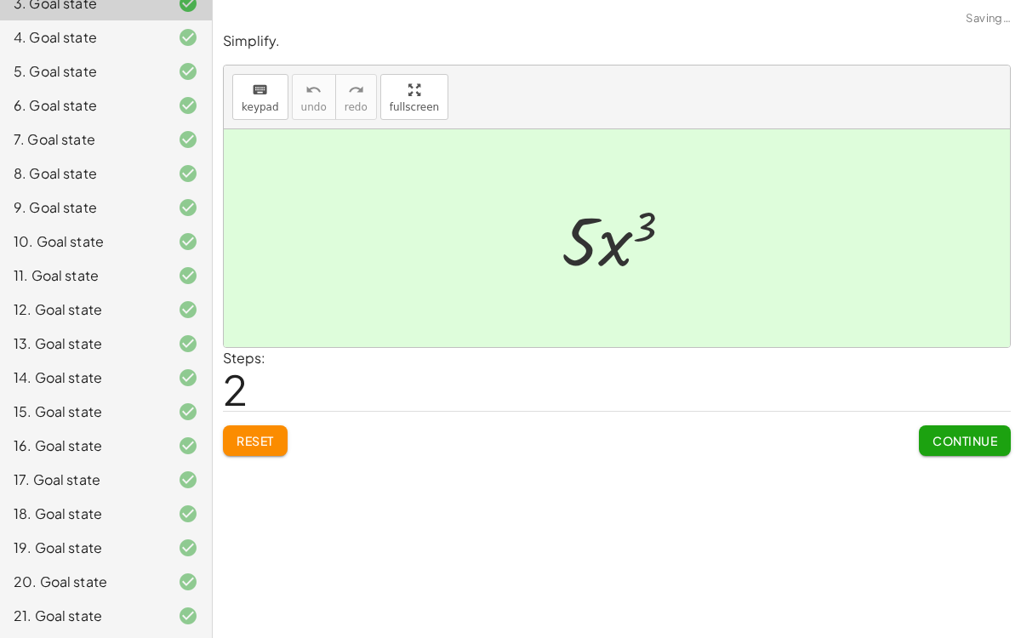
click at [940, 438] on span "Continue" at bounding box center [965, 440] width 65 height 15
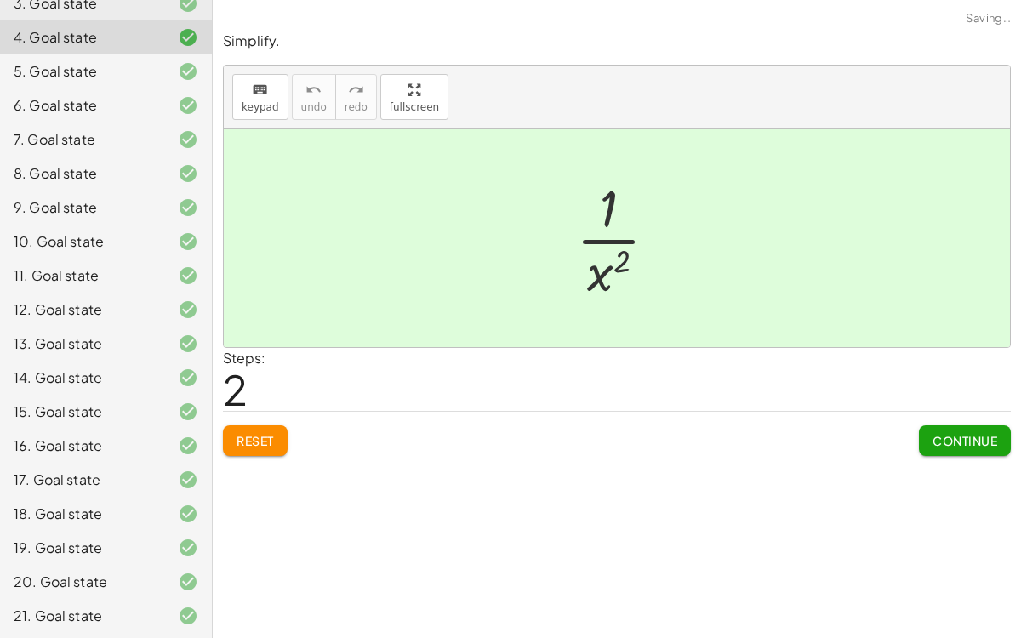
click at [940, 438] on span "Continue" at bounding box center [965, 440] width 65 height 15
click at [0, 0] on span "Continue" at bounding box center [0, 0] width 0 height 0
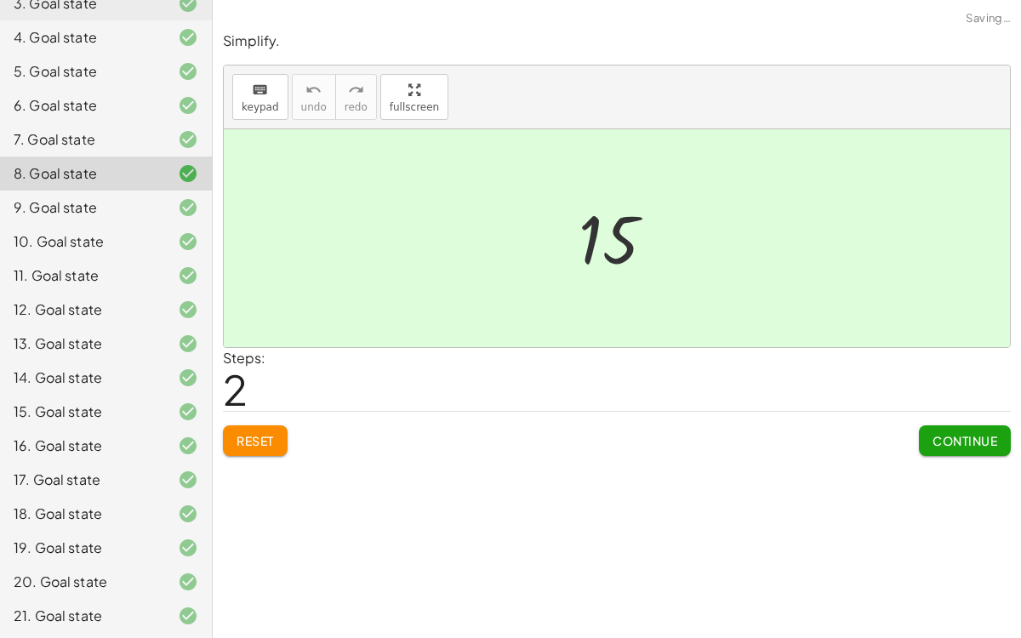
click at [940, 438] on span "Continue" at bounding box center [965, 440] width 65 height 15
click at [0, 0] on span "Continue" at bounding box center [0, 0] width 0 height 0
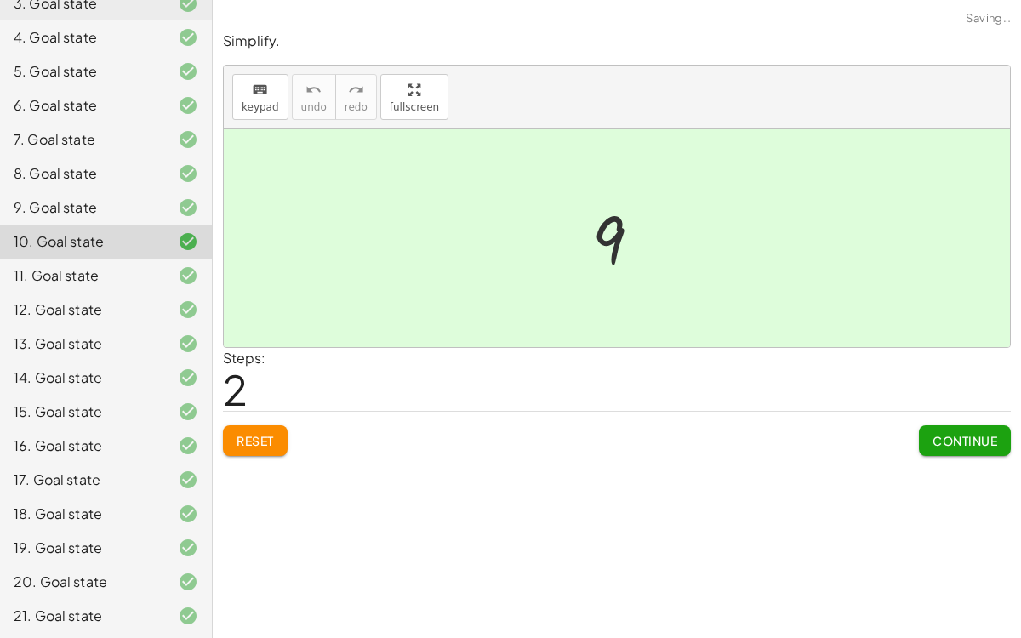
click at [940, 438] on span "Continue" at bounding box center [965, 440] width 65 height 15
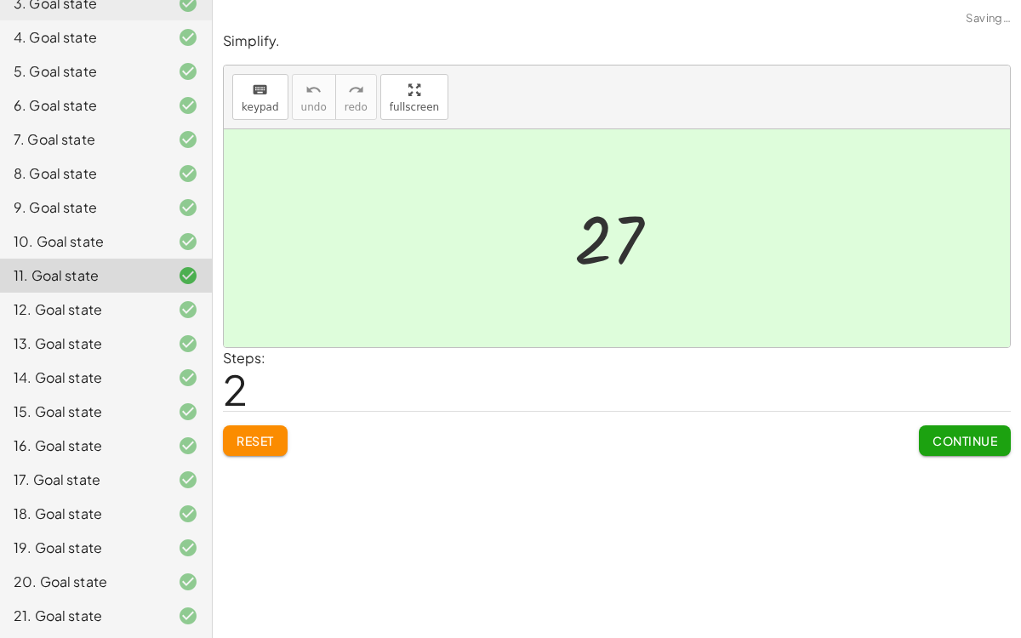
click at [940, 438] on span "Continue" at bounding box center [965, 440] width 65 height 15
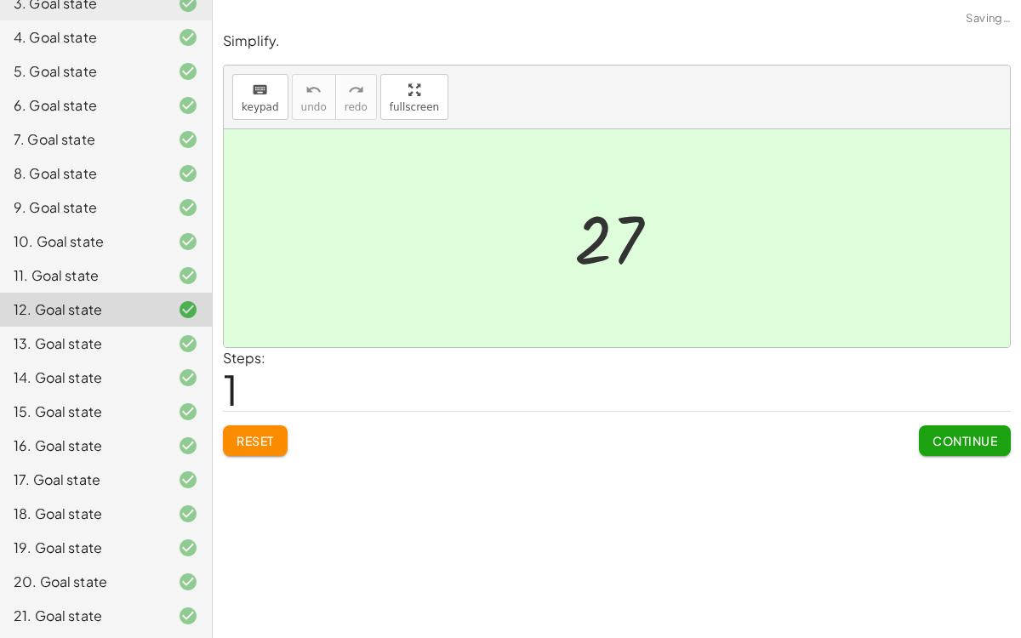
click at [940, 438] on span "Continue" at bounding box center [965, 440] width 65 height 15
click at [0, 0] on span "Continue" at bounding box center [0, 0] width 0 height 0
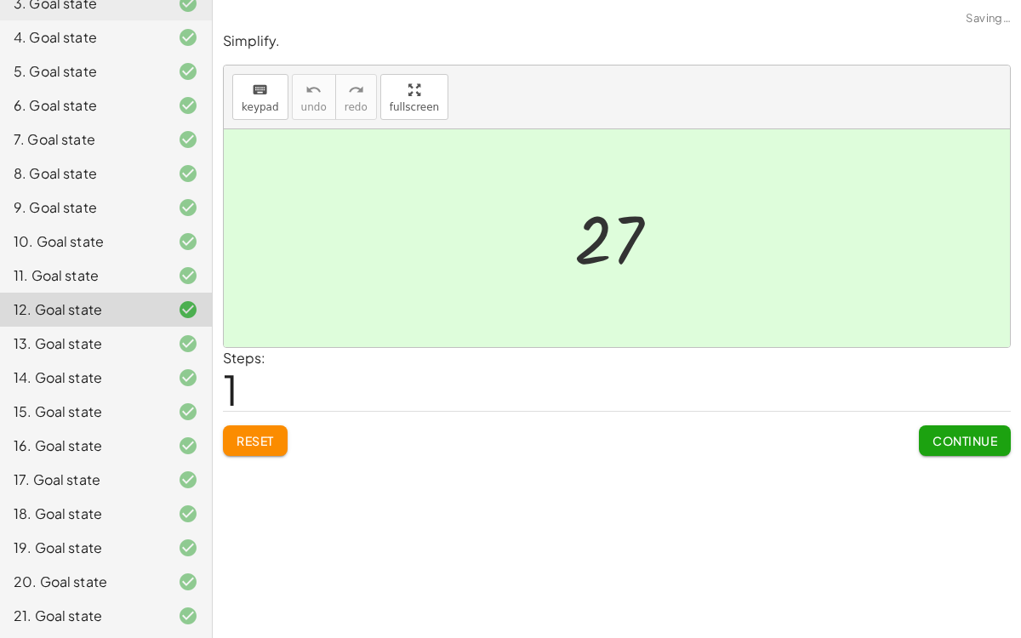
click at [0, 0] on span "Continue" at bounding box center [0, 0] width 0 height 0
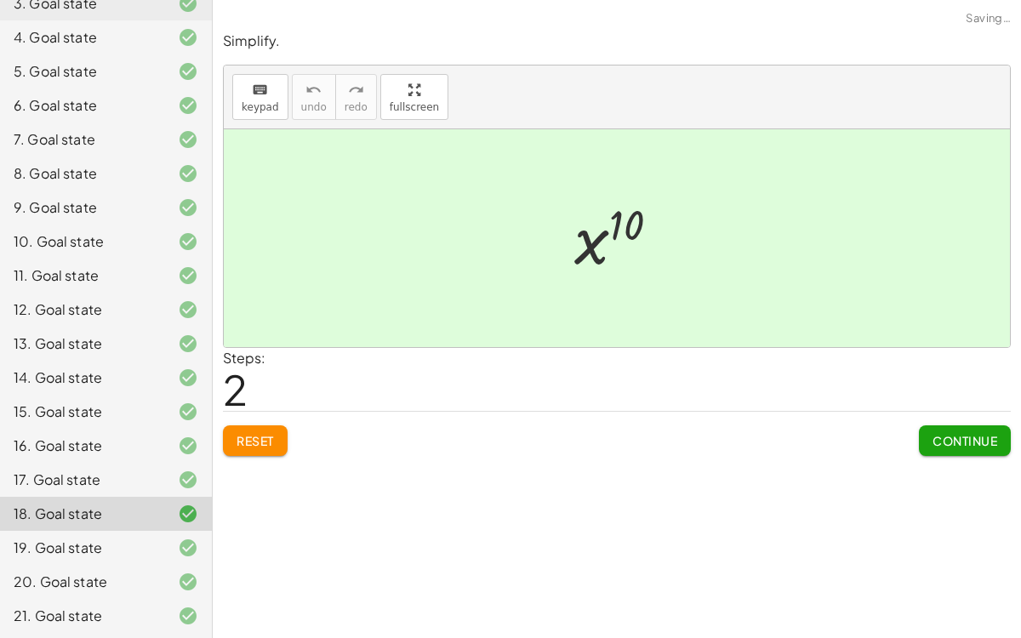
click at [940, 438] on span "Continue" at bounding box center [965, 440] width 65 height 15
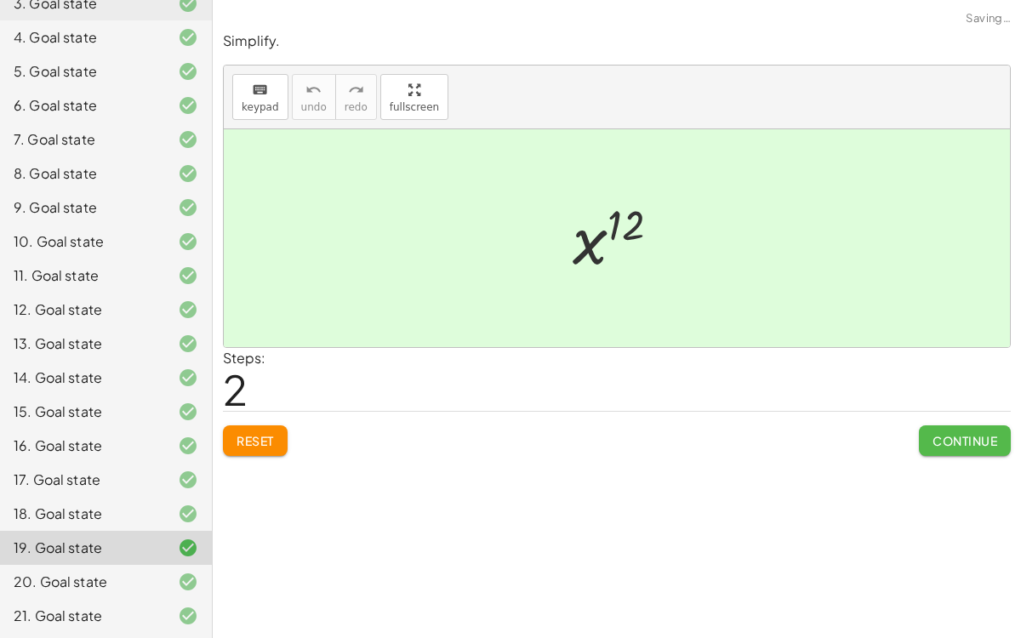
click at [940, 438] on span "Continue" at bounding box center [965, 440] width 65 height 15
click at [0, 0] on span "Continue" at bounding box center [0, 0] width 0 height 0
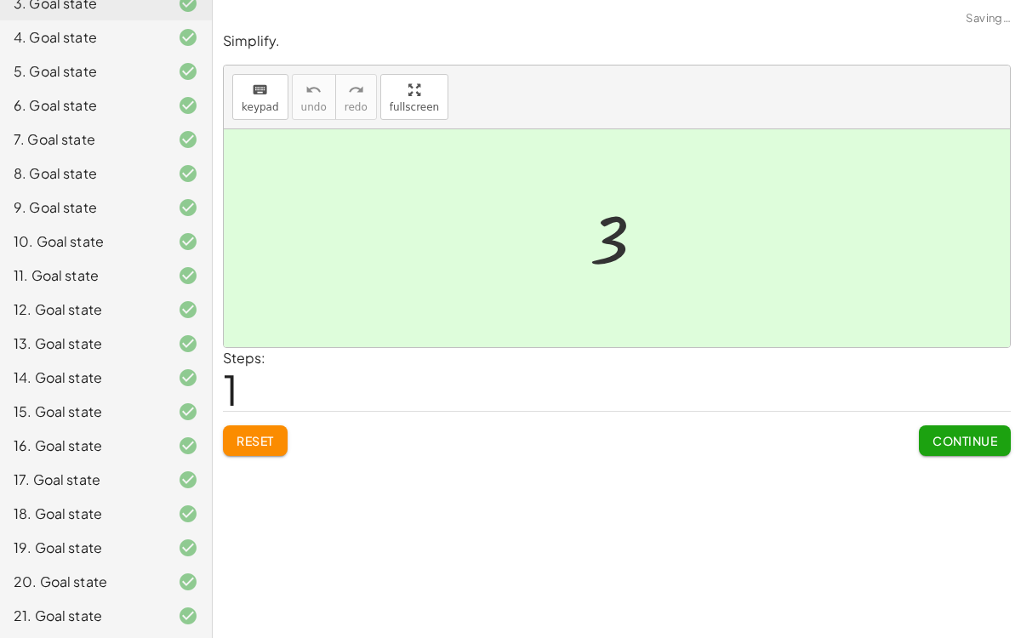
click at [940, 438] on span "Continue" at bounding box center [965, 440] width 65 height 15
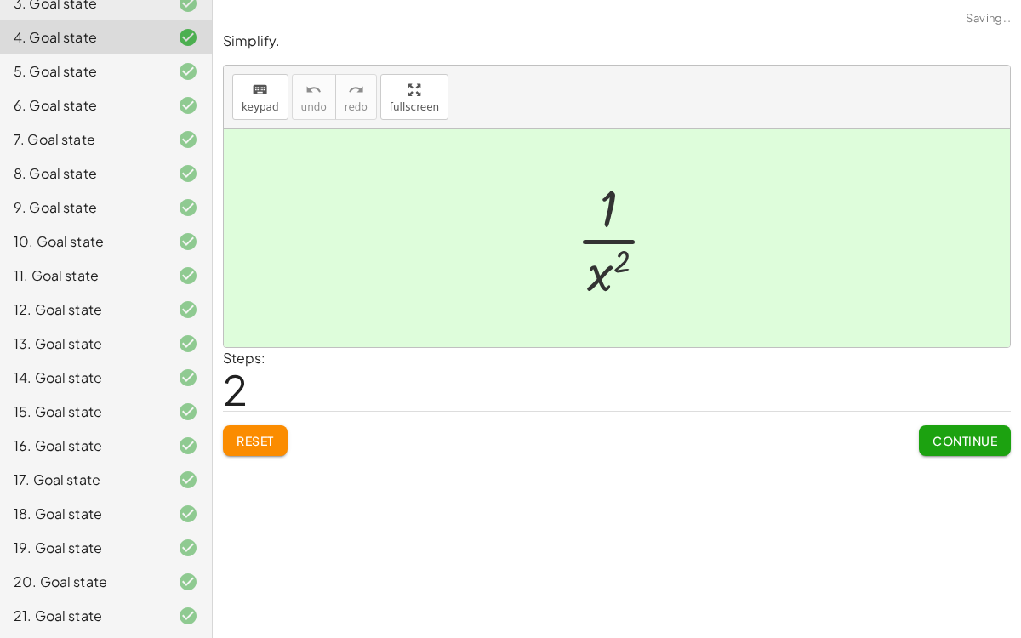
click at [940, 438] on span "Continue" at bounding box center [965, 440] width 65 height 15
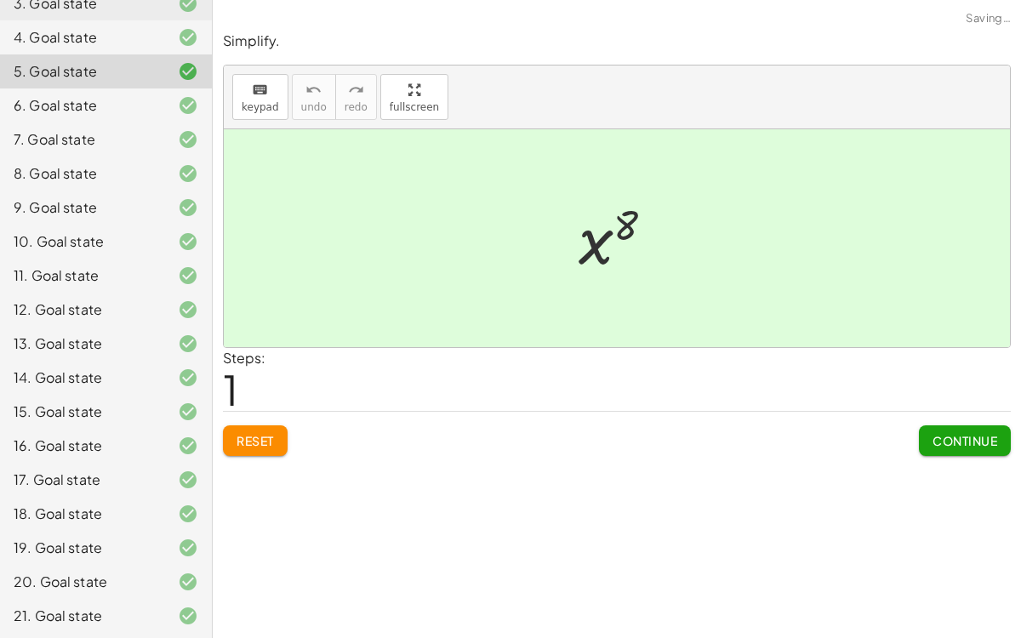
click at [940, 438] on span "Continue" at bounding box center [965, 440] width 65 height 15
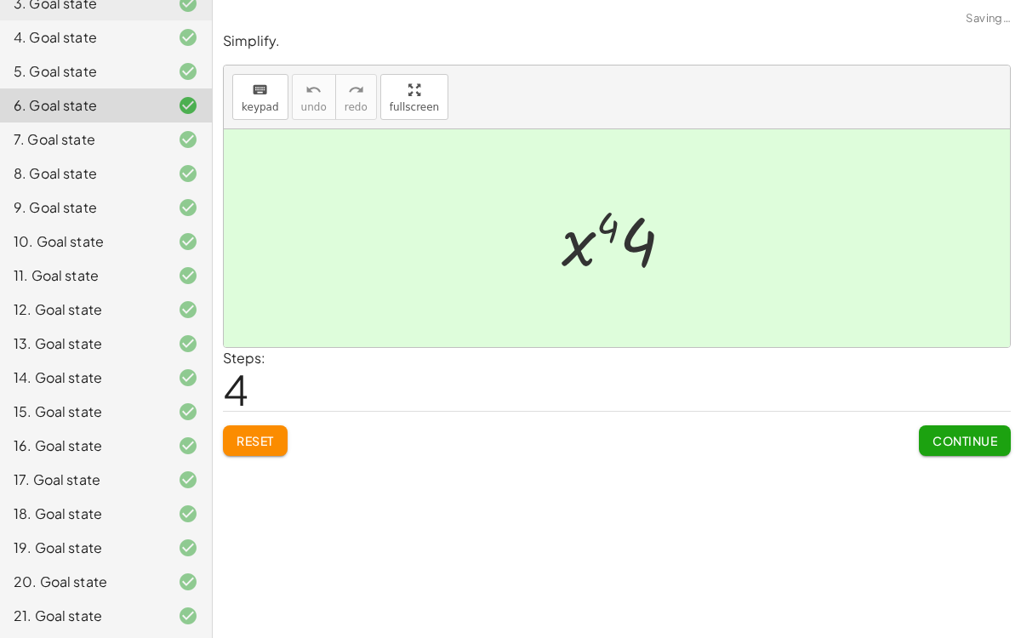
click at [940, 438] on span "Continue" at bounding box center [965, 440] width 65 height 15
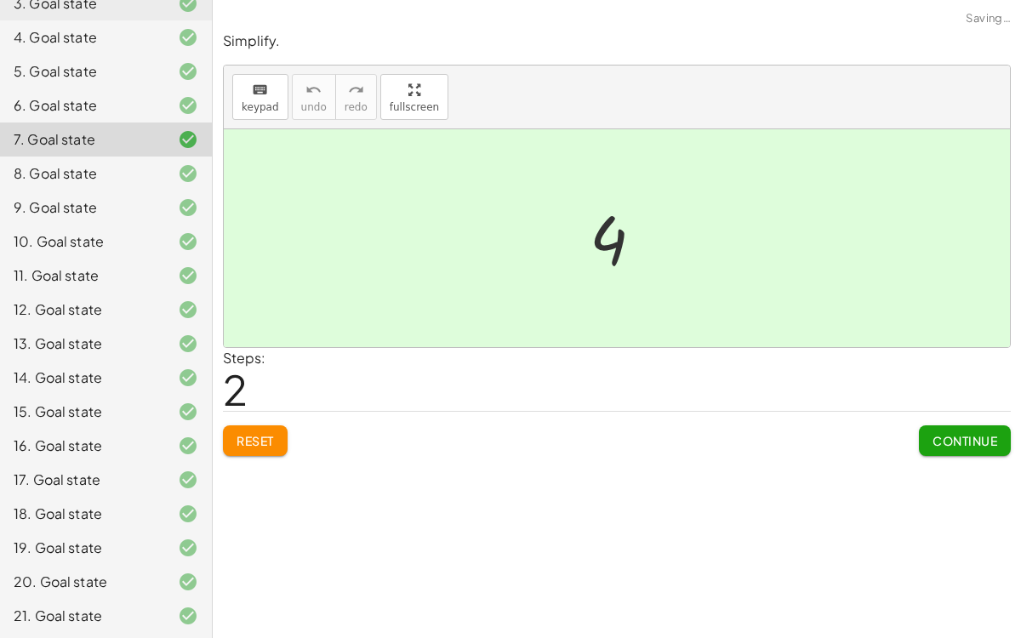
click at [940, 438] on span "Continue" at bounding box center [965, 440] width 65 height 15
click at [0, 0] on span "Continue" at bounding box center [0, 0] width 0 height 0
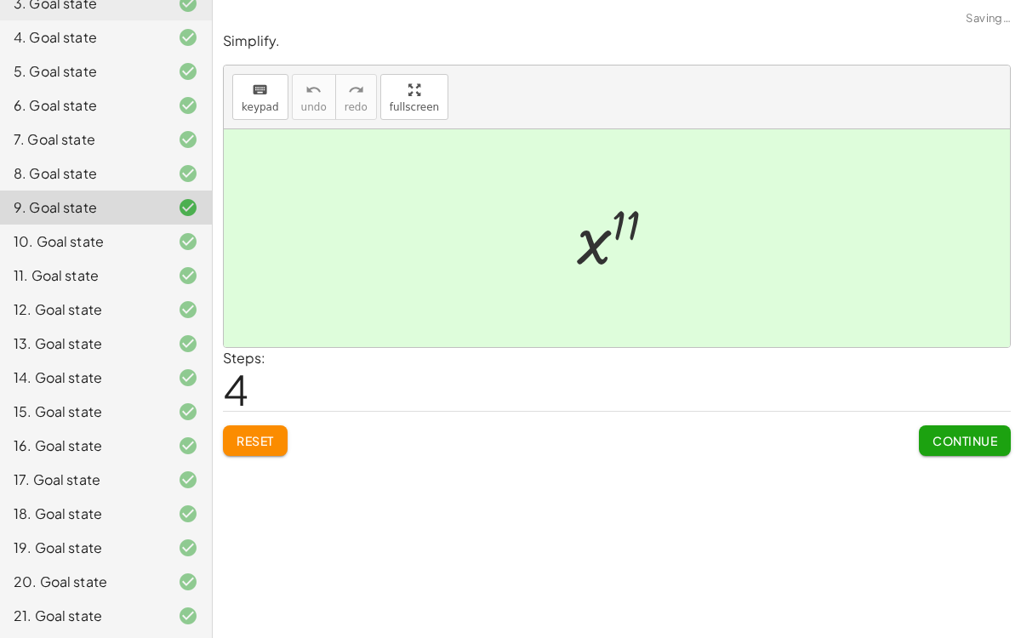
click at [940, 438] on span "Continue" at bounding box center [965, 440] width 65 height 15
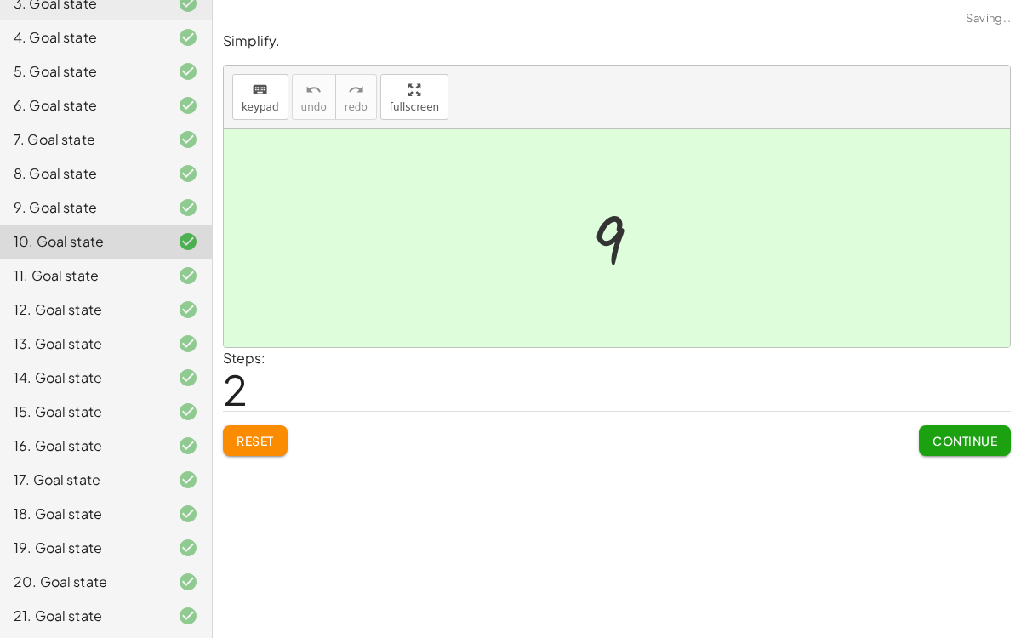
click at [940, 438] on span "Continue" at bounding box center [965, 440] width 65 height 15
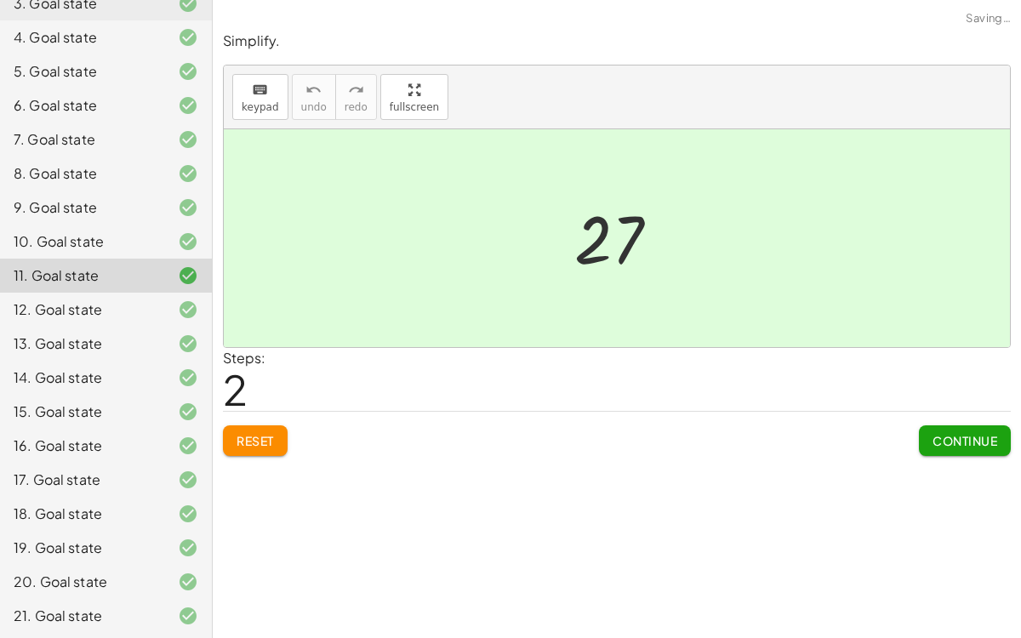
click at [940, 438] on span "Continue" at bounding box center [965, 440] width 65 height 15
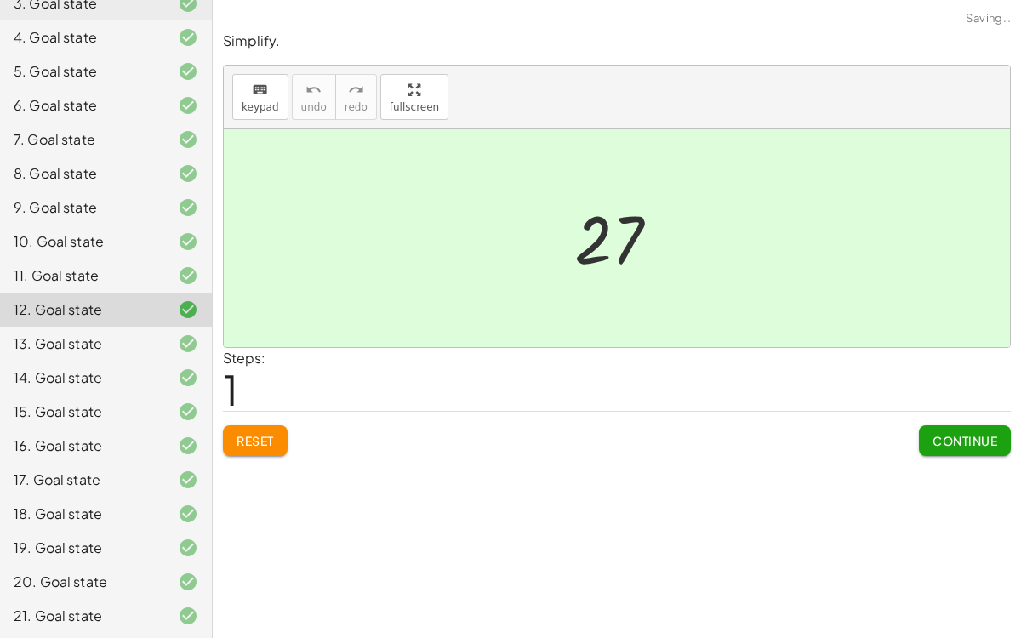
click at [940, 438] on span "Continue" at bounding box center [965, 440] width 65 height 15
click at [0, 0] on span "Continue" at bounding box center [0, 0] width 0 height 0
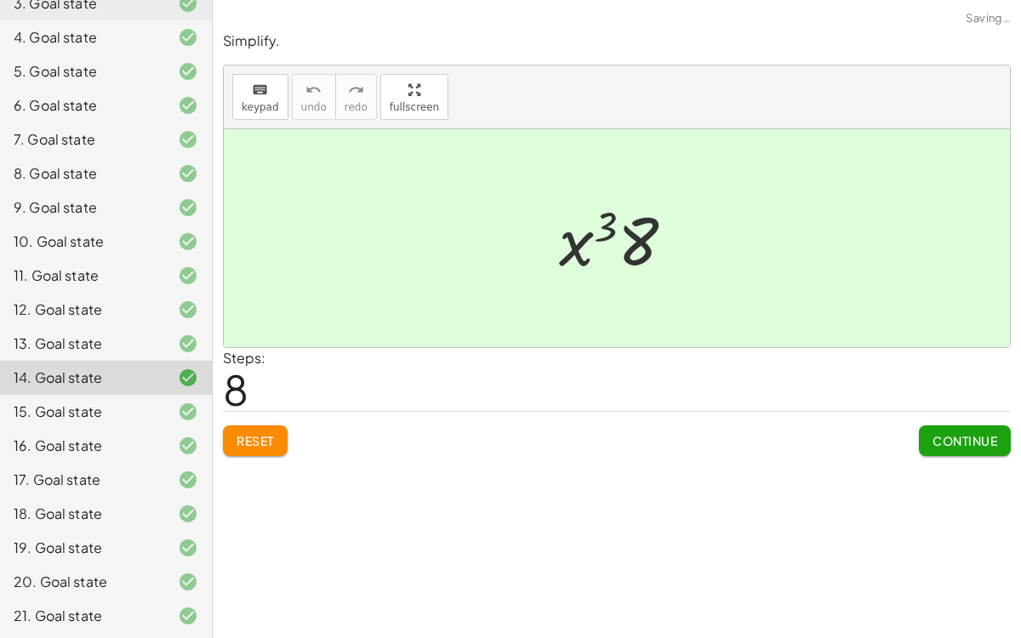
click at [940, 438] on span "Continue" at bounding box center [965, 440] width 65 height 15
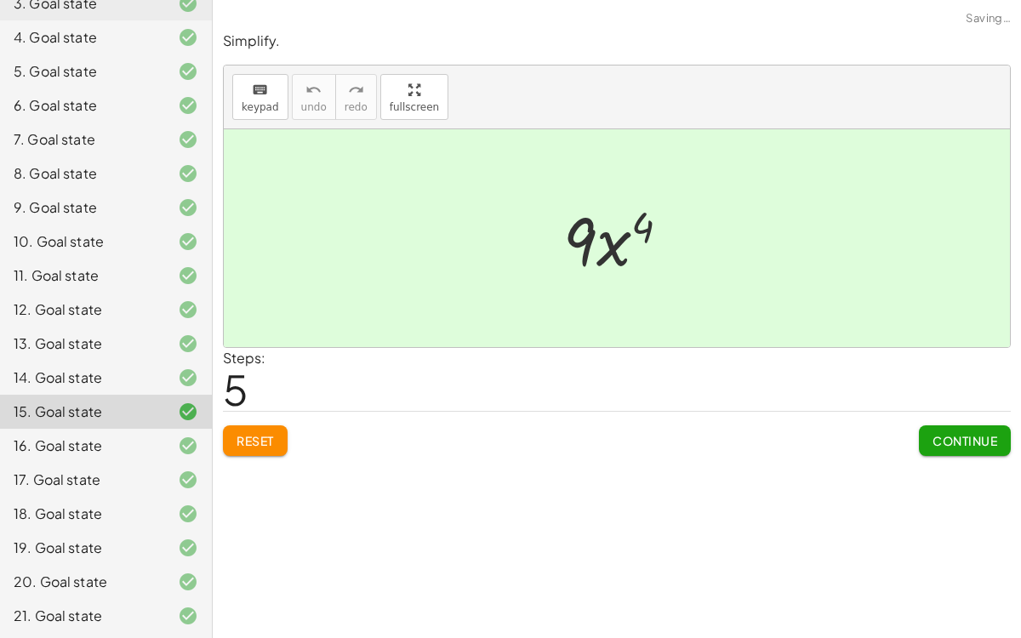
click at [940, 438] on span "Continue" at bounding box center [965, 440] width 65 height 15
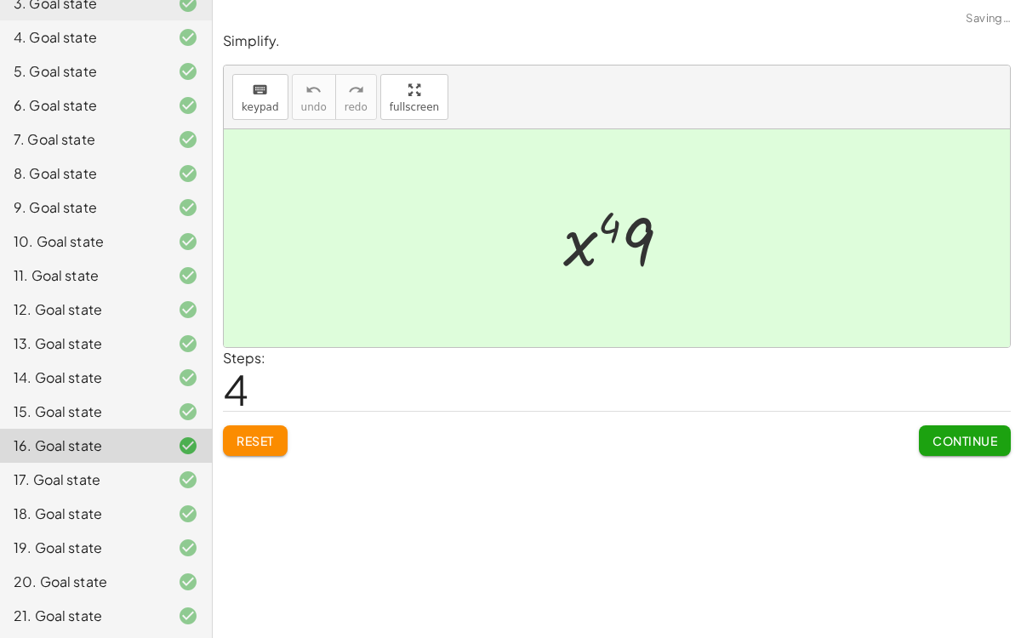
click at [940, 438] on span "Continue" at bounding box center [965, 440] width 65 height 15
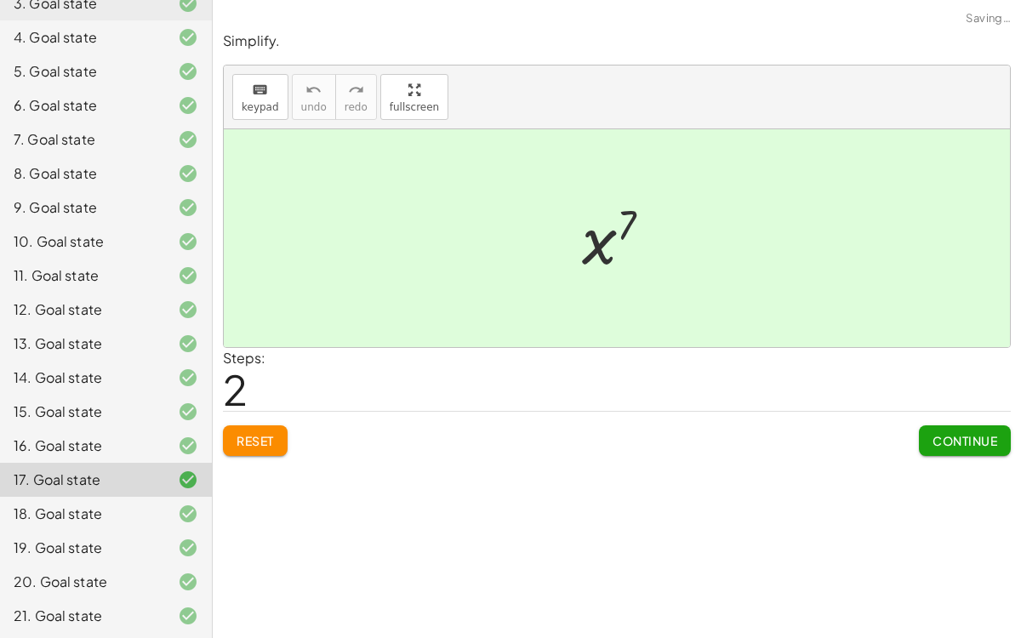
click at [940, 438] on span "Continue" at bounding box center [965, 440] width 65 height 15
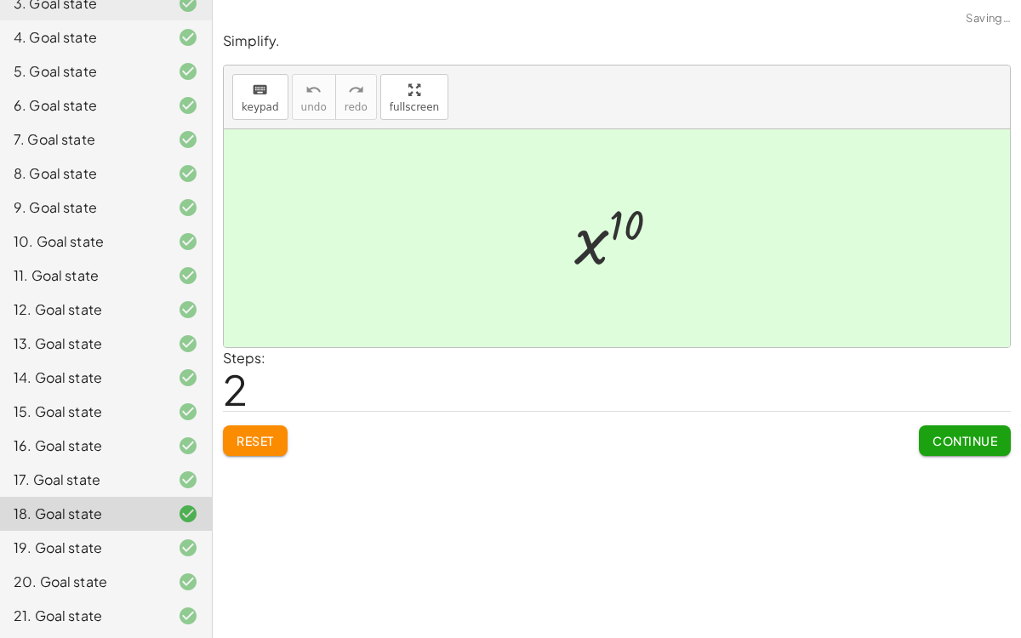
click at [940, 438] on span "Continue" at bounding box center [965, 440] width 65 height 15
click at [0, 0] on span "Continue" at bounding box center [0, 0] width 0 height 0
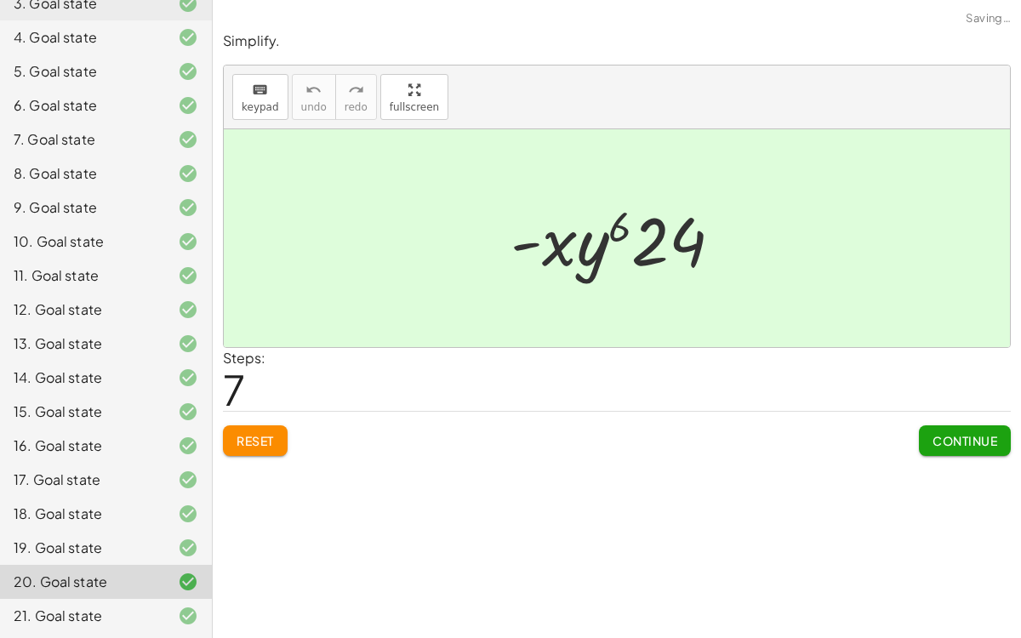
click at [940, 438] on span "Continue" at bounding box center [965, 440] width 65 height 15
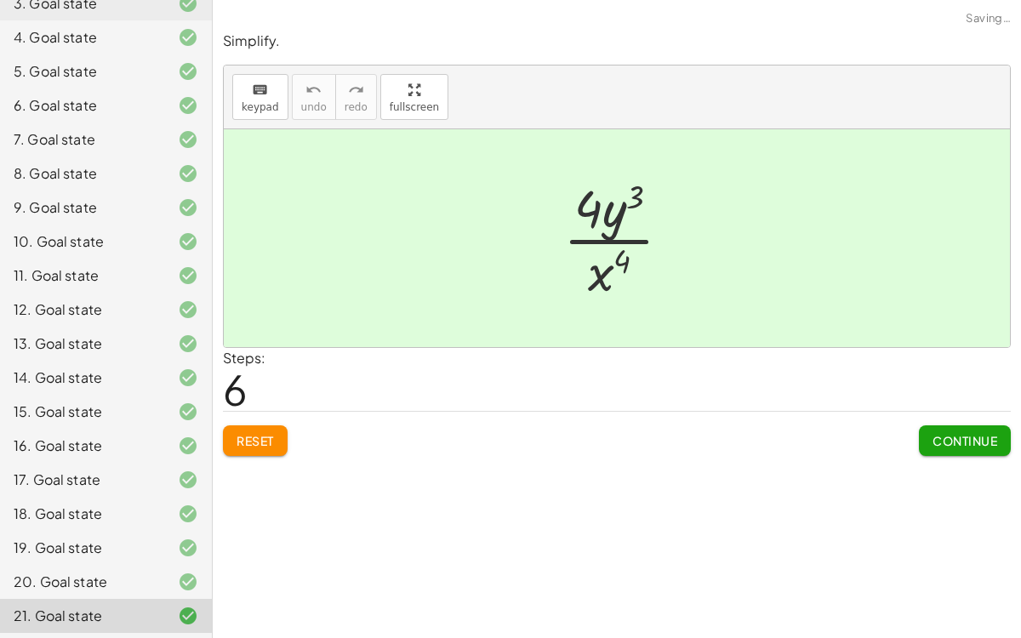
click at [940, 438] on span "Continue" at bounding box center [965, 440] width 65 height 15
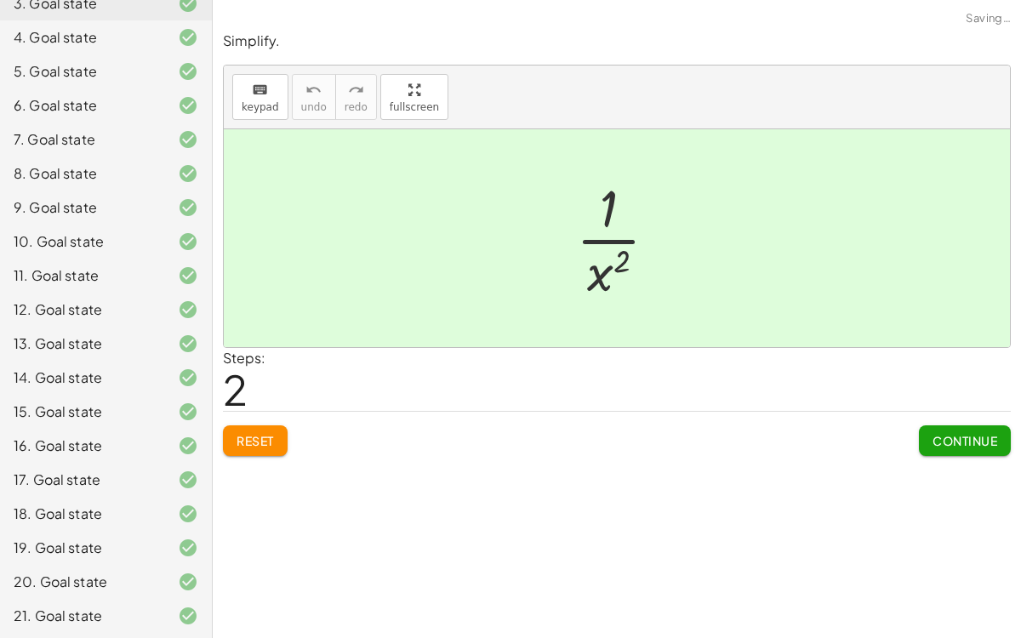
click at [940, 438] on span "Continue" at bounding box center [965, 440] width 65 height 15
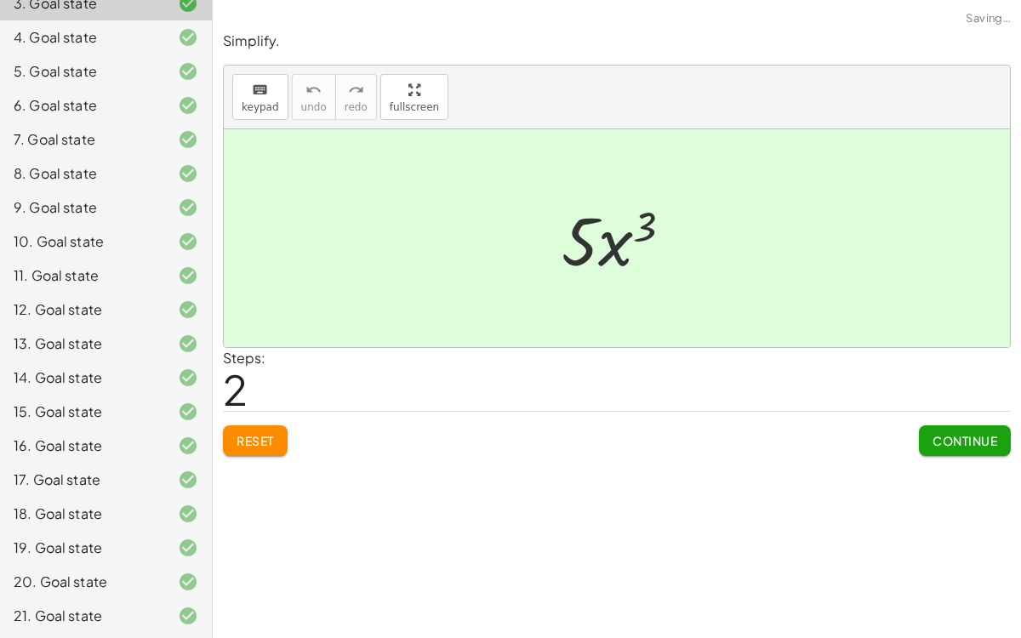
click at [940, 438] on span "Continue" at bounding box center [965, 440] width 65 height 15
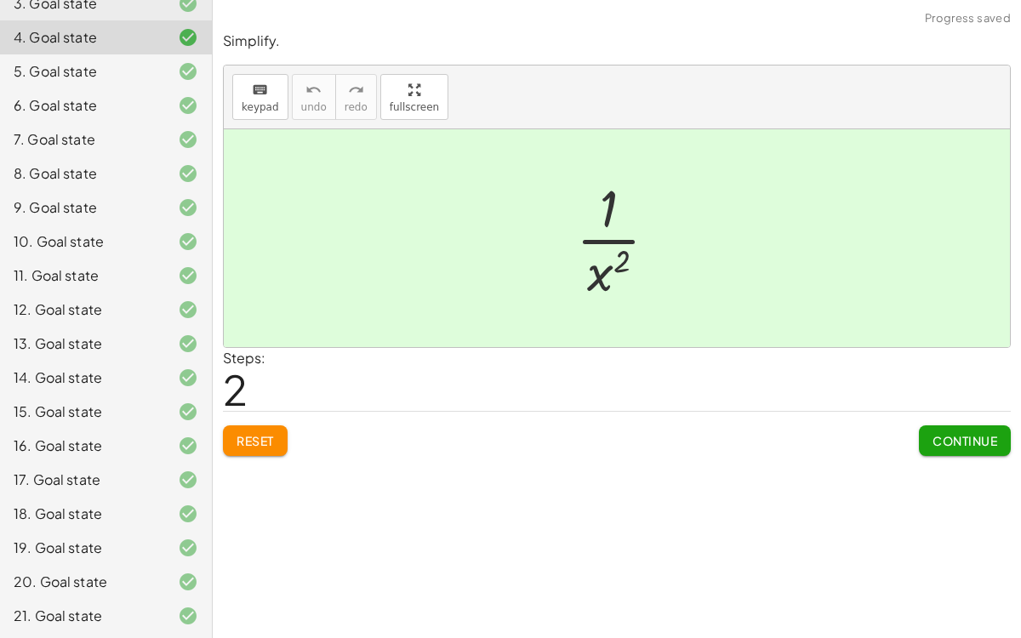
click at [76, 610] on div "21. Goal state" at bounding box center [82, 616] width 137 height 20
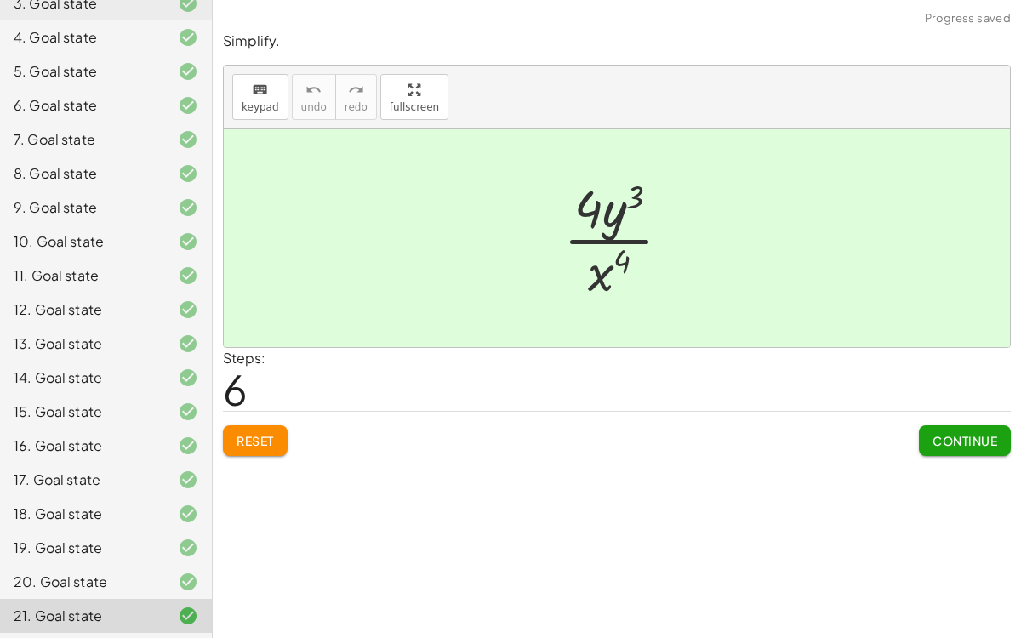
click at [265, 445] on span "Reset" at bounding box center [255, 440] width 37 height 15
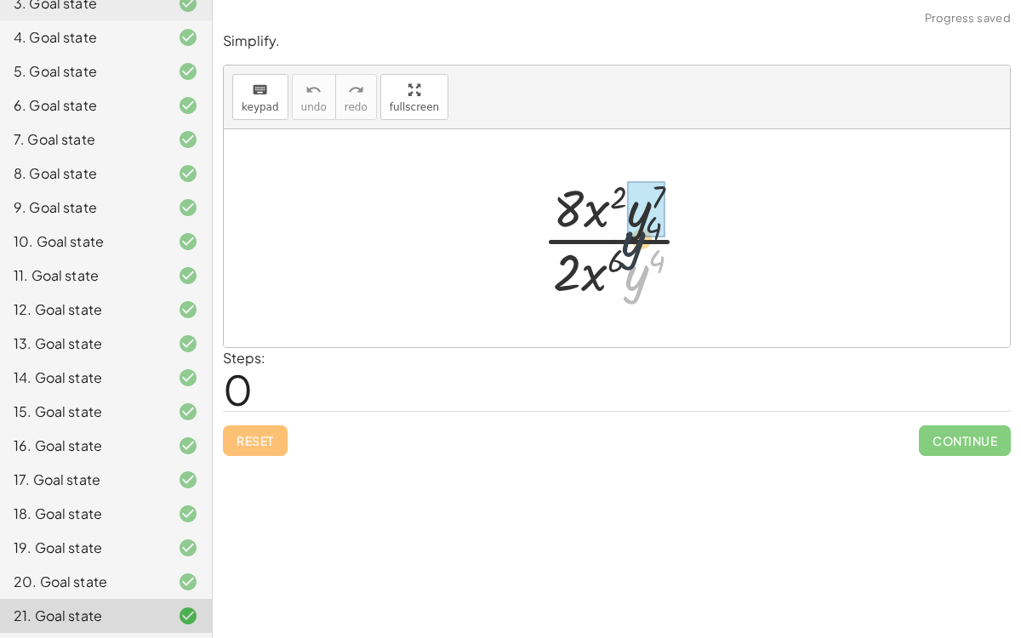
drag, startPoint x: 644, startPoint y: 254, endPoint x: 641, endPoint y: 217, distance: 37.6
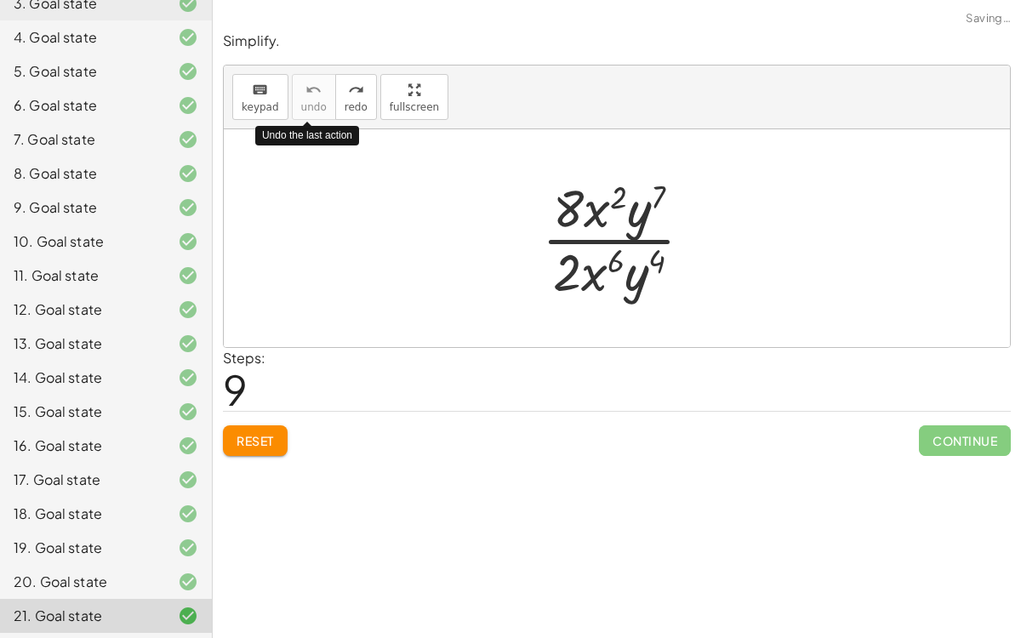
click at [264, 425] on button "Reset" at bounding box center [255, 440] width 65 height 31
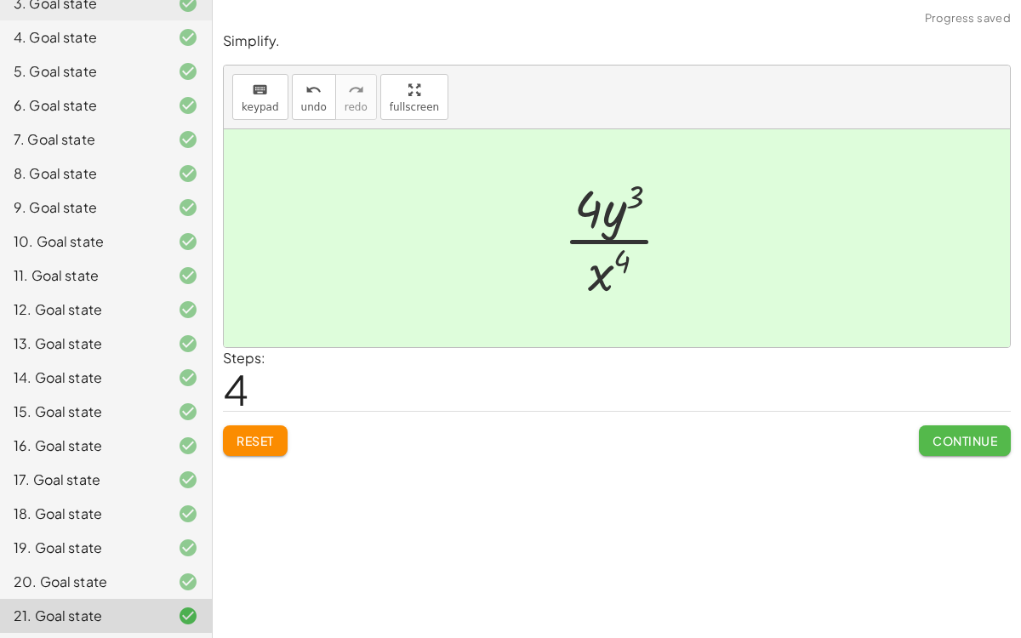
click at [962, 452] on button "Continue" at bounding box center [965, 440] width 92 height 31
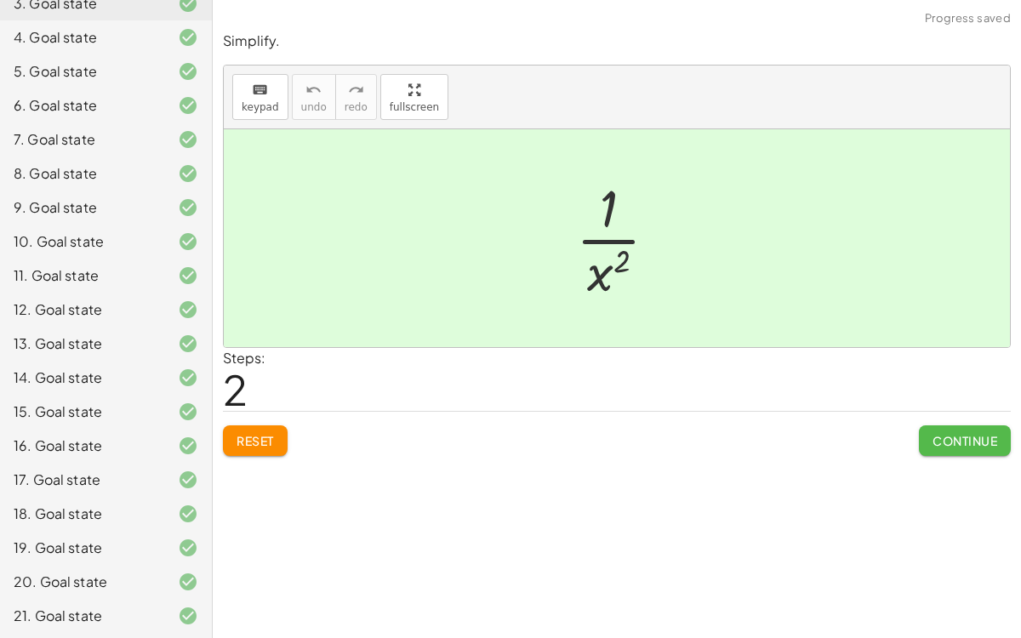
click at [962, 448] on button "Continue" at bounding box center [965, 440] width 92 height 31
click at [949, 452] on button "Continue" at bounding box center [965, 440] width 92 height 31
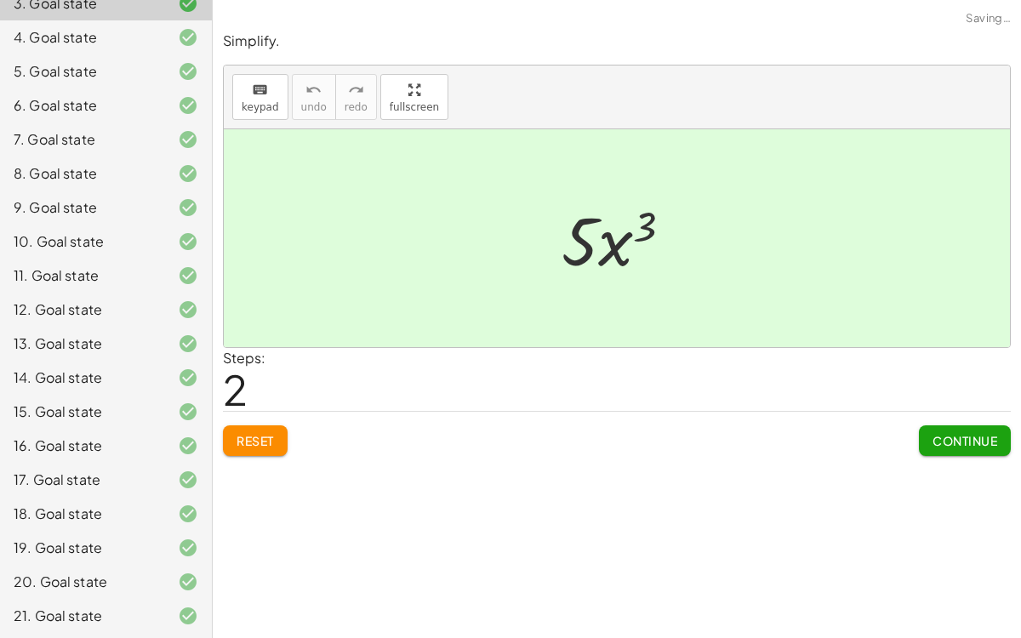
click at [955, 452] on button "Continue" at bounding box center [965, 440] width 92 height 31
